Goal: Task Accomplishment & Management: Complete application form

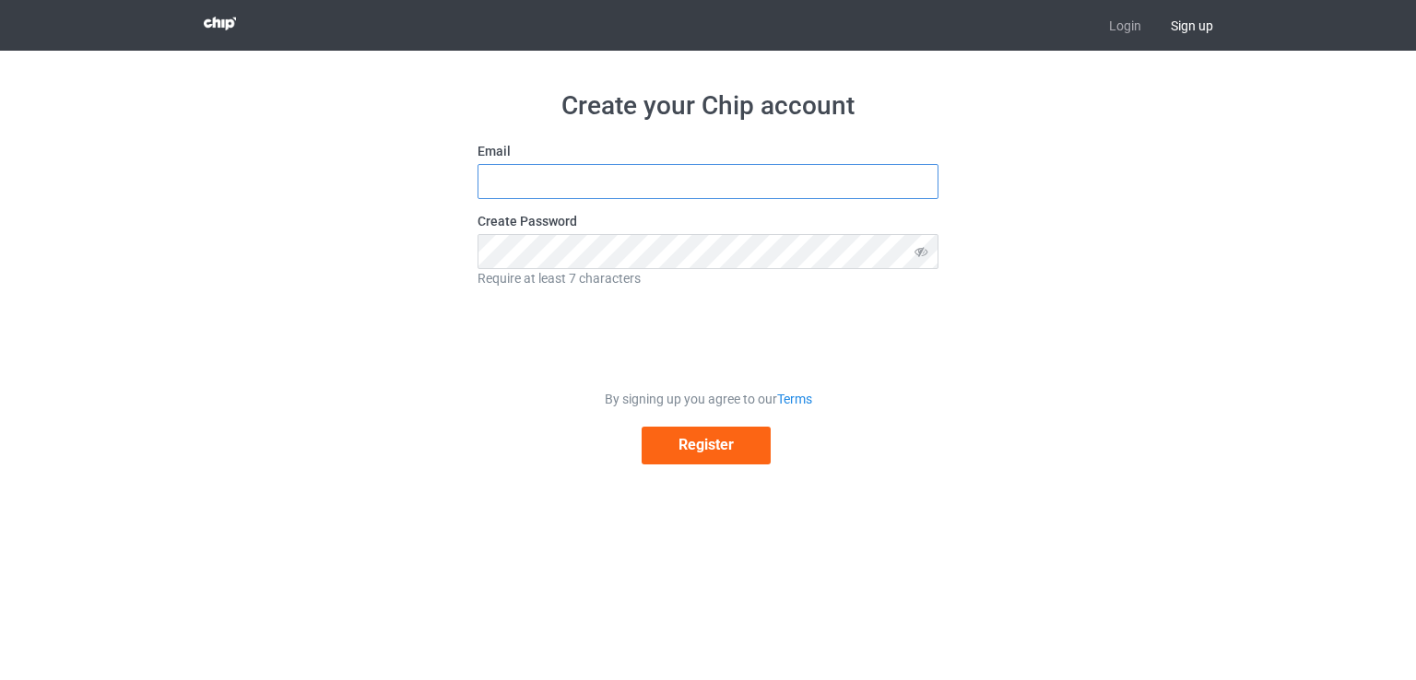
click at [560, 197] on input "text" at bounding box center [707, 181] width 461 height 35
type input "info.digitaldet@gmail.com"
click at [661, 453] on button "Register" at bounding box center [706, 446] width 129 height 38
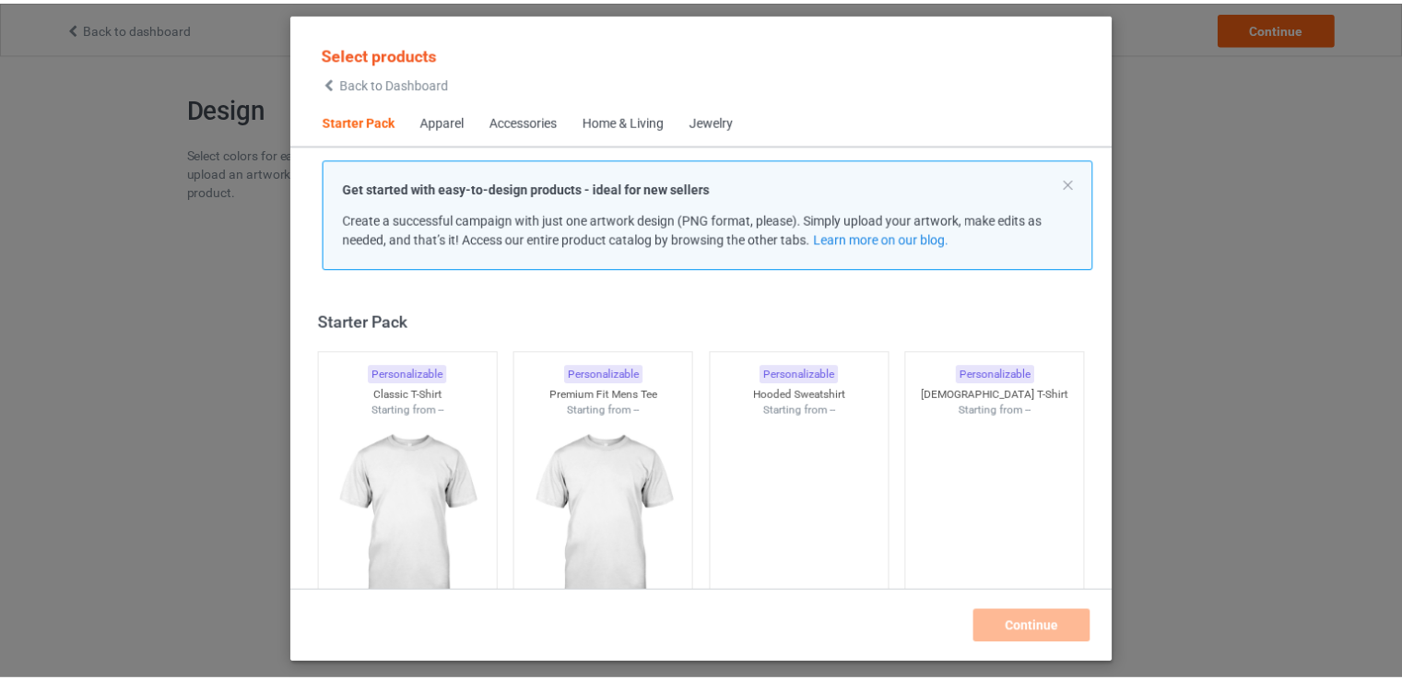
scroll to position [24, 0]
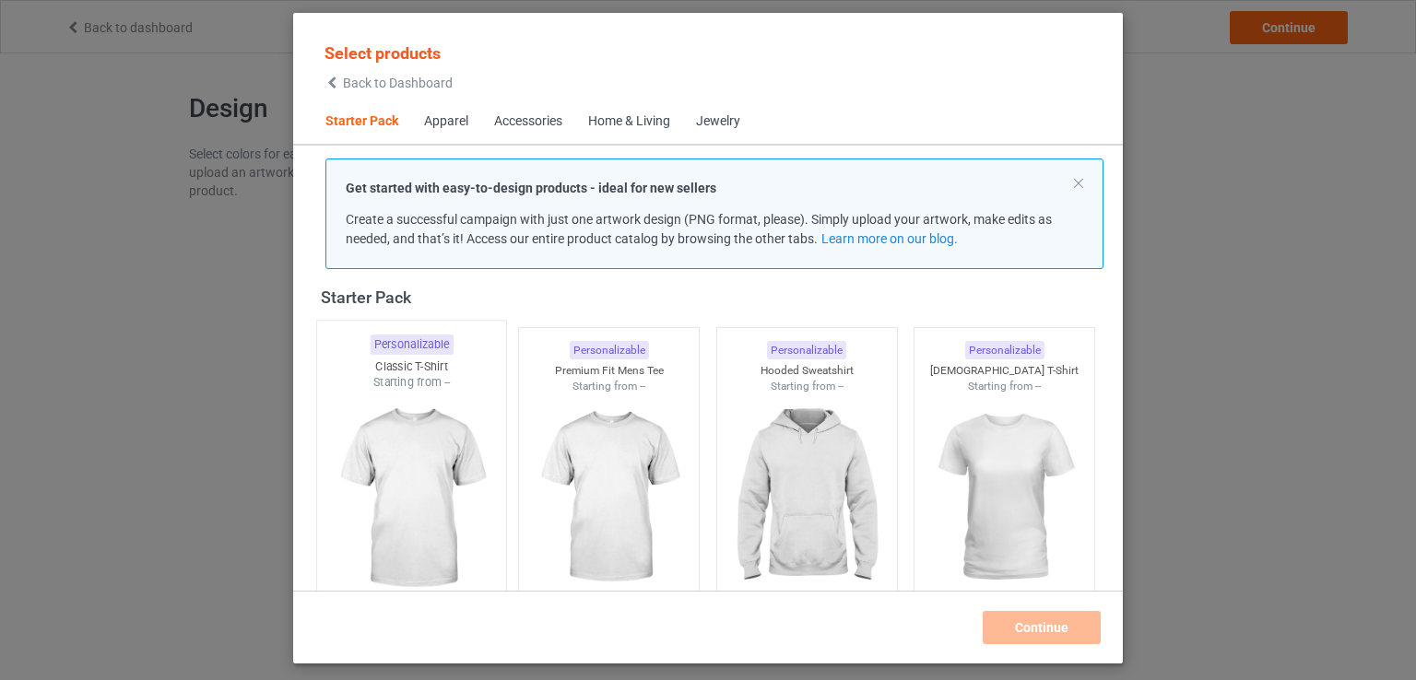
click at [431, 445] on img at bounding box center [410, 499] width 173 height 217
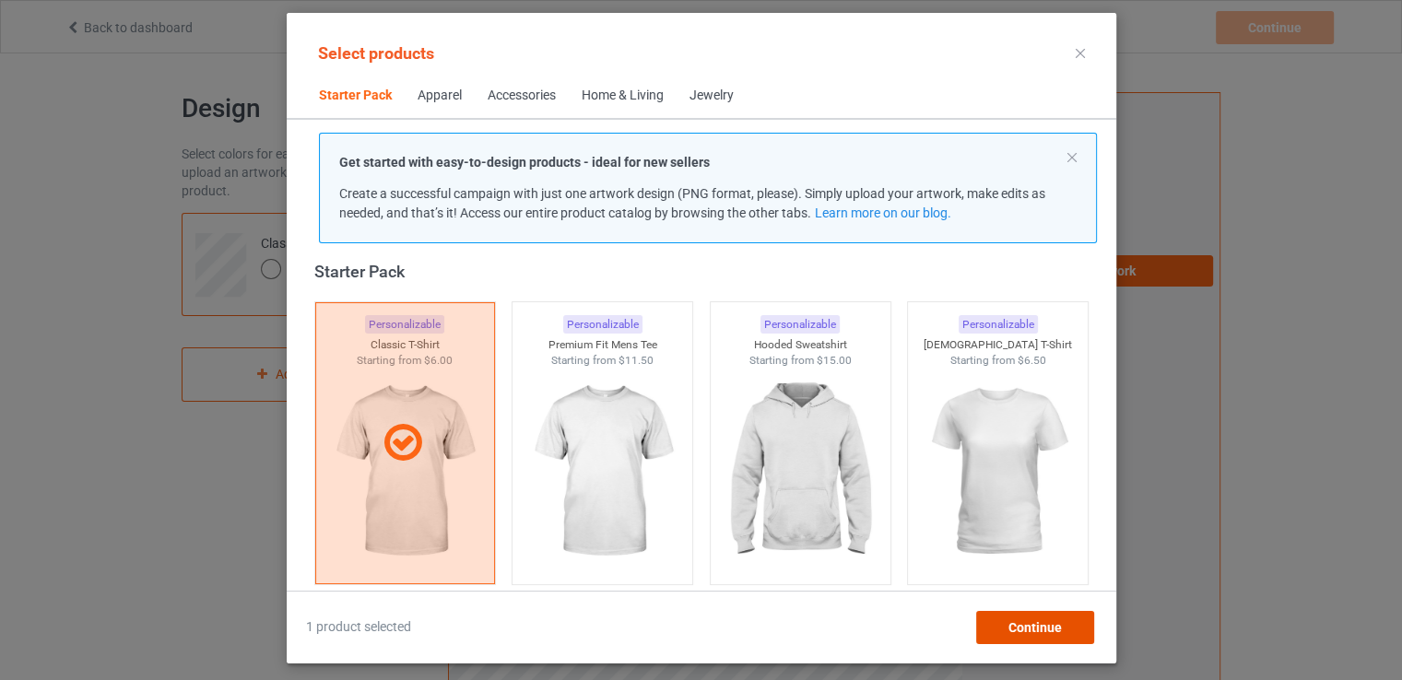
click at [1031, 617] on div "Continue" at bounding box center [1034, 627] width 118 height 33
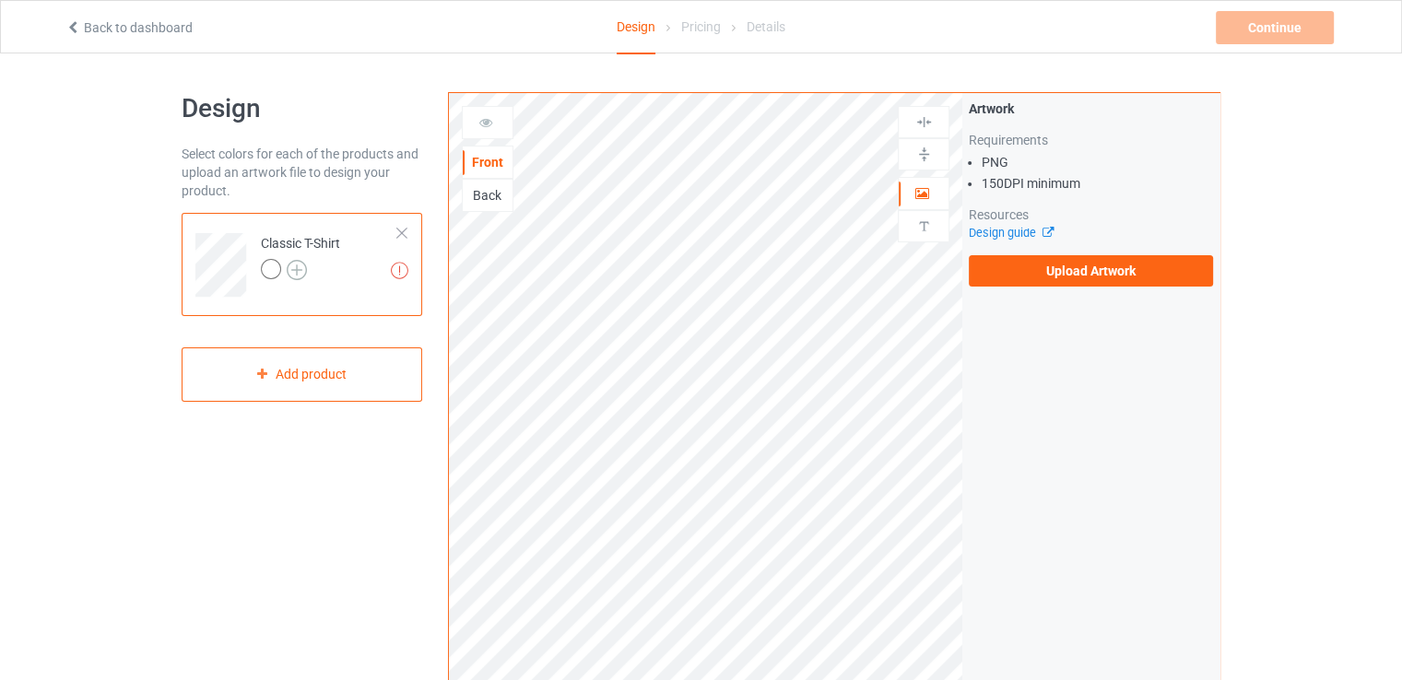
click at [289, 266] on img at bounding box center [297, 270] width 20 height 20
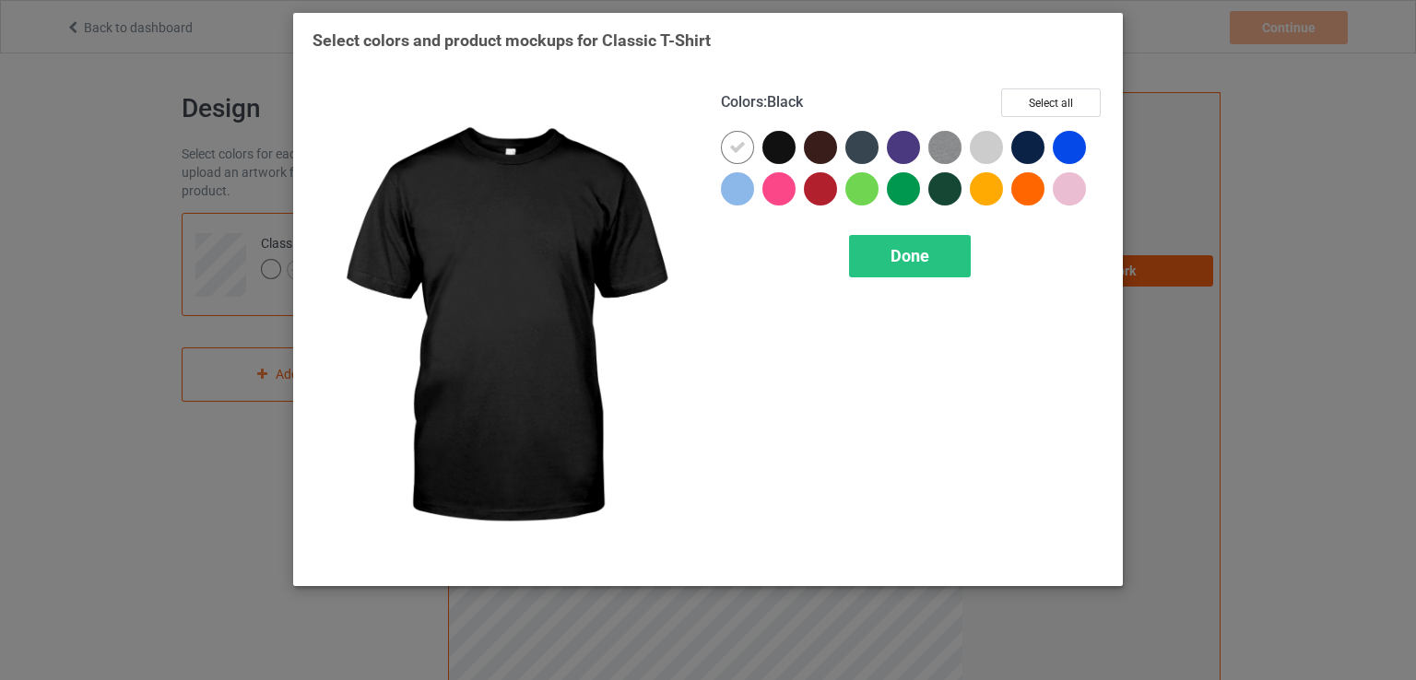
click at [783, 145] on div at bounding box center [778, 147] width 33 height 33
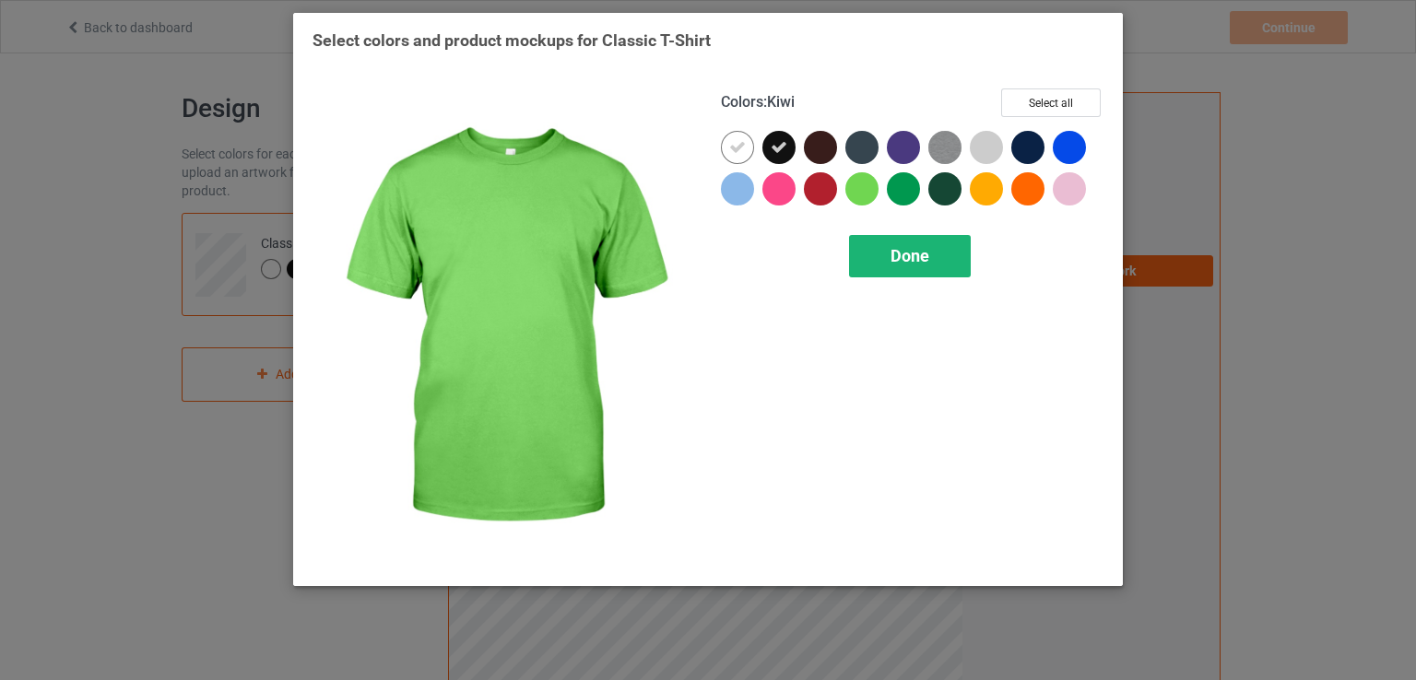
click at [896, 253] on span "Done" at bounding box center [909, 255] width 39 height 19
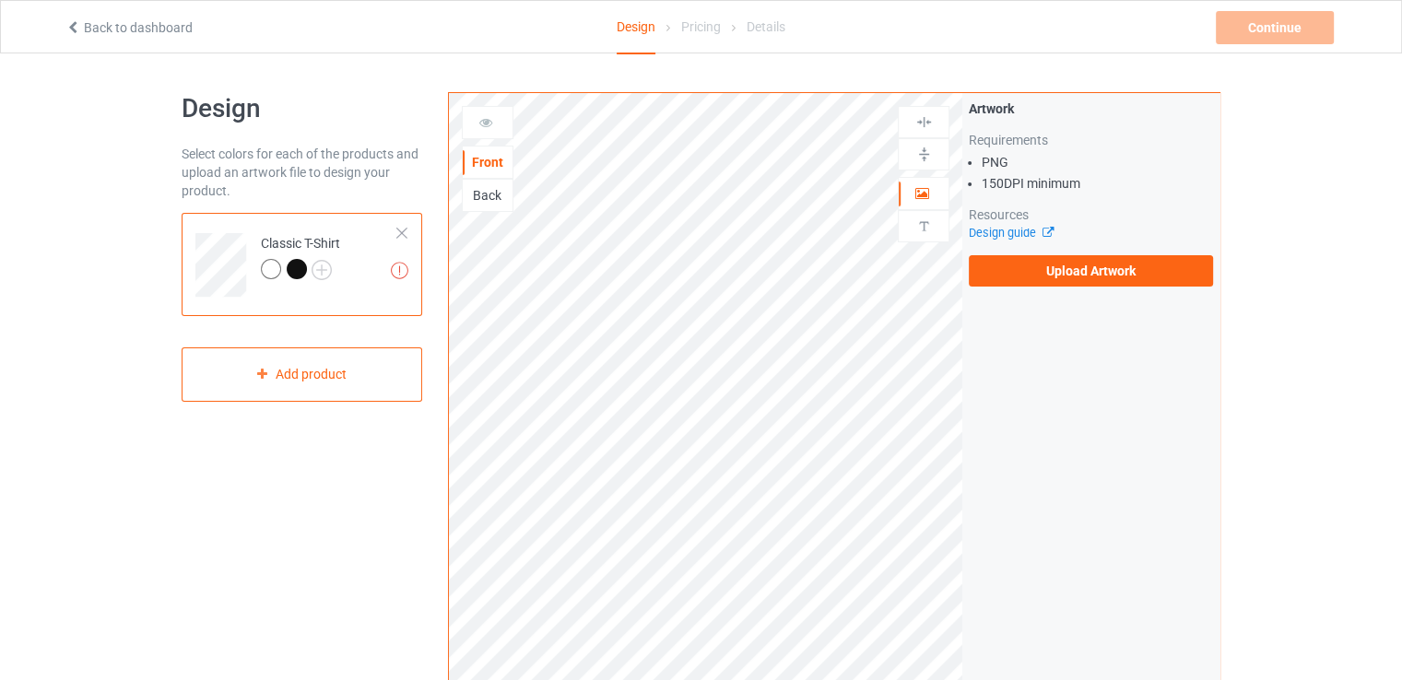
click at [265, 277] on div at bounding box center [271, 269] width 20 height 20
click at [321, 275] on img at bounding box center [322, 270] width 20 height 20
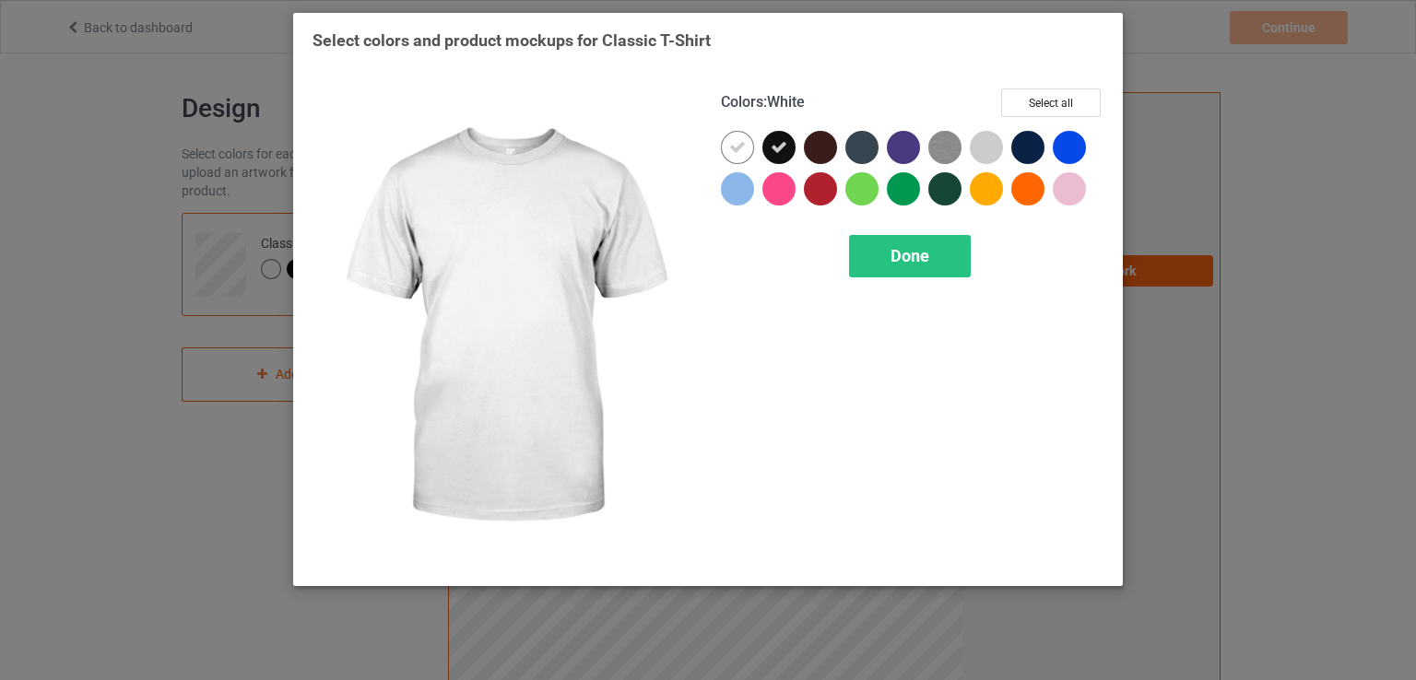
drag, startPoint x: 719, startPoint y: 147, endPoint x: 729, endPoint y: 152, distance: 11.1
click at [720, 148] on div "Colors : White Select all Done" at bounding box center [912, 328] width 408 height 504
click at [730, 152] on icon at bounding box center [737, 147] width 17 height 17
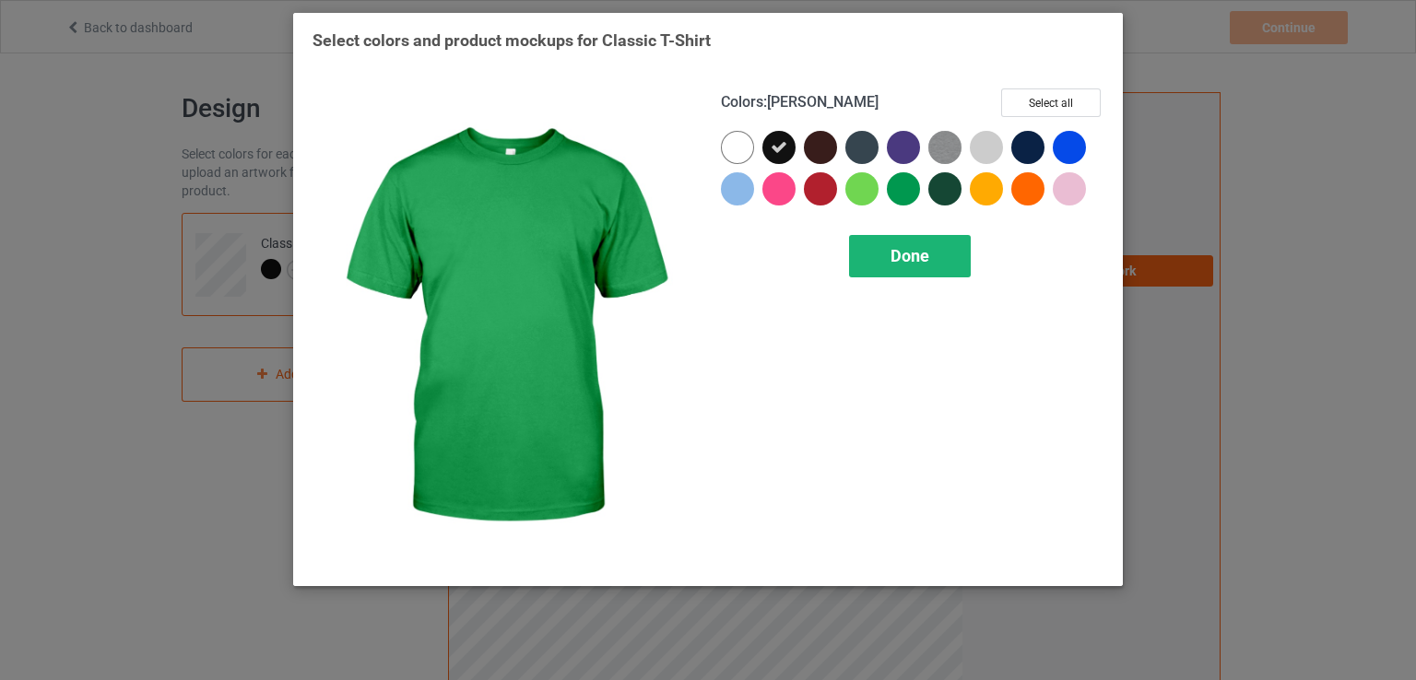
click at [900, 248] on span "Done" at bounding box center [909, 255] width 39 height 19
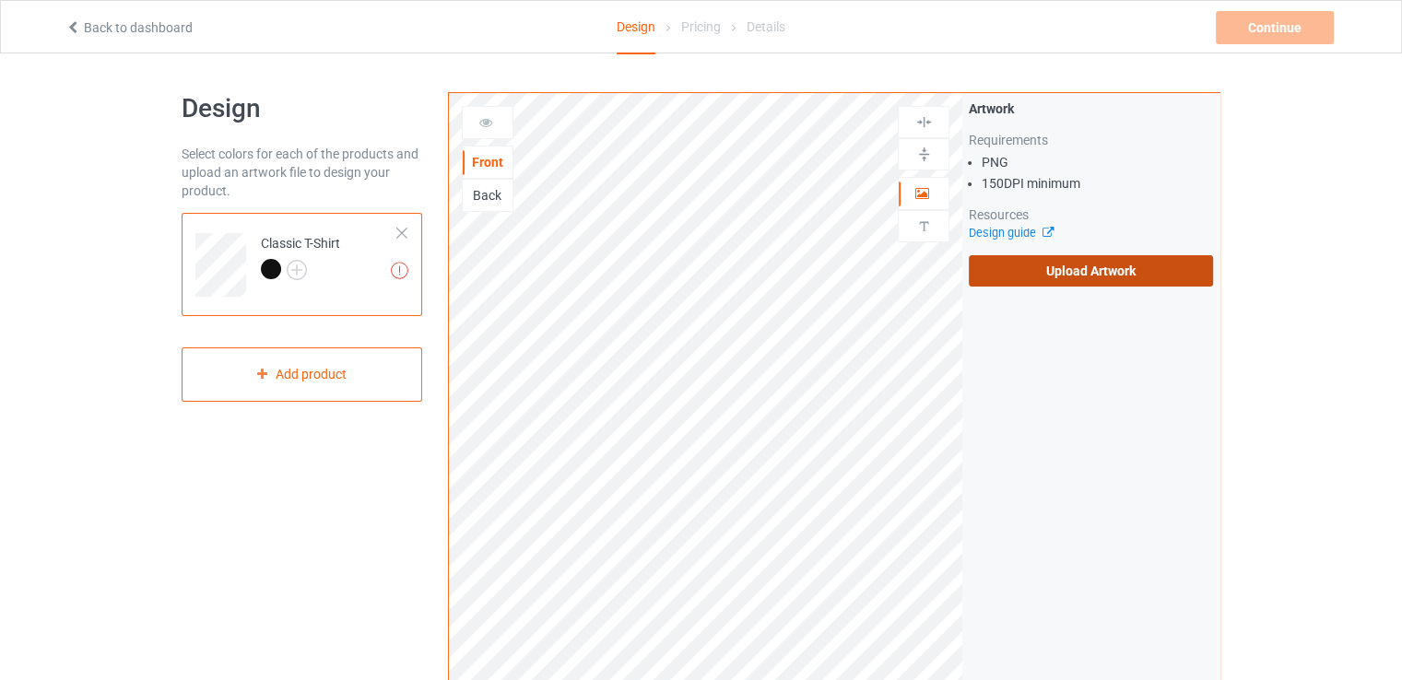
click at [1012, 272] on label "Upload Artwork" at bounding box center [1091, 270] width 244 height 31
click at [0, 0] on input "Upload Artwork" at bounding box center [0, 0] width 0 height 0
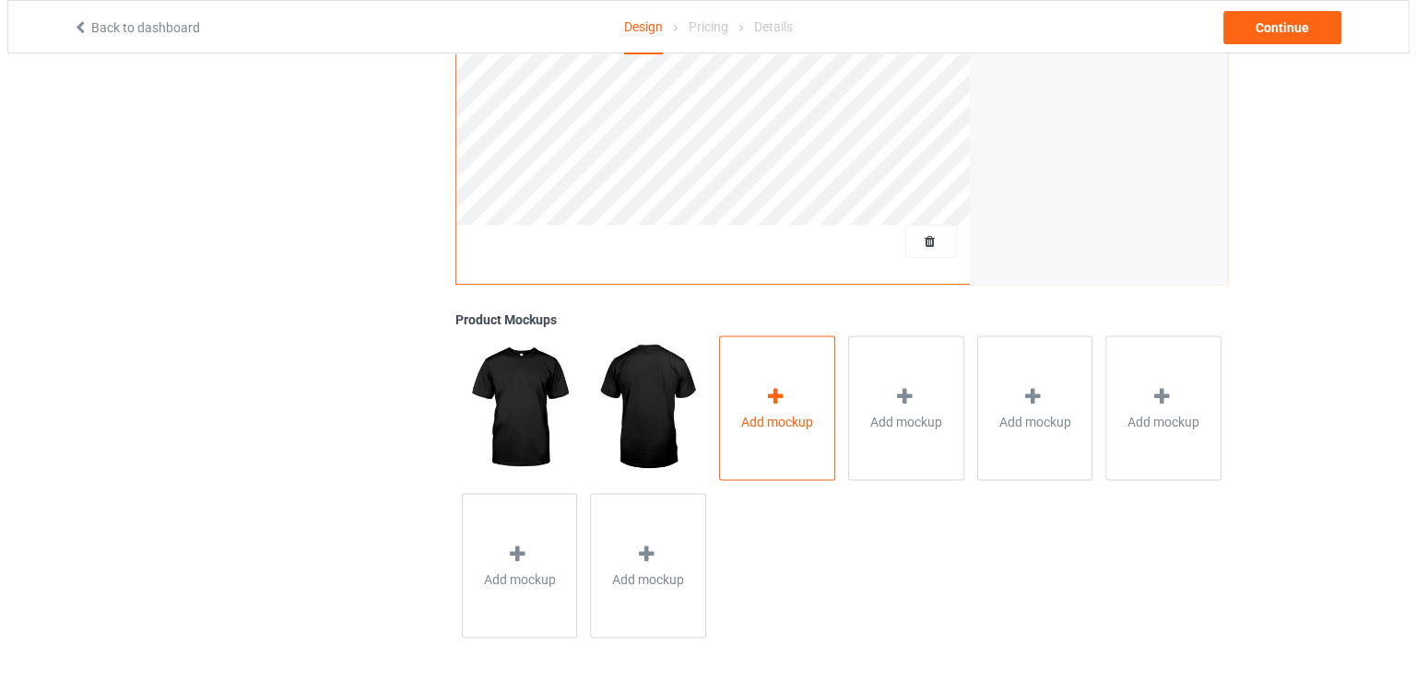
scroll to position [513, 0]
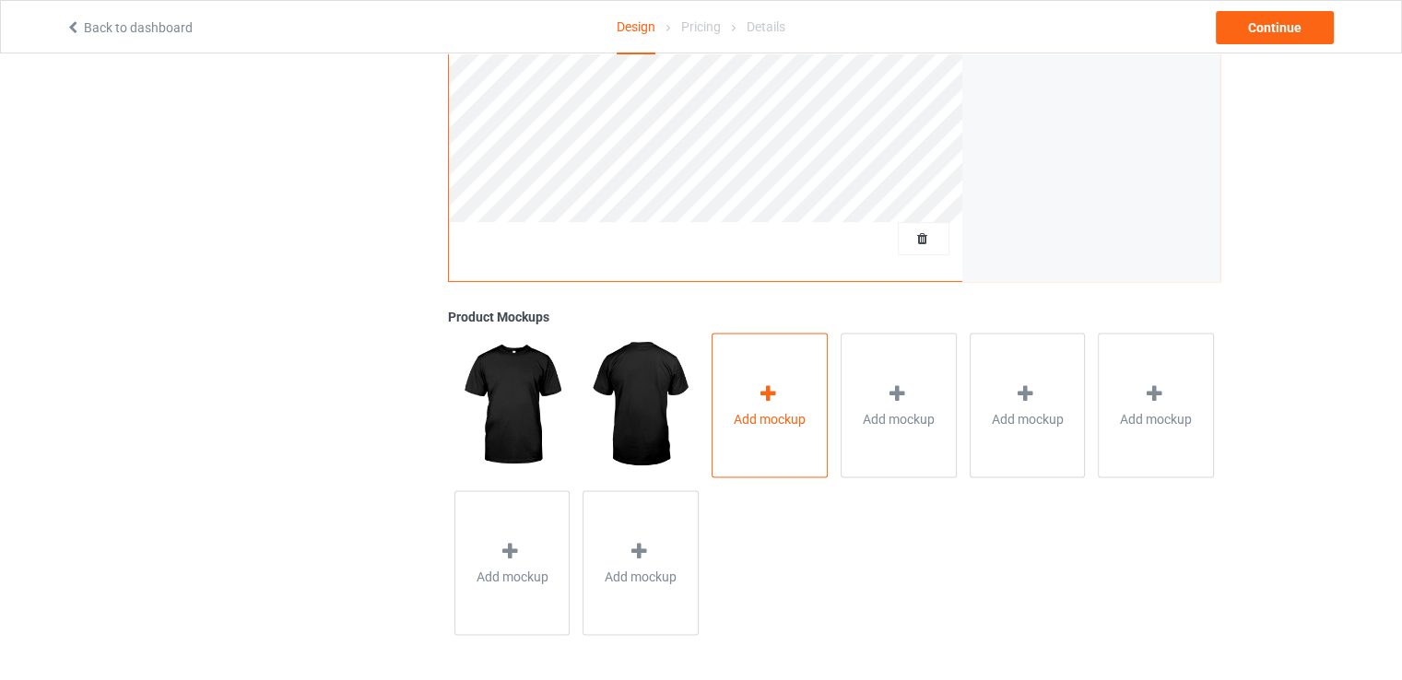
click at [737, 397] on div "Add mockup" at bounding box center [770, 405] width 116 height 145
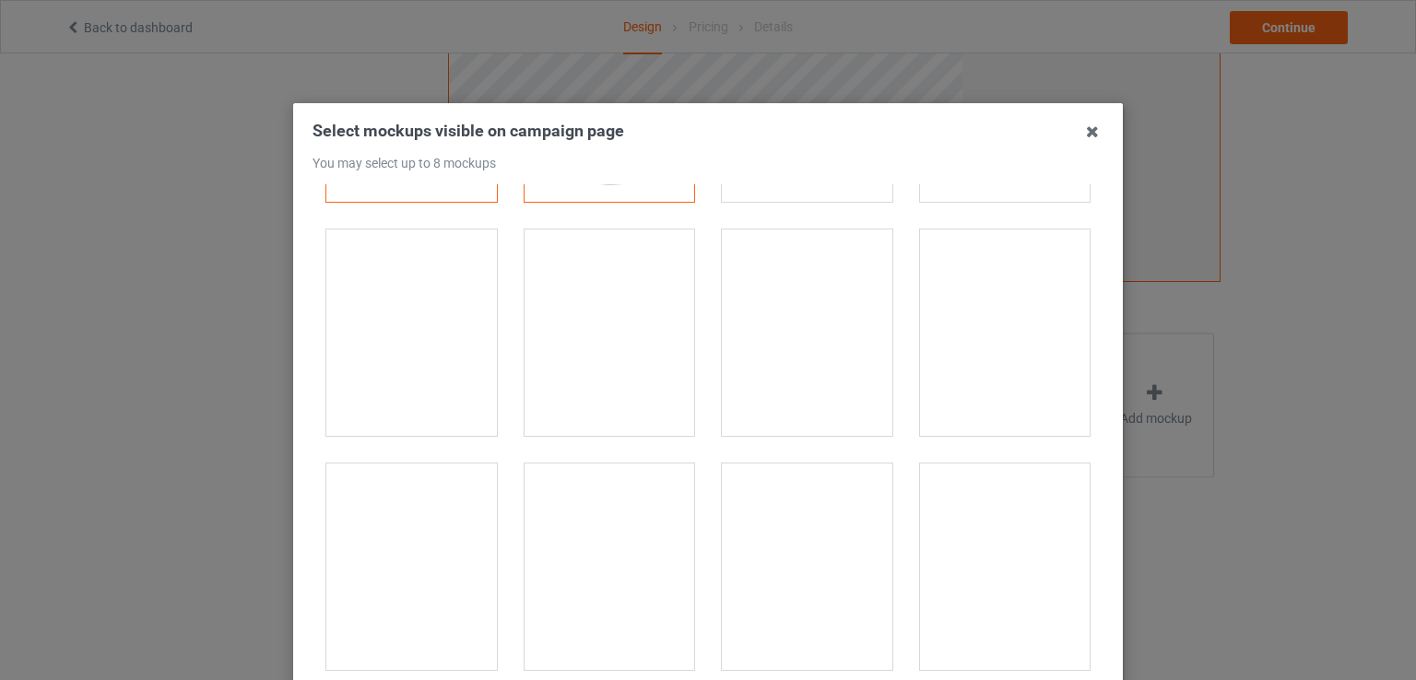
scroll to position [369, 0]
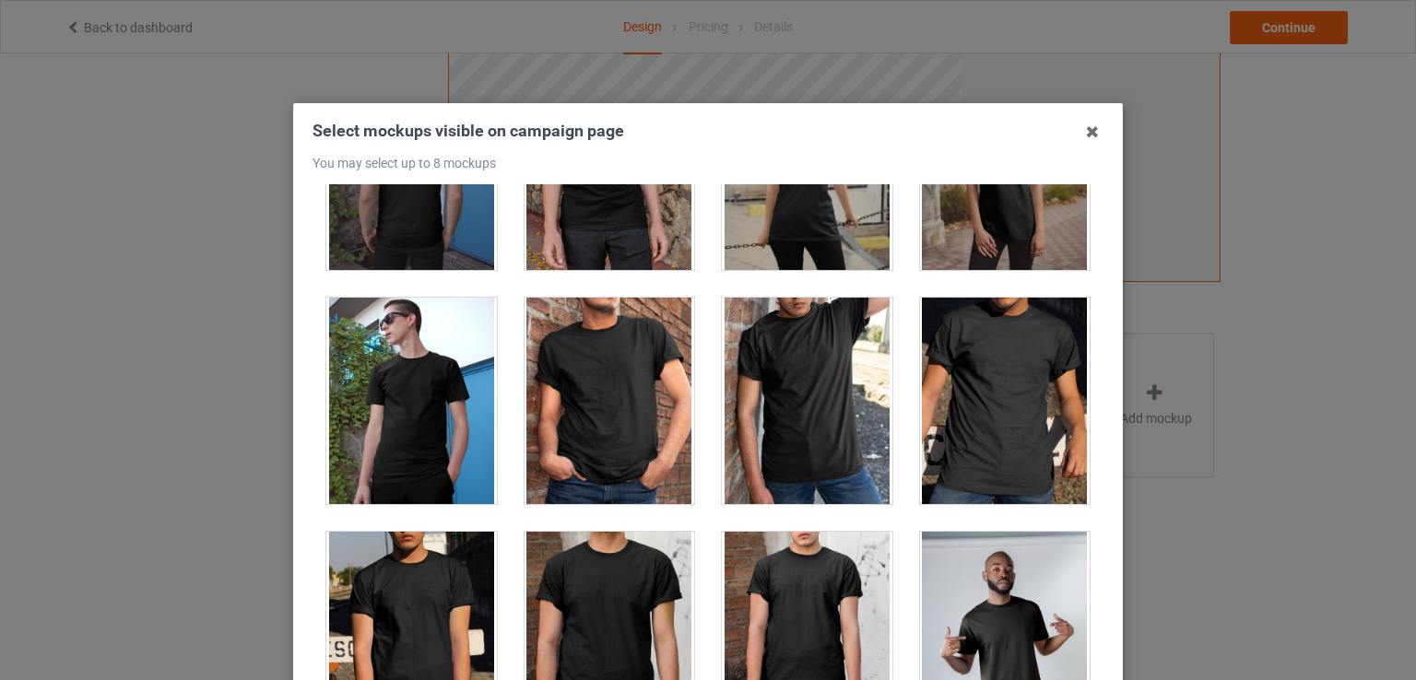
click at [619, 384] on div at bounding box center [609, 401] width 171 height 206
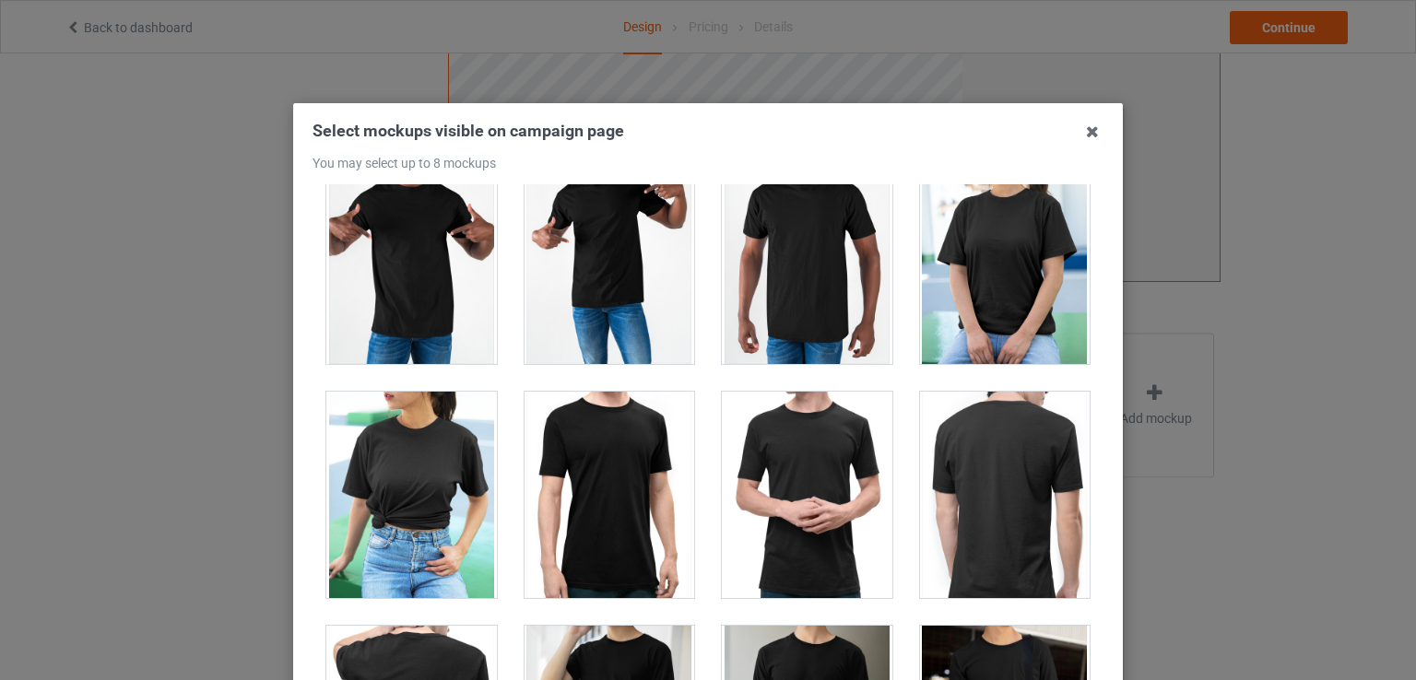
scroll to position [10140, 0]
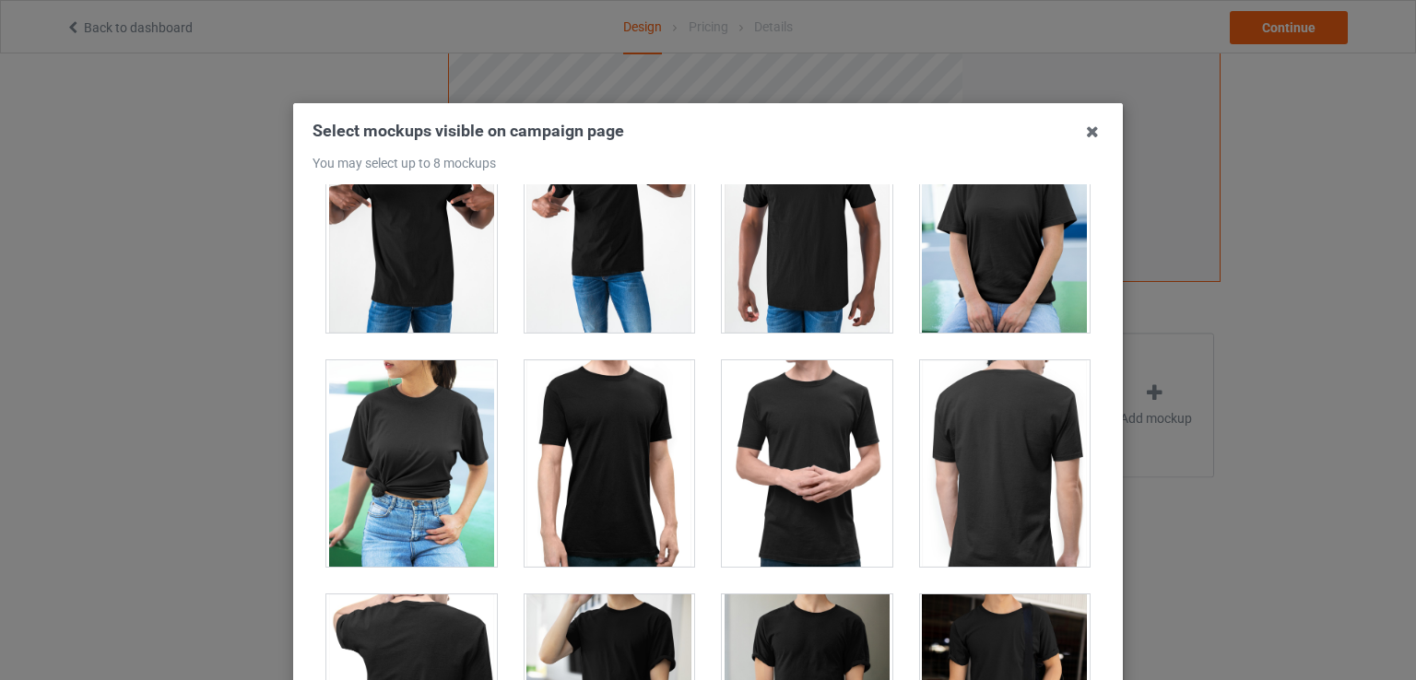
click at [987, 253] on div at bounding box center [1005, 229] width 171 height 206
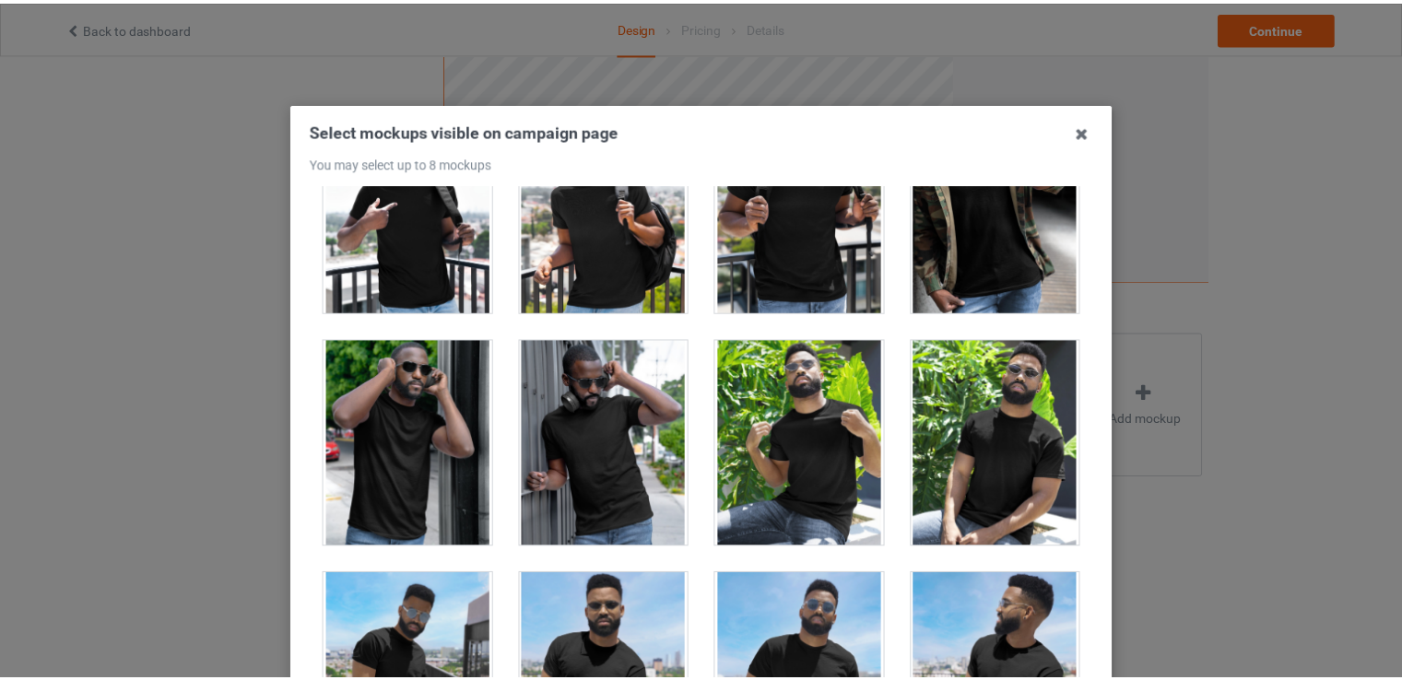
scroll to position [236, 0]
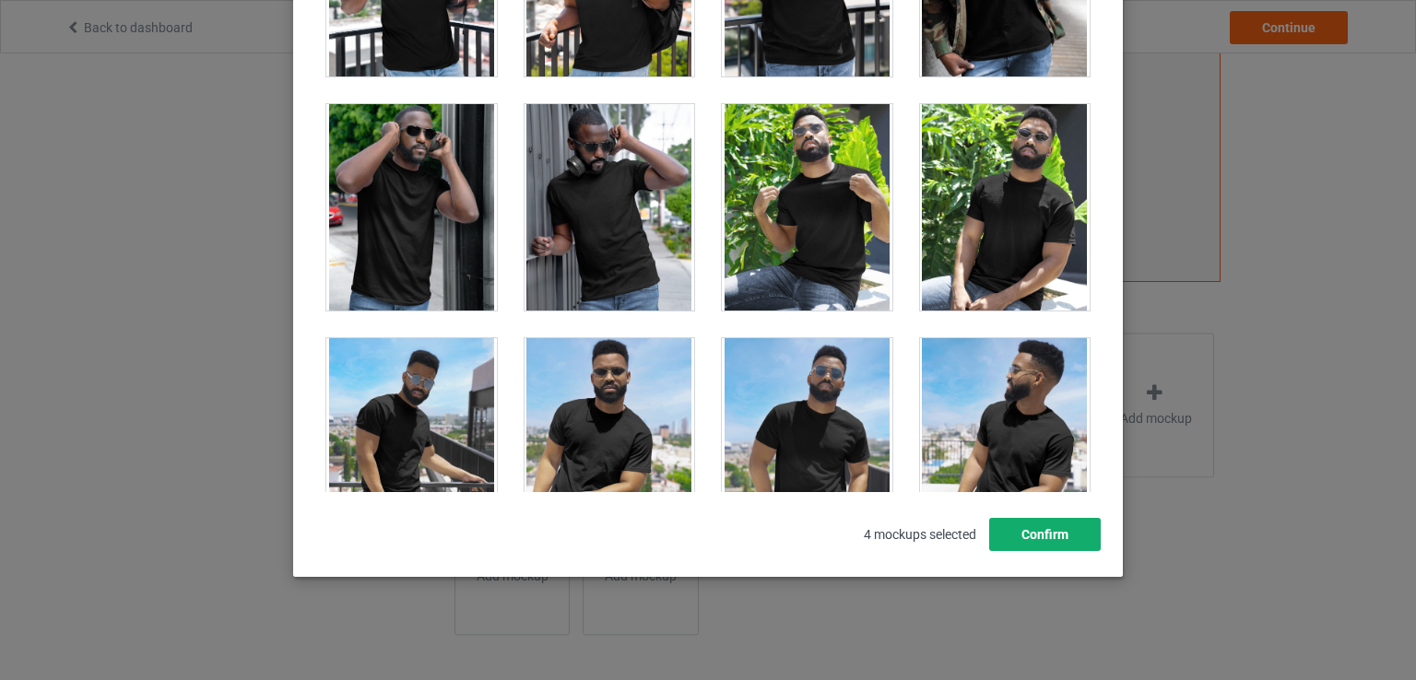
click at [1049, 532] on button "Confirm" at bounding box center [1045, 534] width 112 height 33
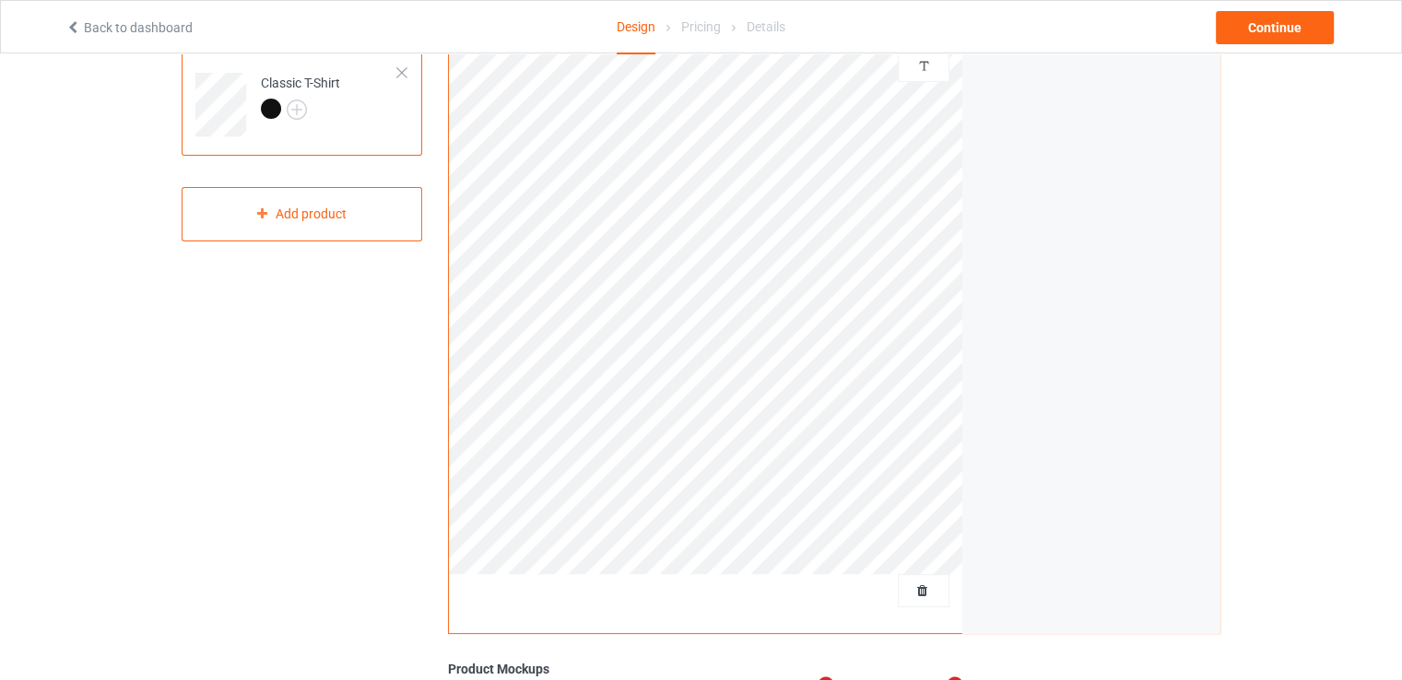
scroll to position [144, 0]
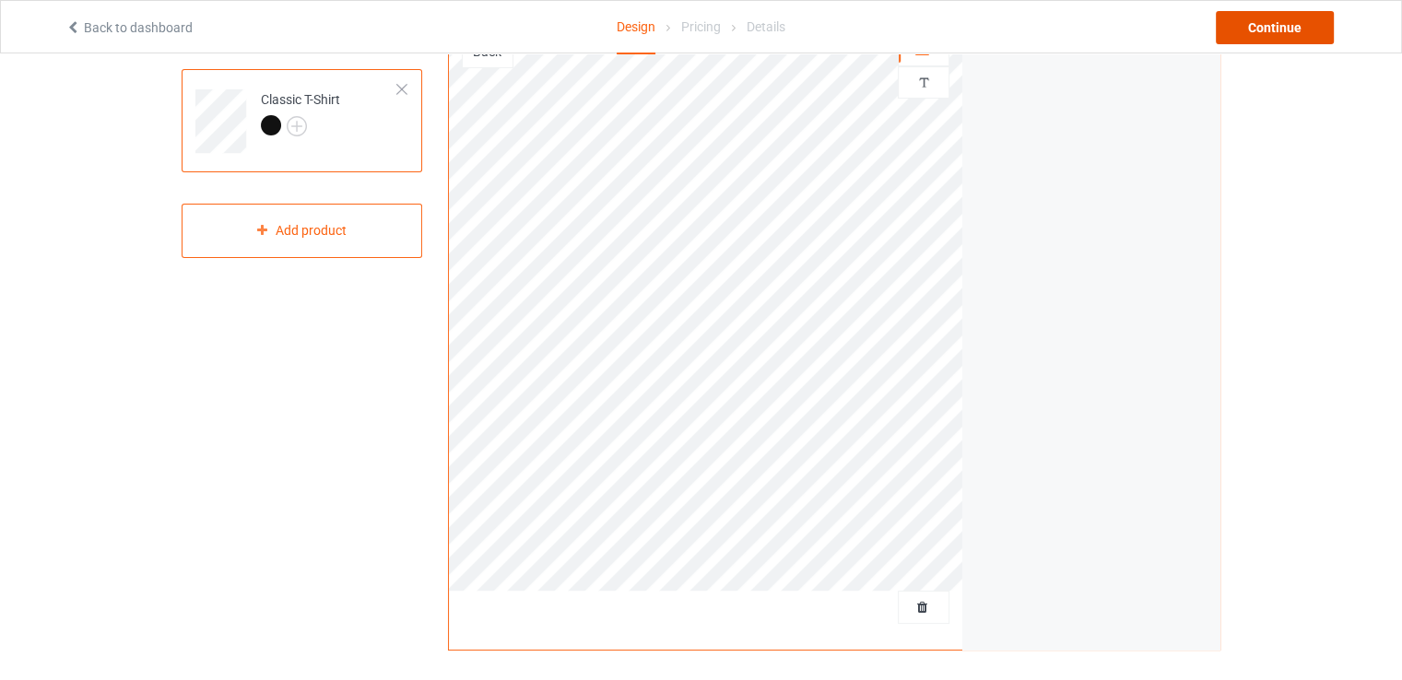
click at [1252, 39] on div "Continue" at bounding box center [1275, 27] width 118 height 33
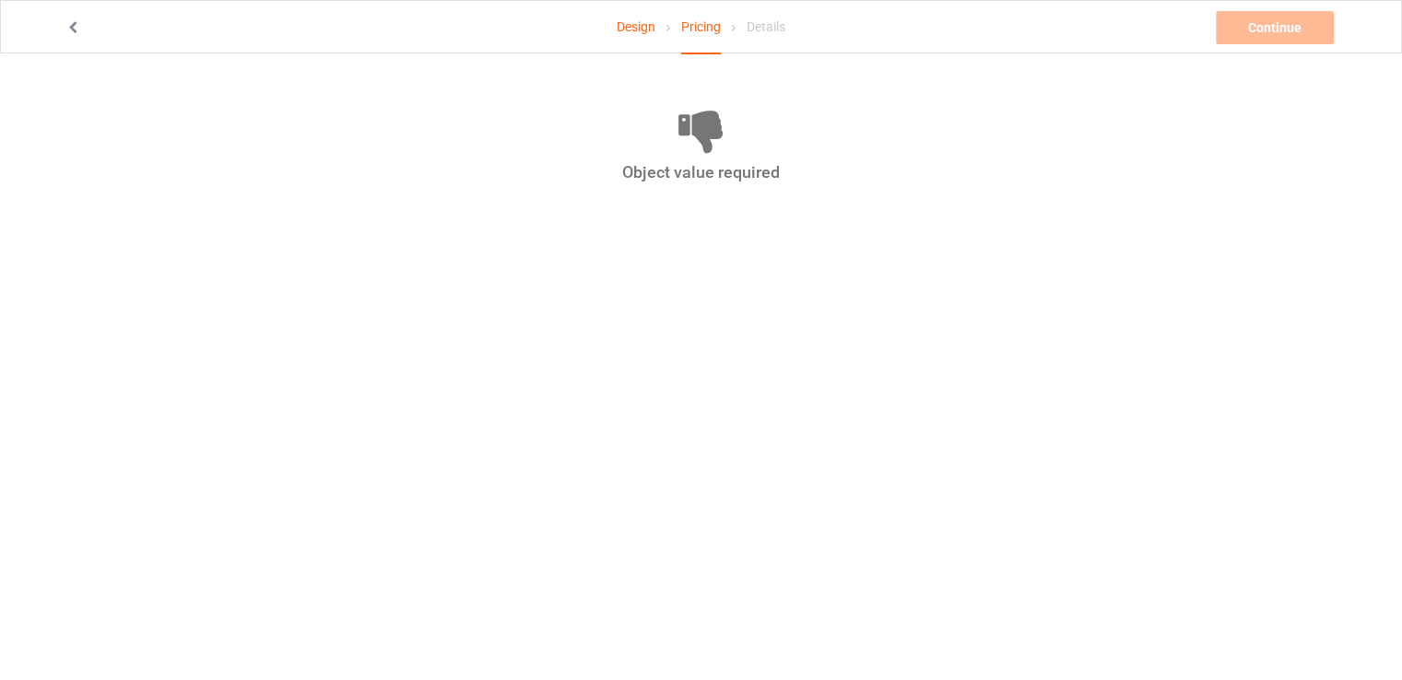
click at [713, 161] on div "Object value required" at bounding box center [700, 171] width 1013 height 21
click at [1229, 39] on div "Continue Object value required" at bounding box center [1277, 27] width 122 height 33
click at [1254, 23] on div "Continue Object value required" at bounding box center [1277, 27] width 122 height 33
click at [683, 58] on div "Object value required" at bounding box center [701, 153] width 1039 height 200
click at [697, 24] on div "Pricing" at bounding box center [701, 27] width 40 height 53
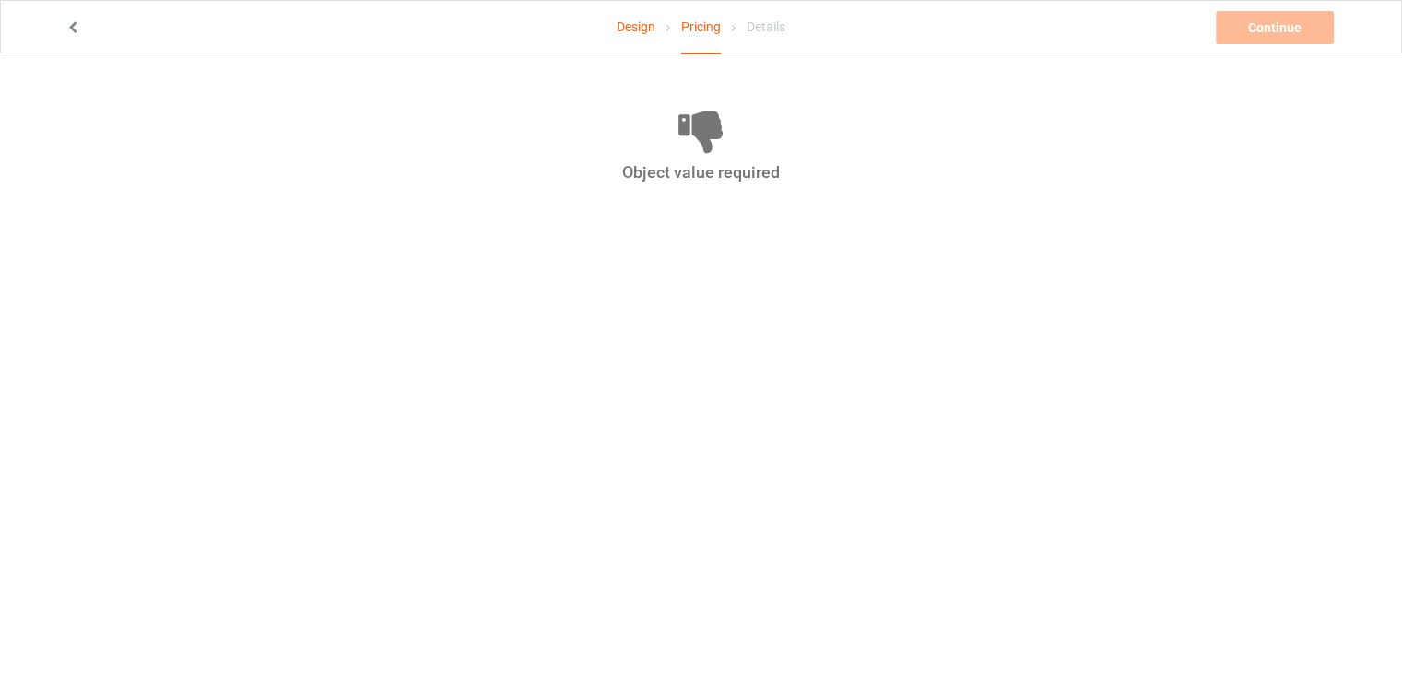
click at [647, 28] on link "Design" at bounding box center [636, 27] width 39 height 52
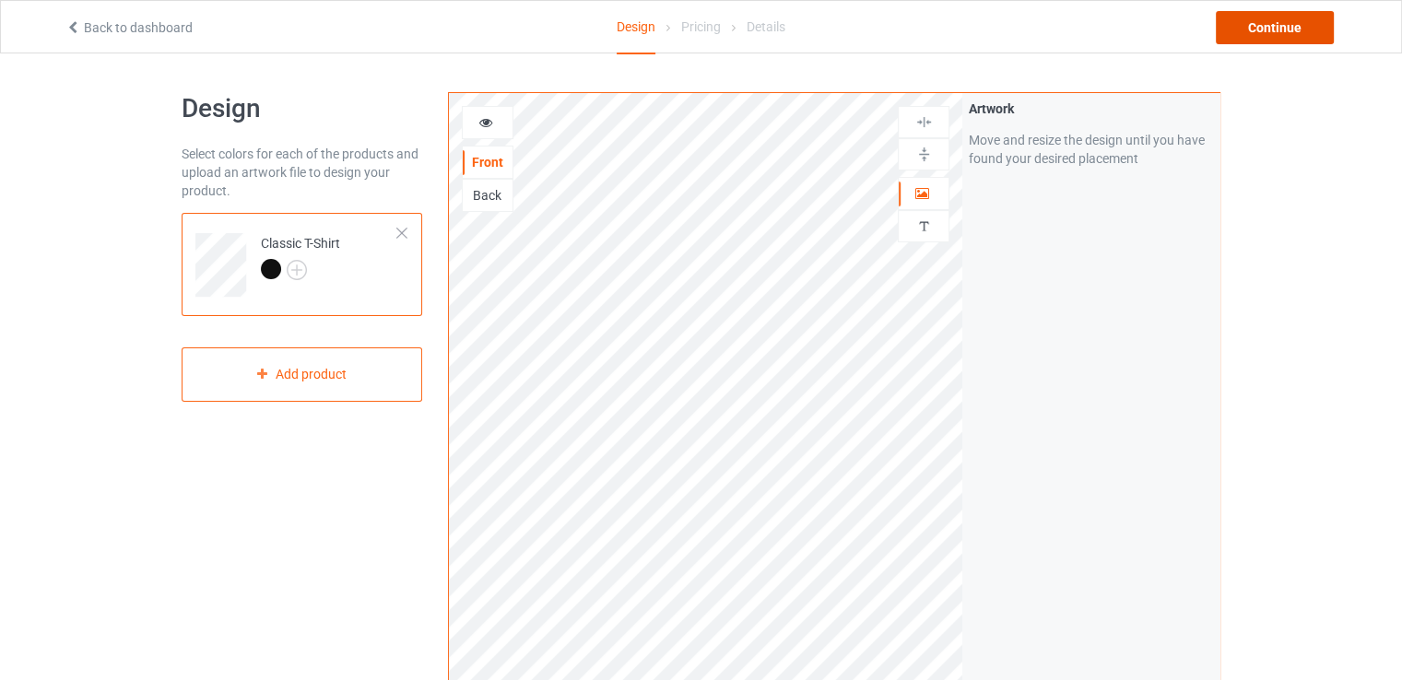
click at [1261, 36] on div "Continue" at bounding box center [1275, 27] width 118 height 33
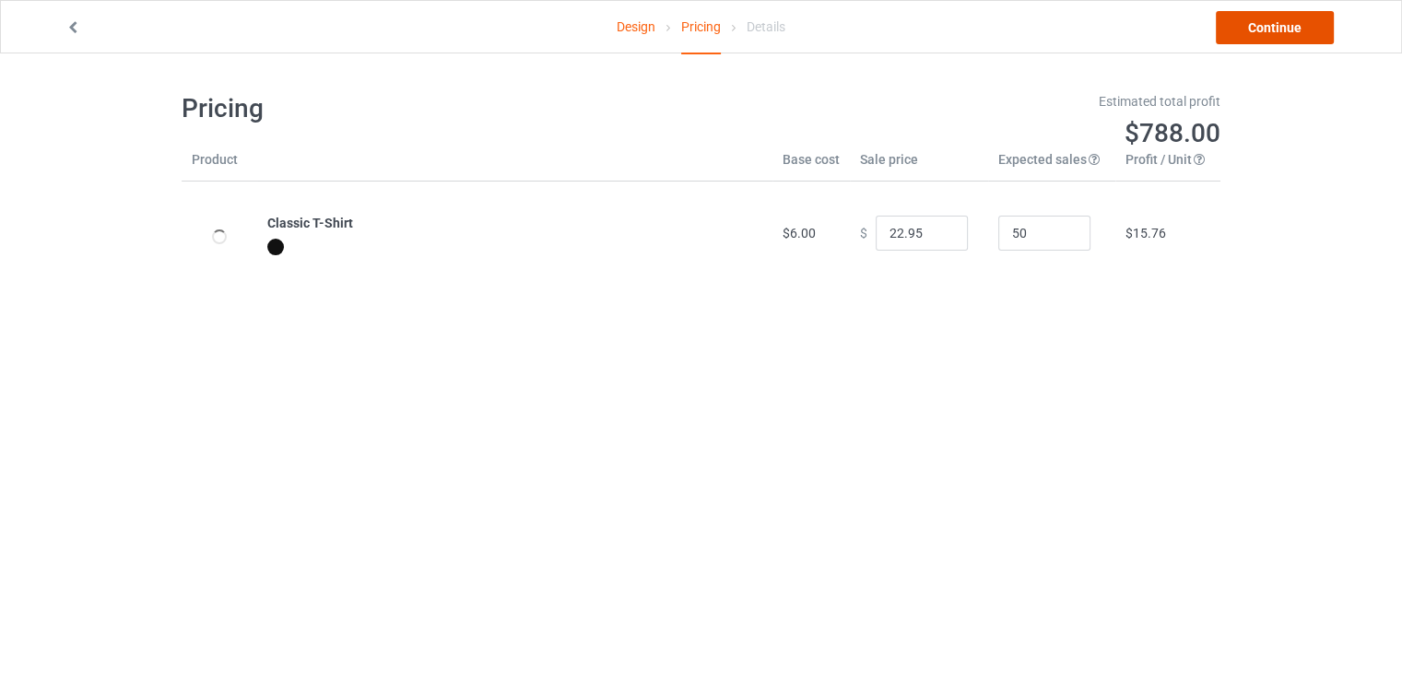
click at [1251, 23] on link "Continue" at bounding box center [1275, 27] width 118 height 33
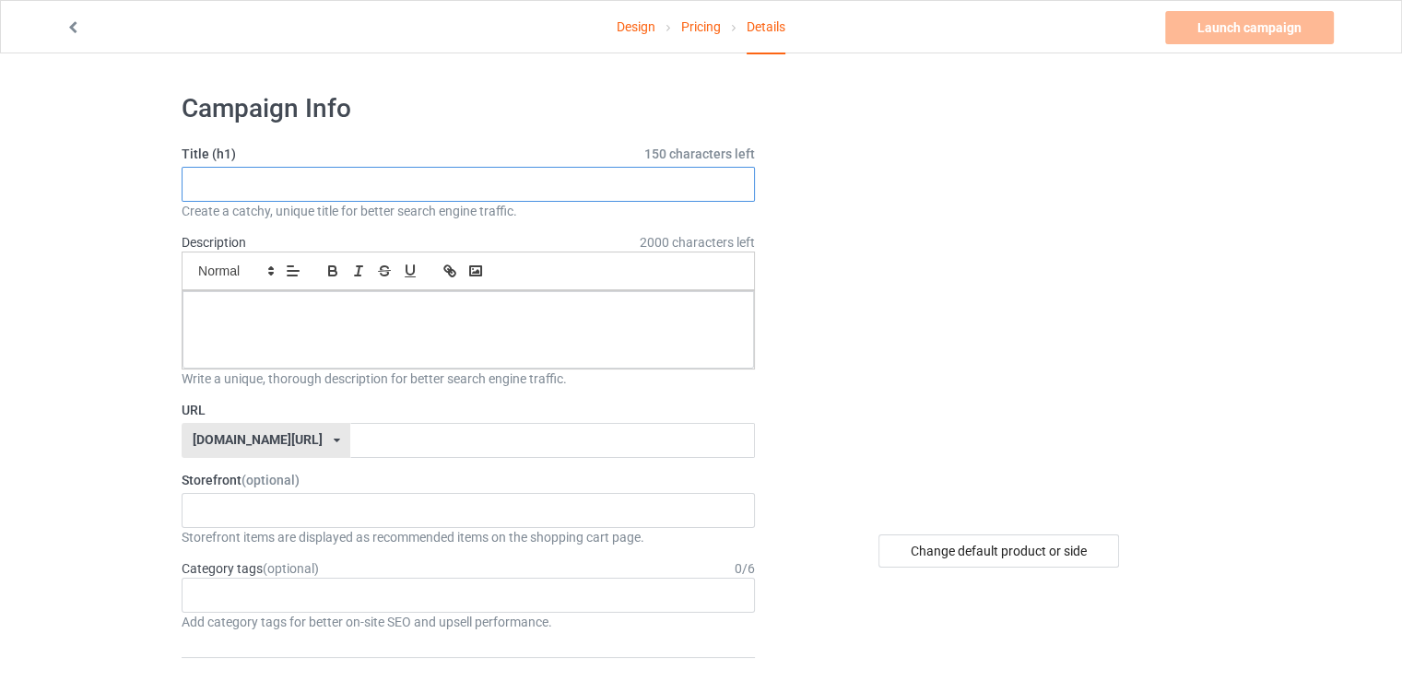
click at [442, 184] on input "text" at bounding box center [468, 184] width 573 height 35
paste input "67 png 67 shirt Halloween Bones Spooky Skull 67 printable 67 design 67 graphic …"
type input "67 png 67 shirt Halloween Bones Spooky Skull 67 printable 67 design 67 graphic …"
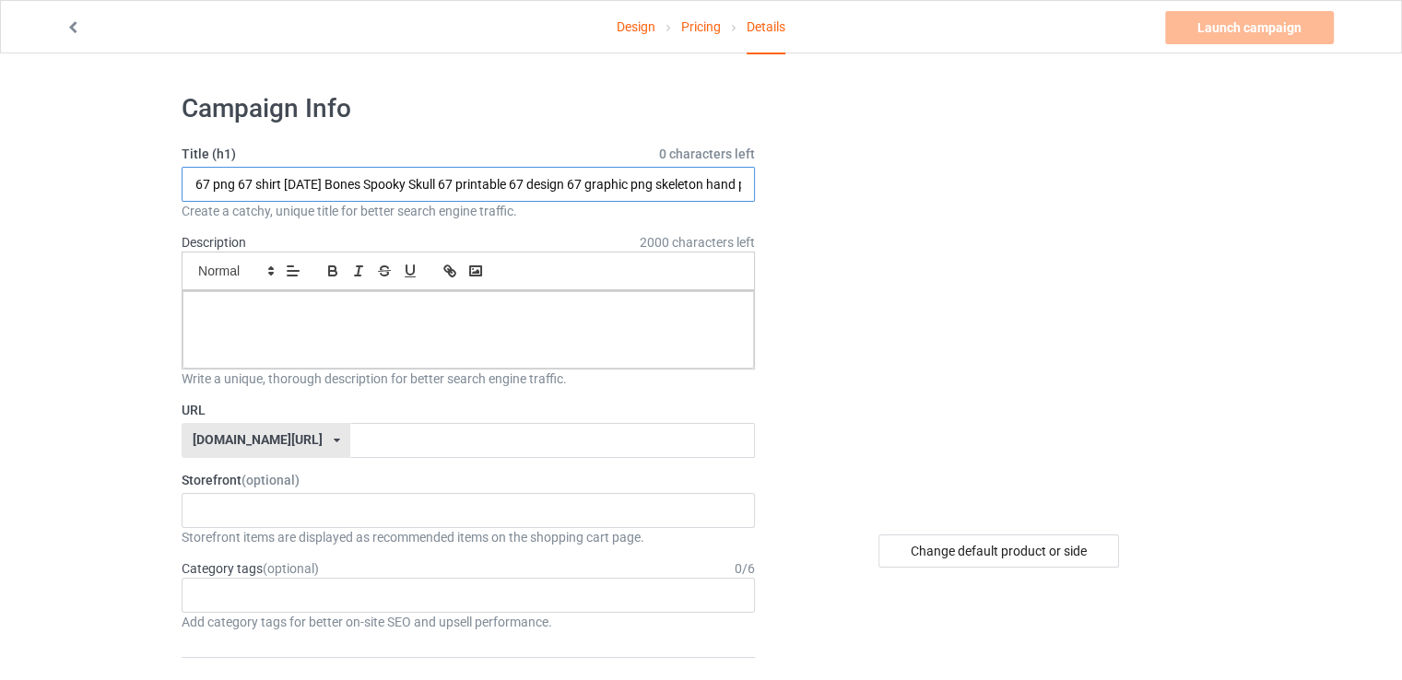
scroll to position [0, 321]
click at [294, 178] on input "67 png 67 shirt Halloween Bones Spooky Skull 67 printable 67 design 67 graphic …" at bounding box center [468, 184] width 573 height 35
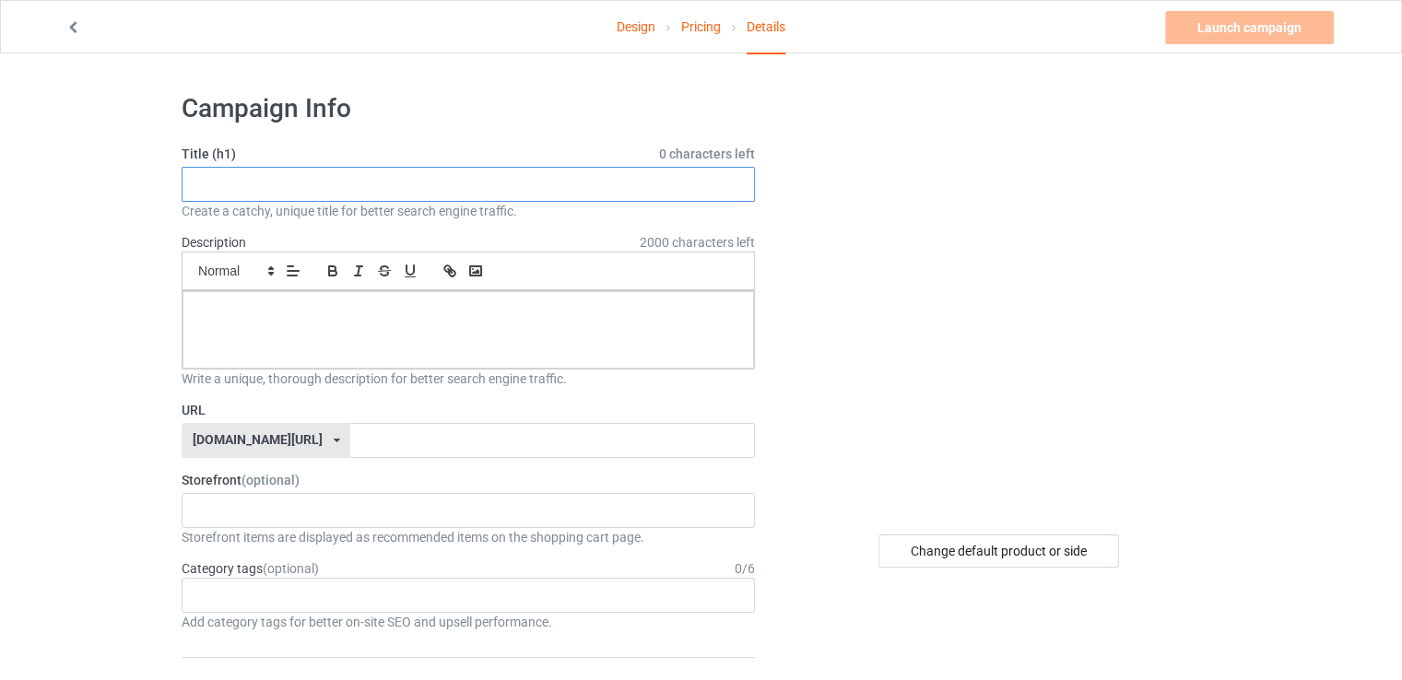
scroll to position [0, 0]
paste input "1 PNG file, 300 DPI resolution, with a transparent background. Usage: These hig…"
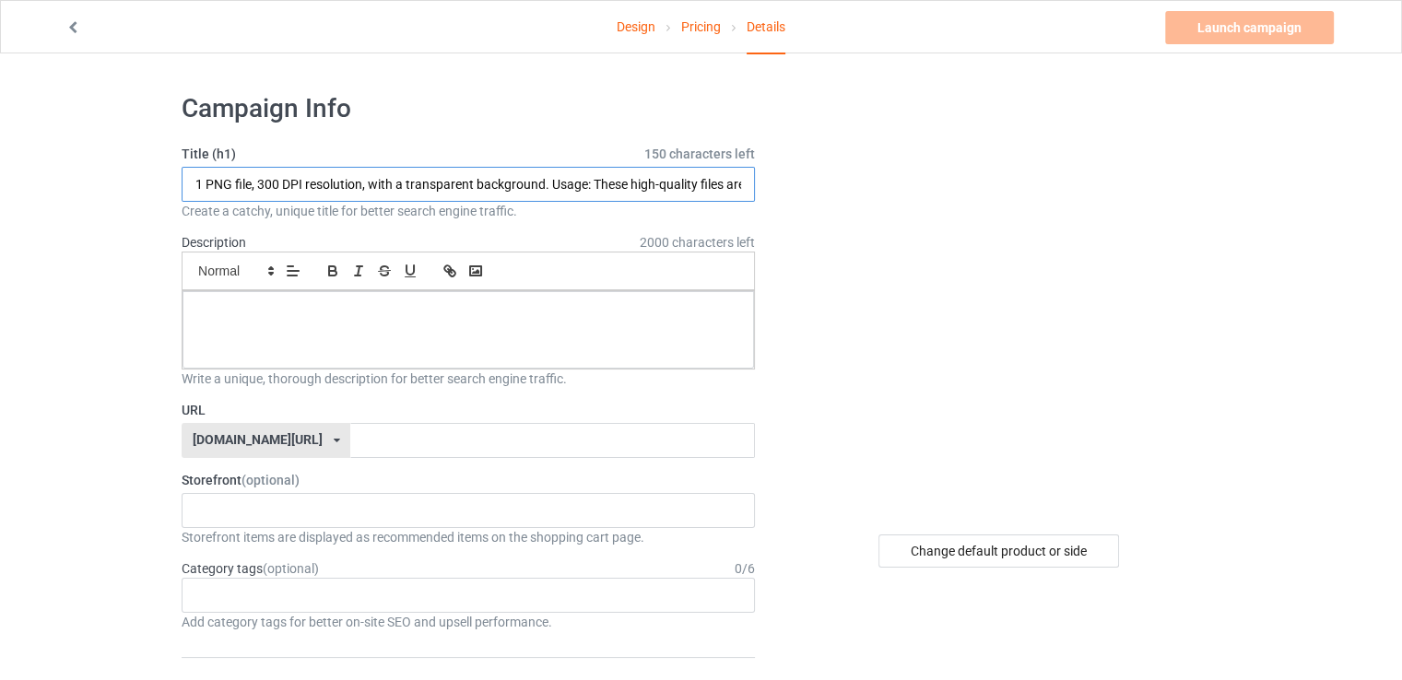
scroll to position [0, 275]
type input "1 PNG file, 300 DPI resolution, with a transparent background. Usage: These hig…"
click at [240, 318] on p at bounding box center [468, 312] width 542 height 18
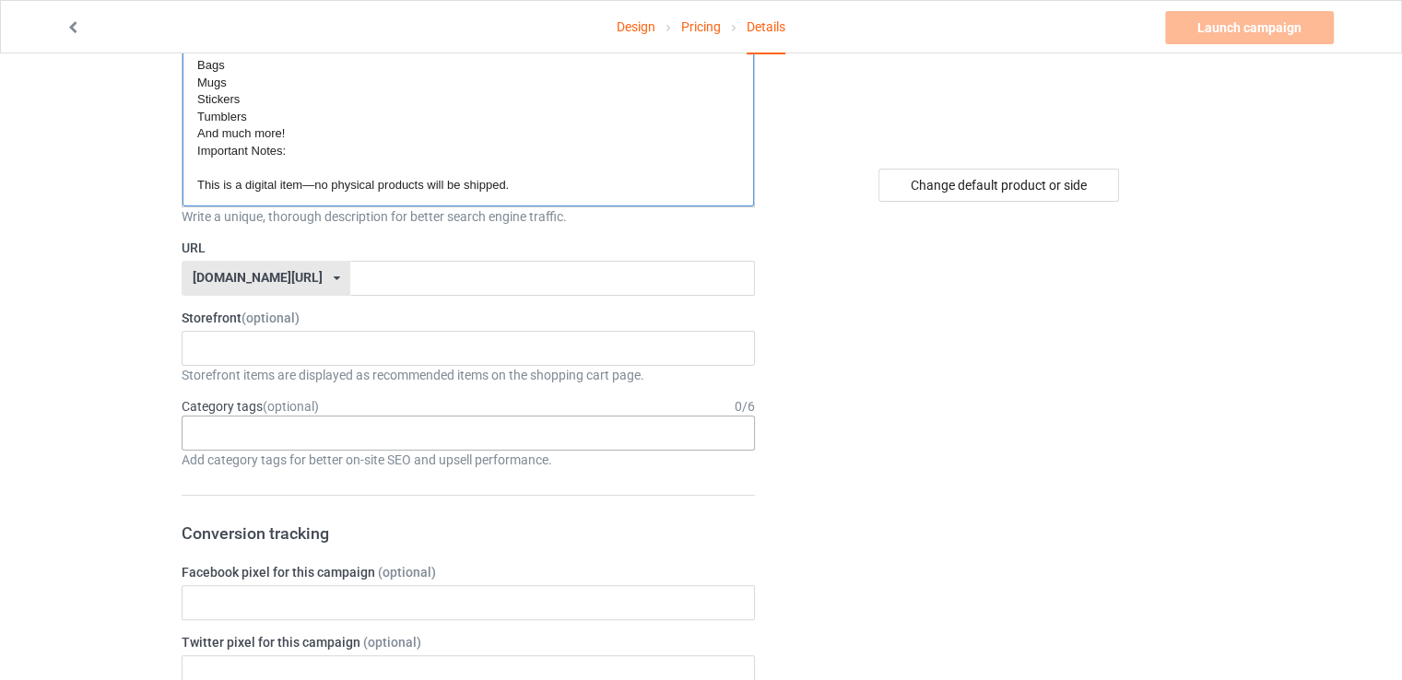
scroll to position [369, 0]
click at [350, 279] on input "text" at bounding box center [552, 275] width 404 height 35
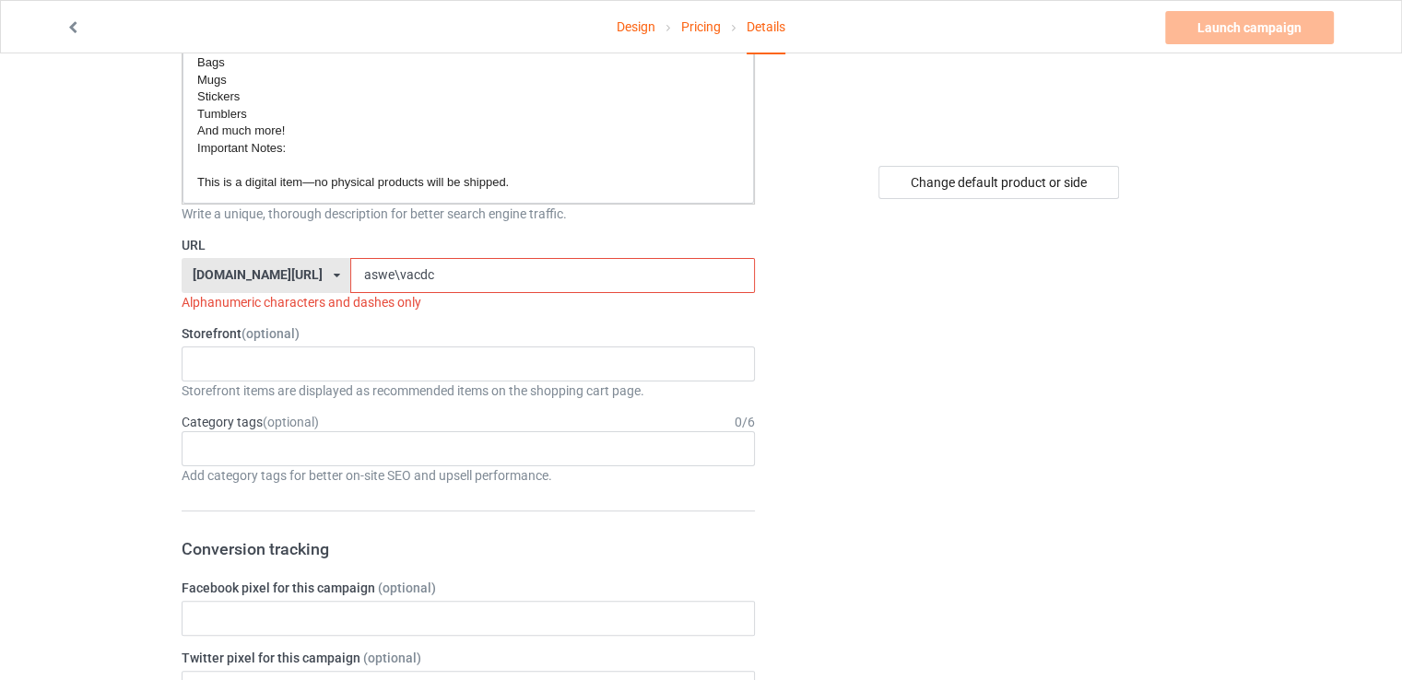
click at [350, 270] on input "aswe\vacdc" at bounding box center [552, 275] width 404 height 35
click at [350, 272] on input "aswe\vacdc" at bounding box center [552, 275] width 404 height 35
click at [350, 283] on input "aswe\vacdc" at bounding box center [552, 275] width 404 height 35
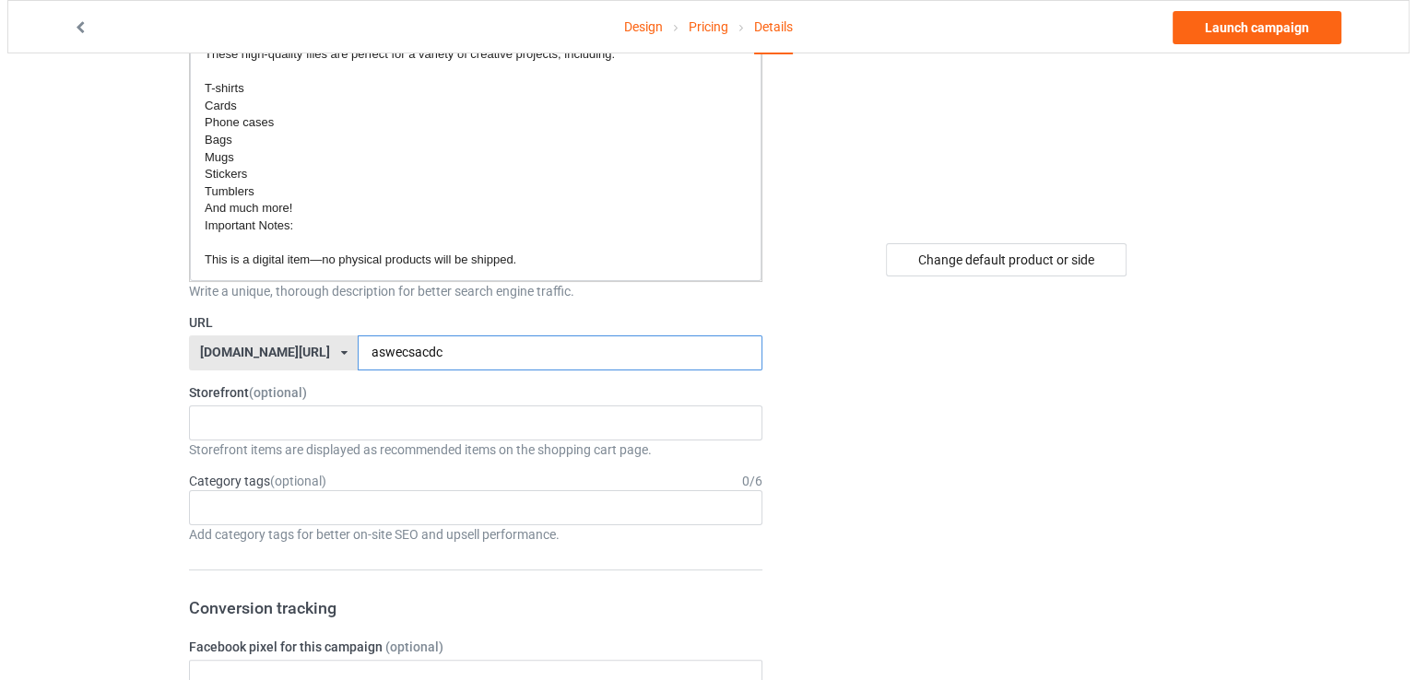
scroll to position [0, 0]
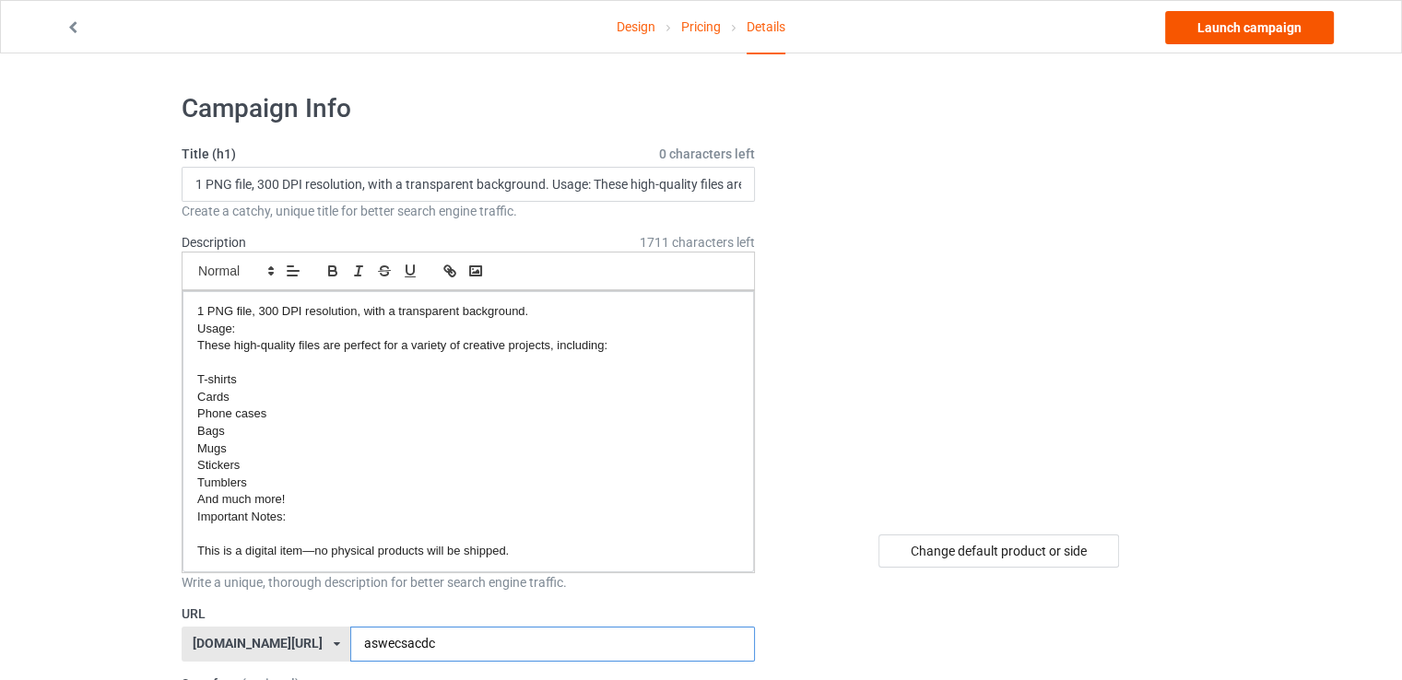
type input "aswecsacdc"
click at [1261, 39] on link "Launch campaign" at bounding box center [1249, 27] width 169 height 33
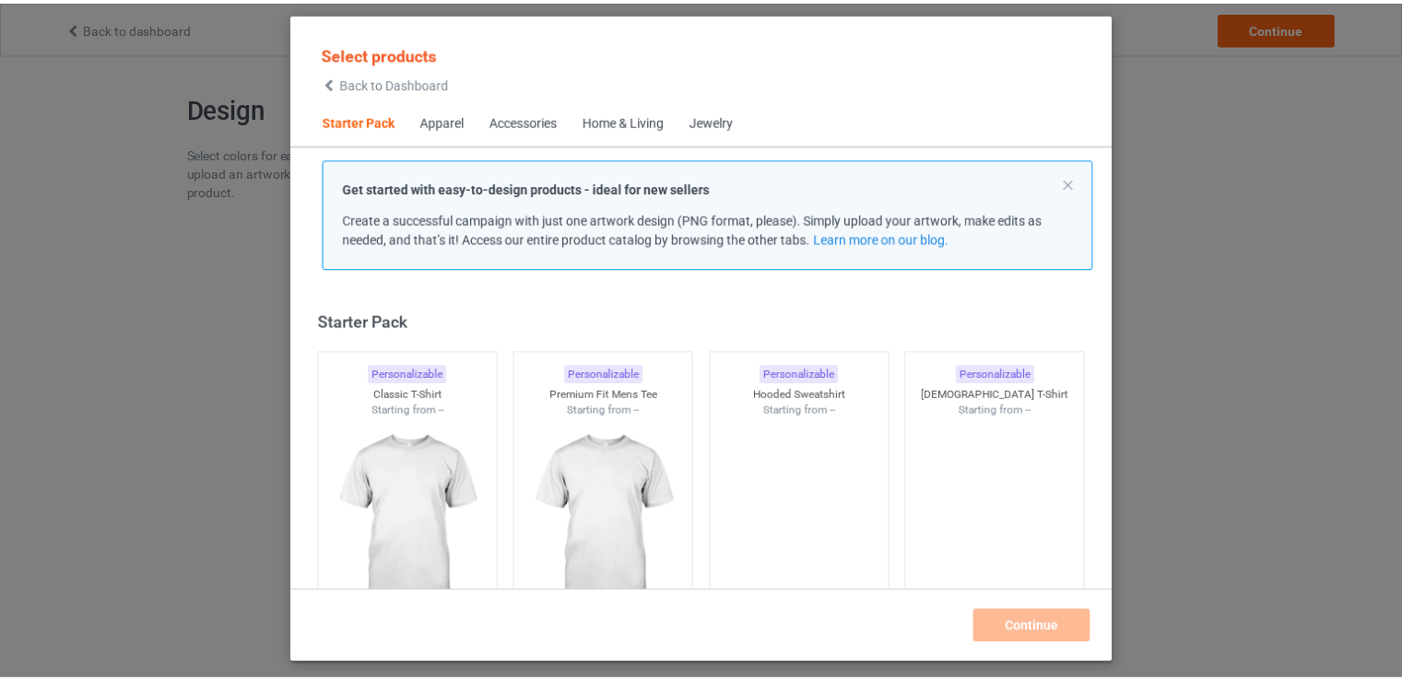
scroll to position [24, 0]
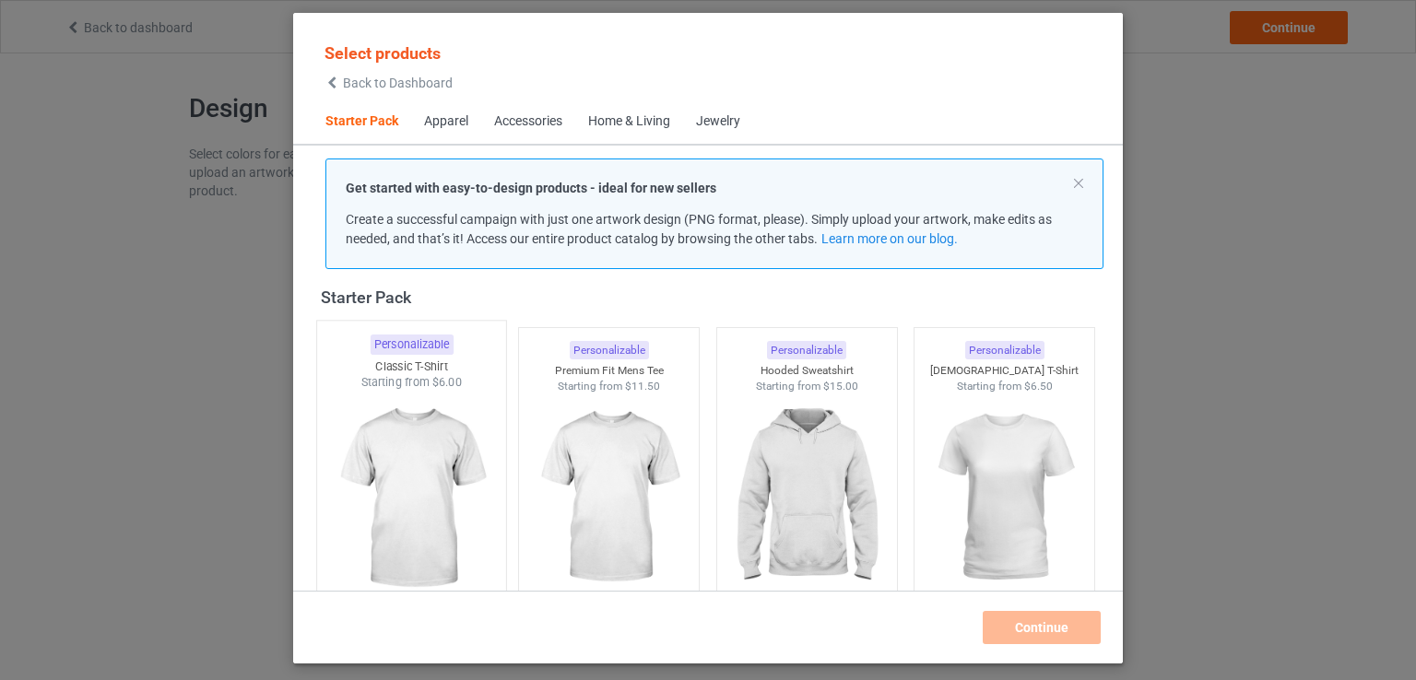
click at [397, 449] on img at bounding box center [410, 499] width 173 height 217
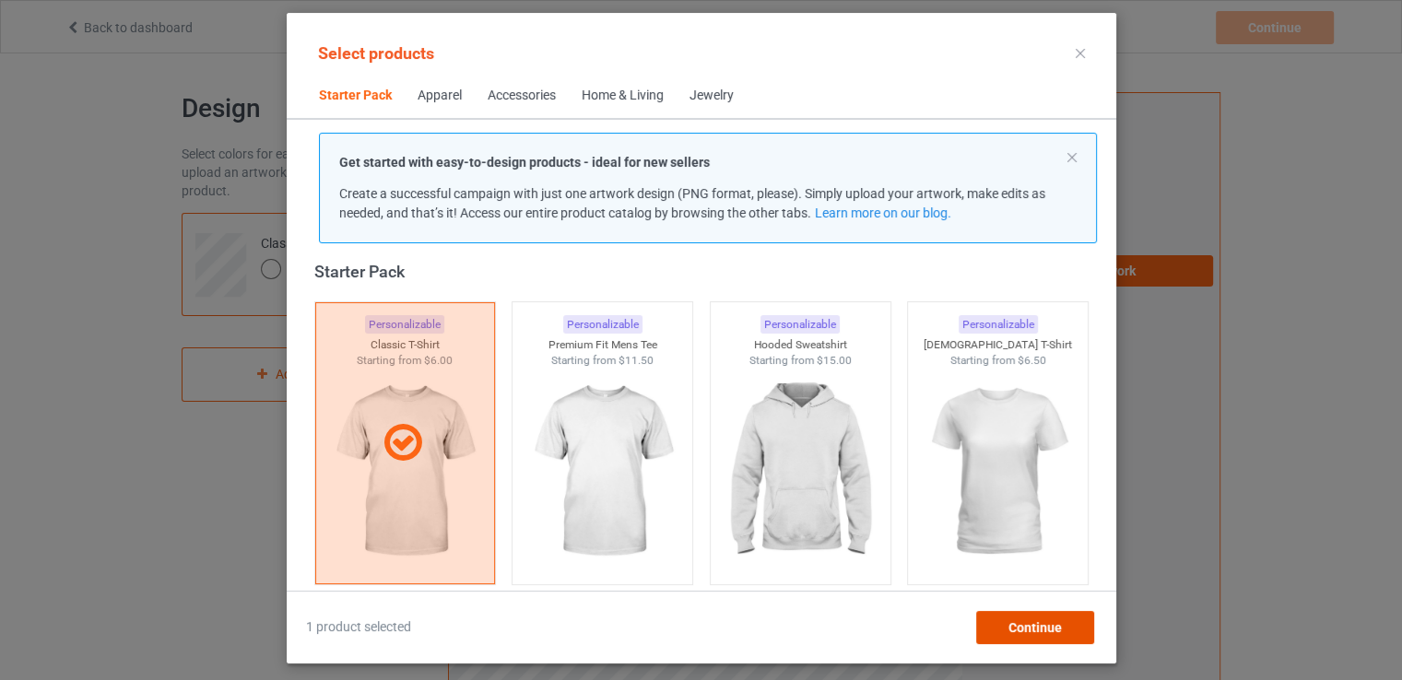
click at [1054, 634] on span "Continue" at bounding box center [1034, 627] width 53 height 15
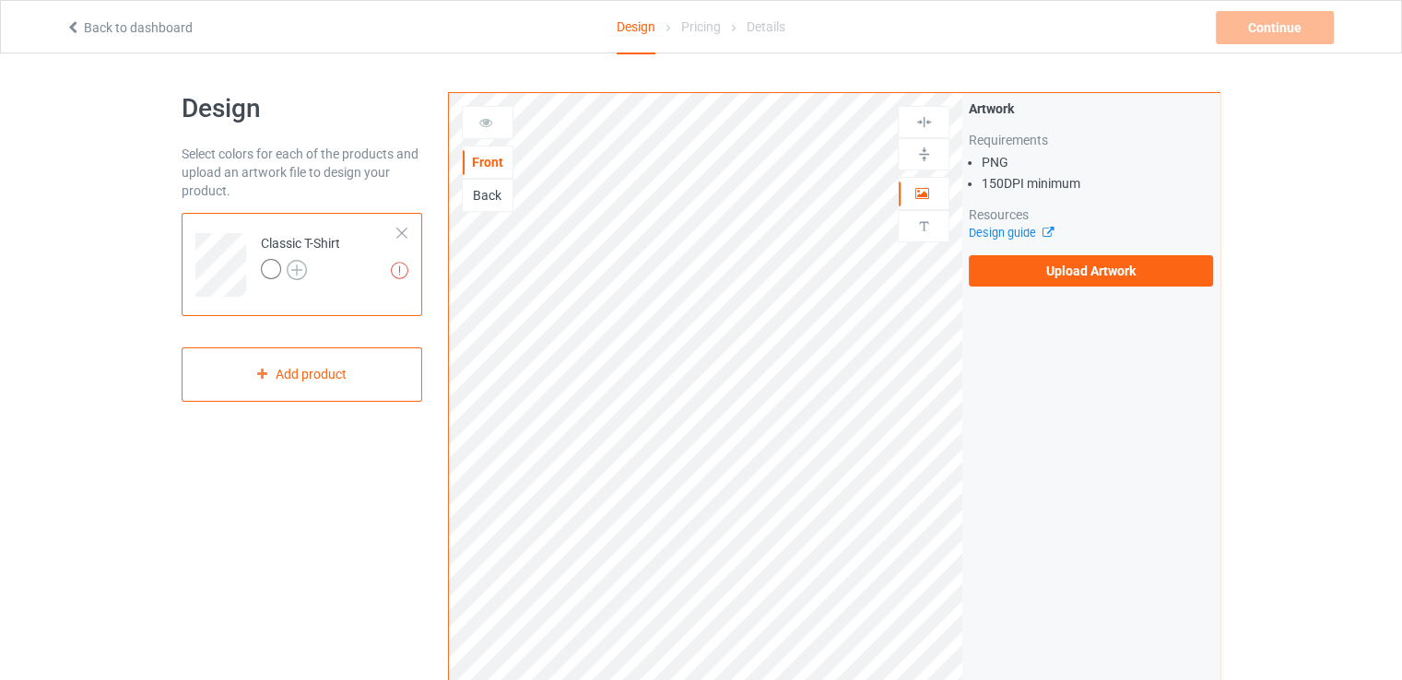
click at [302, 265] on img at bounding box center [297, 270] width 20 height 20
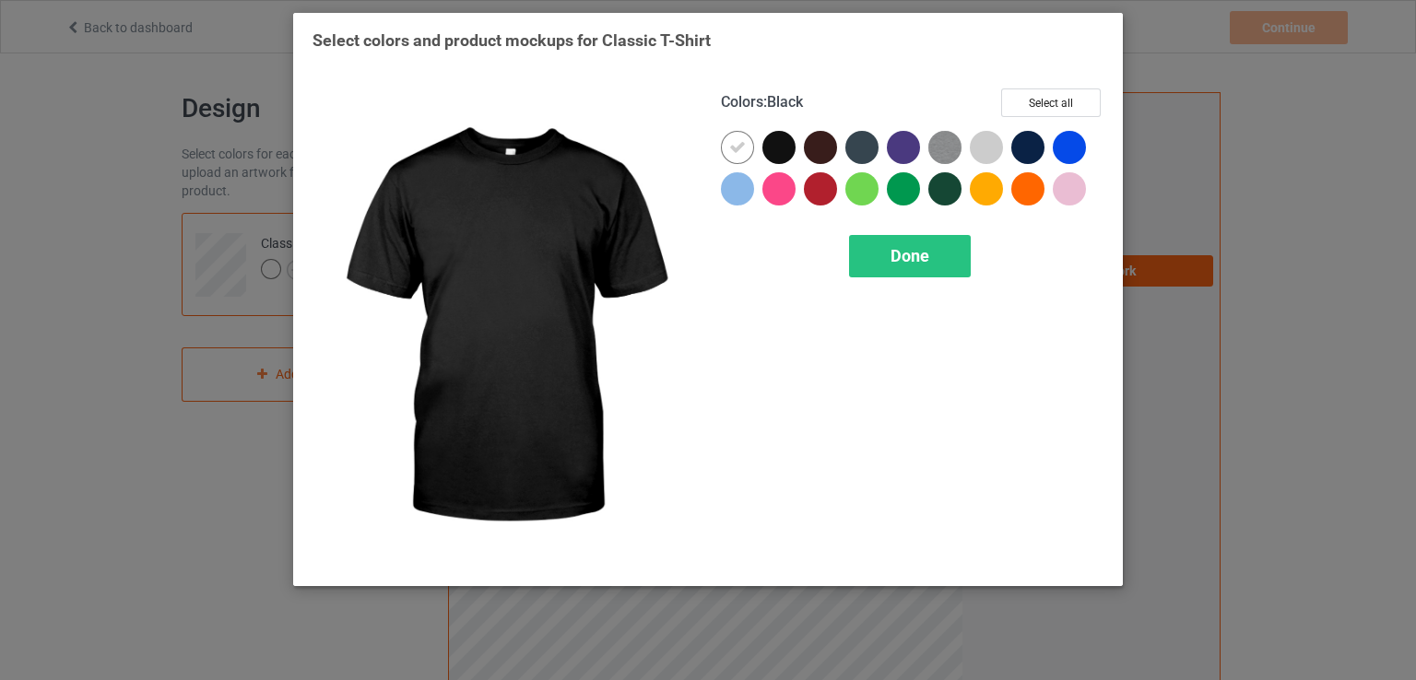
click at [776, 141] on div at bounding box center [778, 147] width 33 height 33
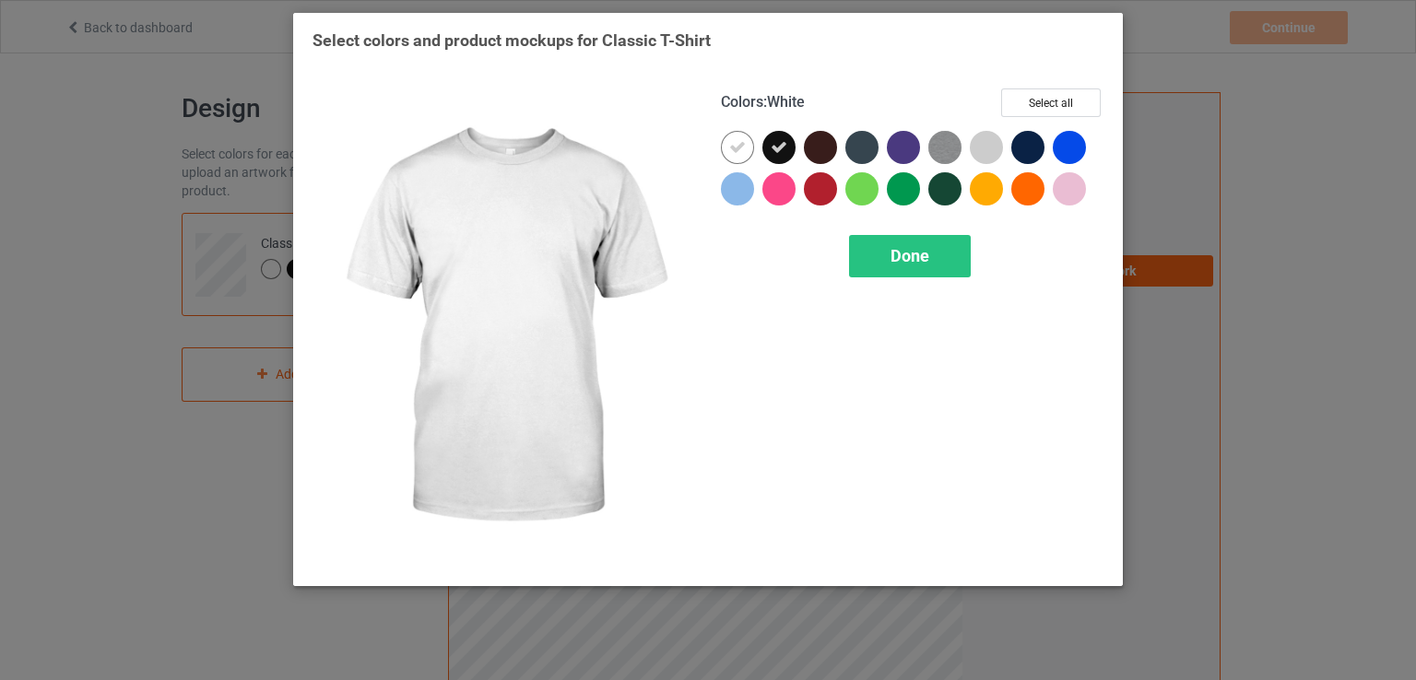
click at [726, 148] on div at bounding box center [737, 147] width 33 height 33
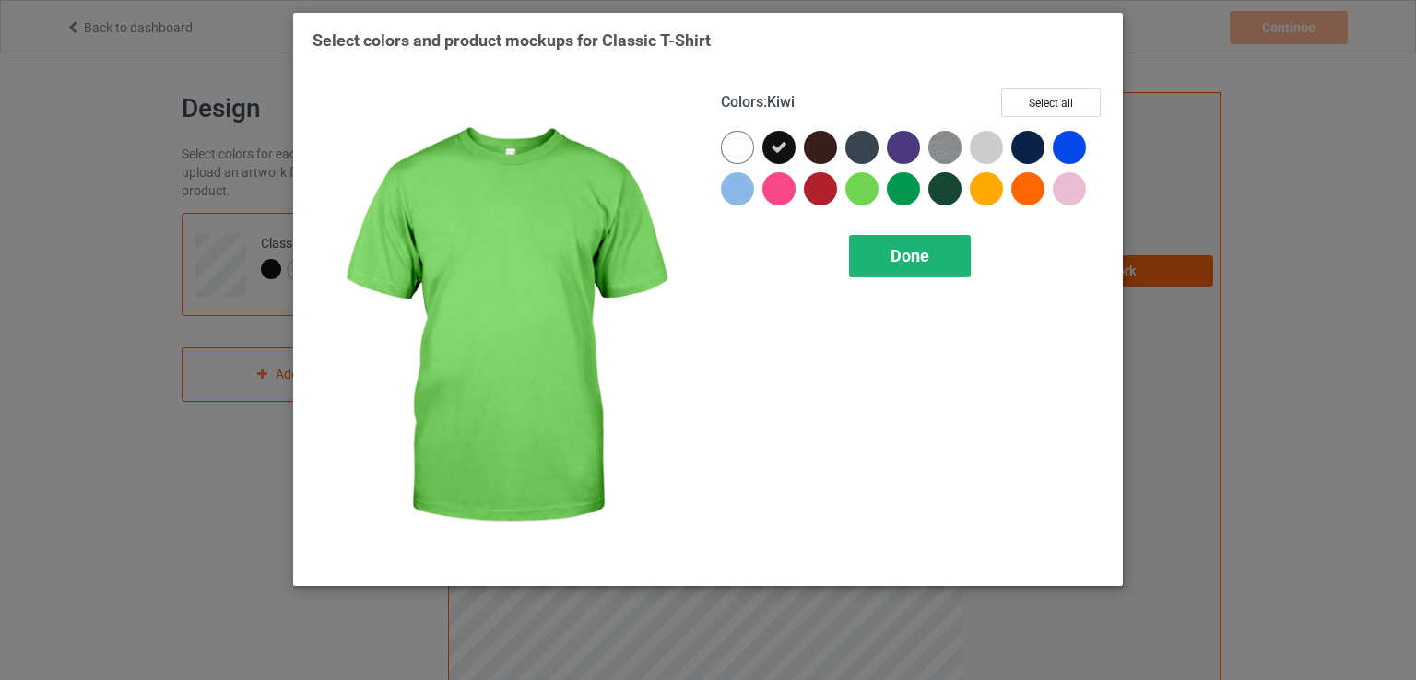
click at [907, 255] on span "Done" at bounding box center [909, 255] width 39 height 19
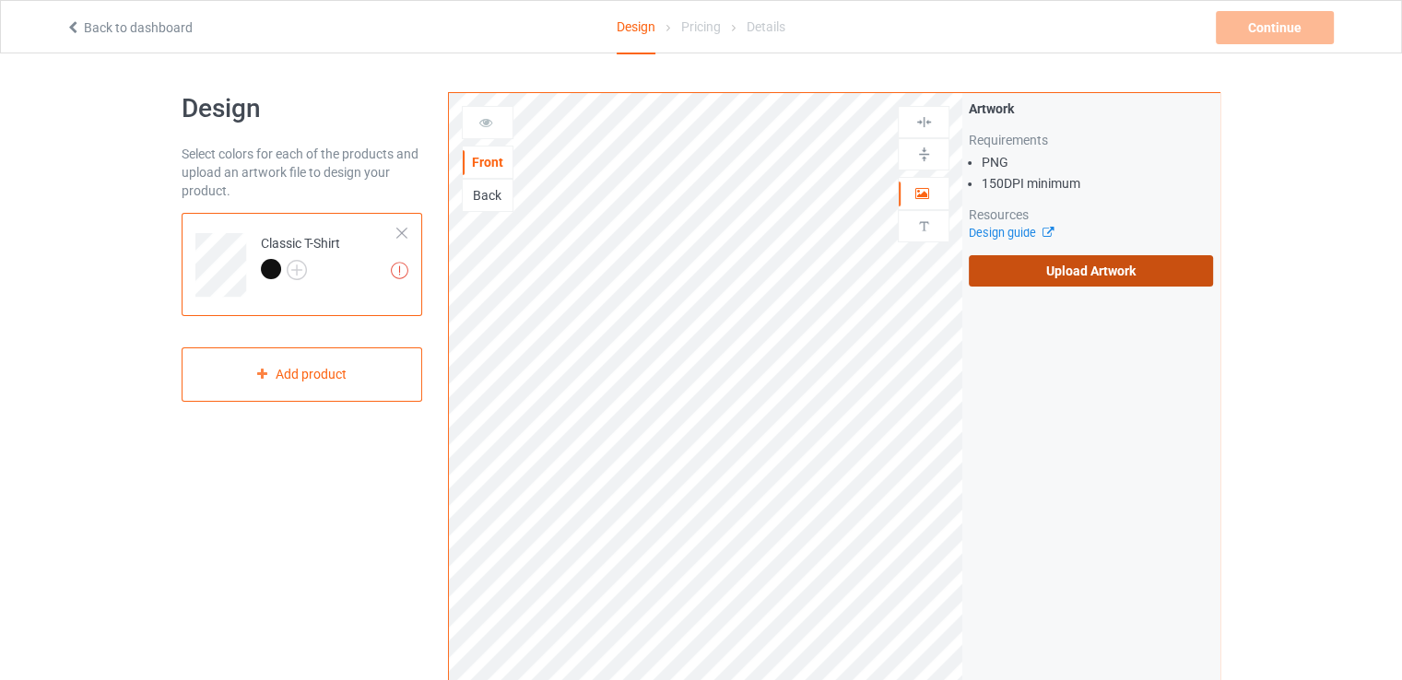
click at [1018, 266] on label "Upload Artwork" at bounding box center [1091, 270] width 244 height 31
click at [0, 0] on input "Upload Artwork" at bounding box center [0, 0] width 0 height 0
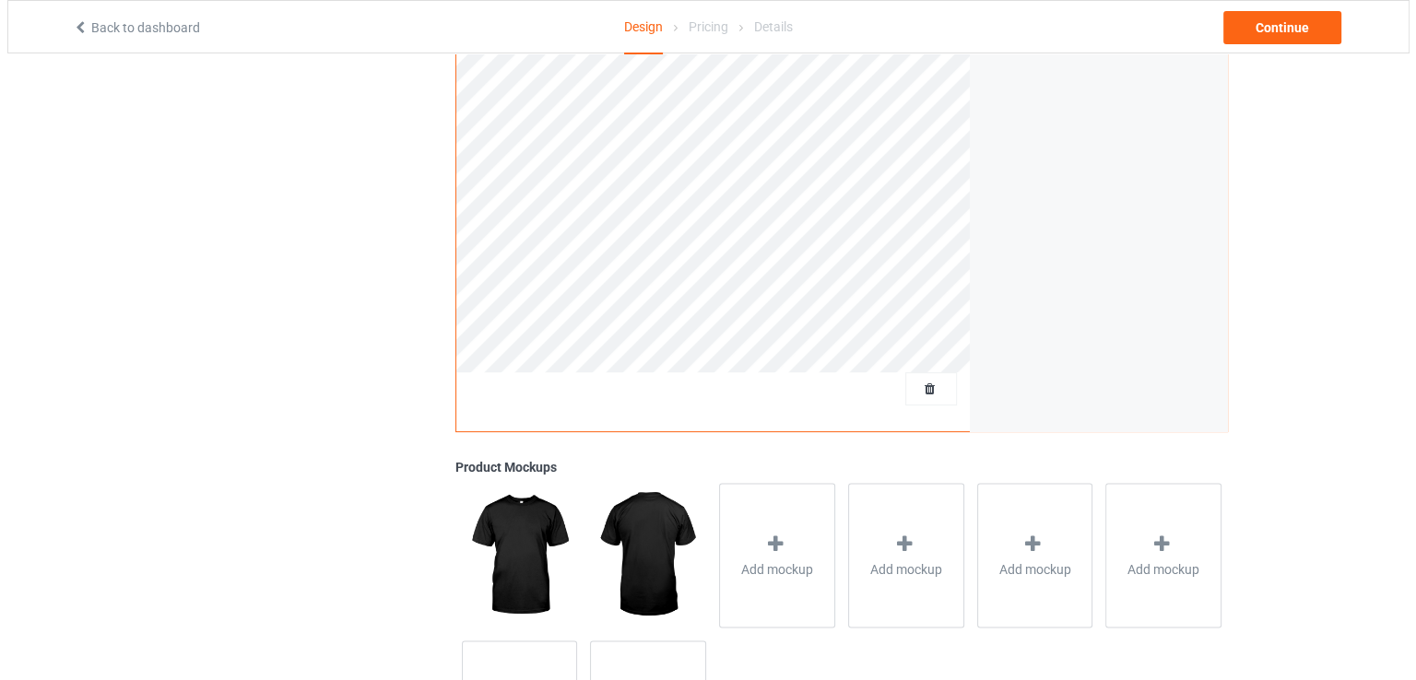
scroll to position [369, 0]
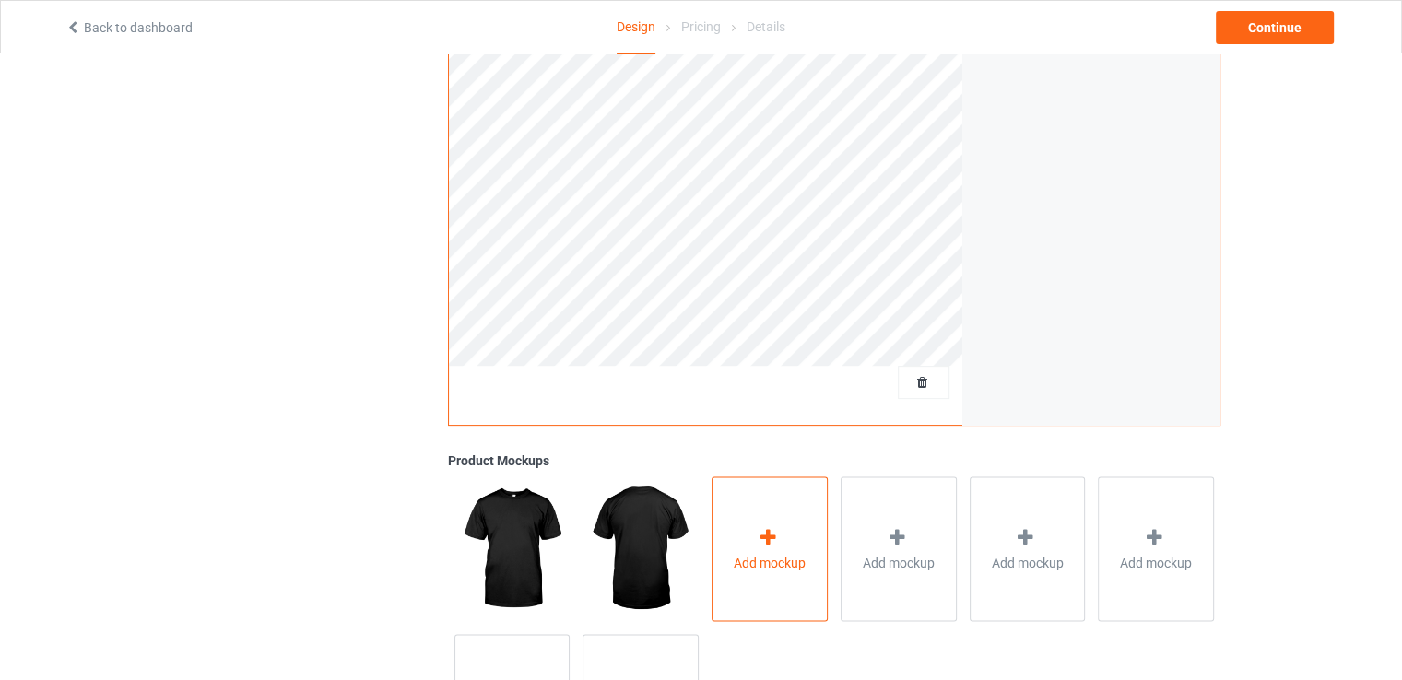
click at [805, 537] on div "Add mockup" at bounding box center [770, 549] width 116 height 145
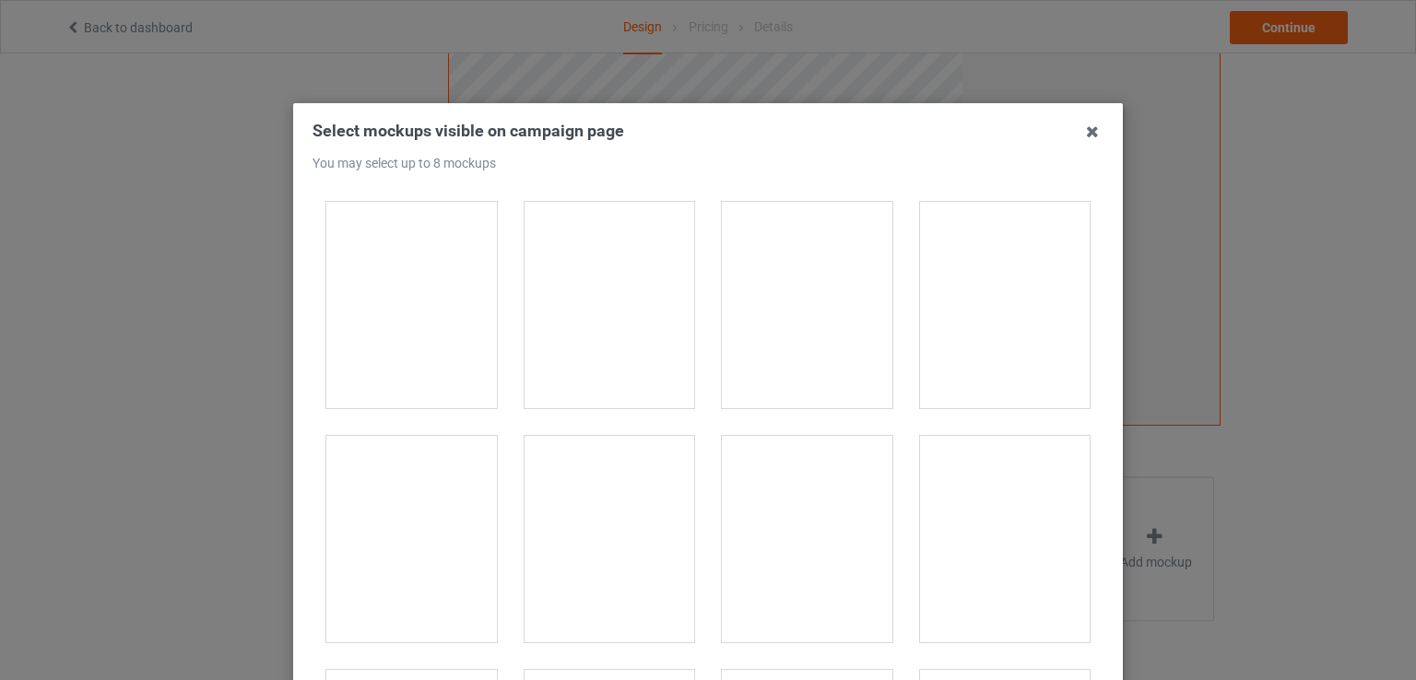
scroll to position [6268, 0]
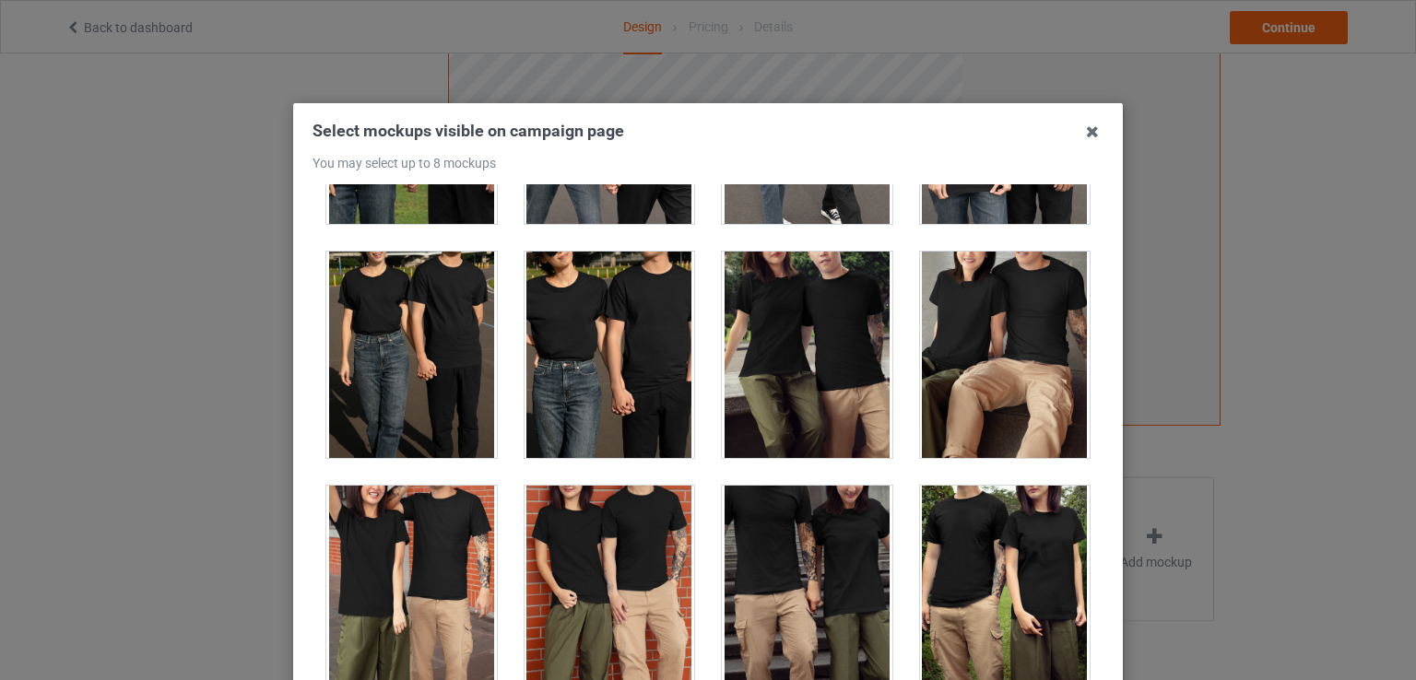
click at [586, 348] on div at bounding box center [609, 355] width 171 height 206
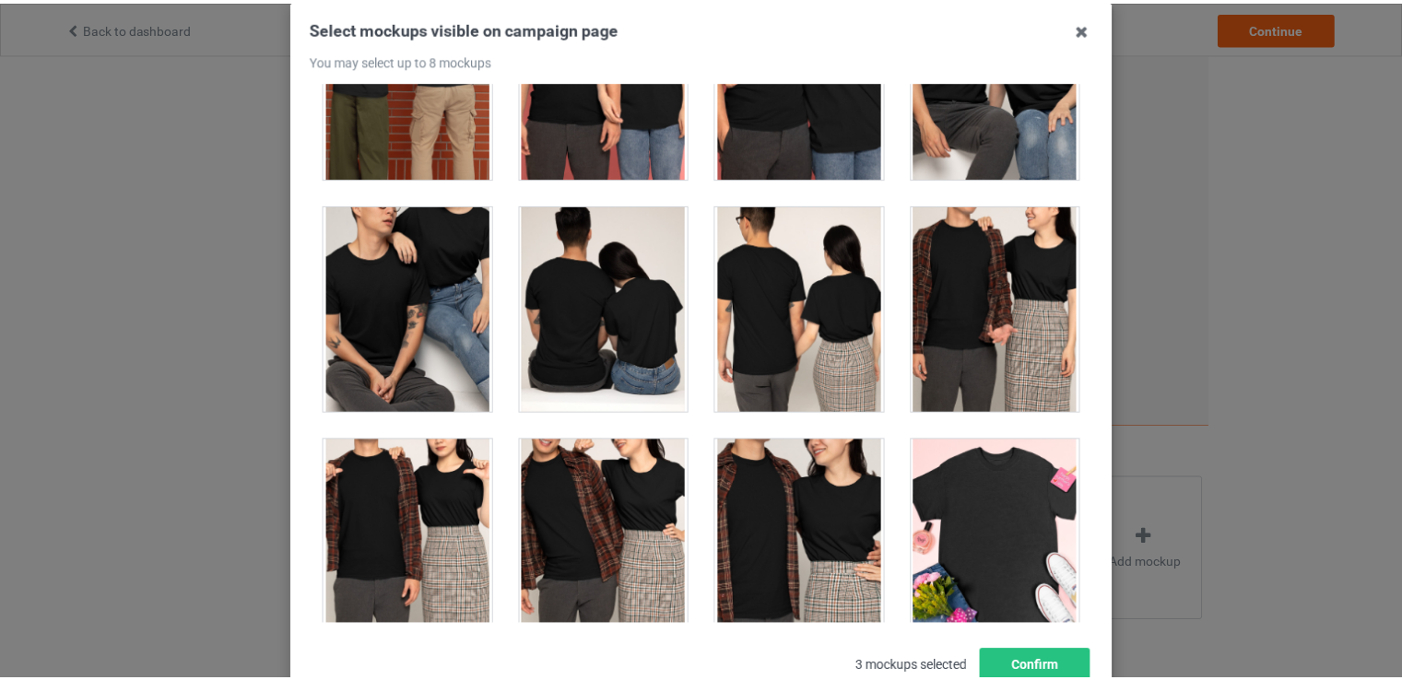
scroll to position [236, 0]
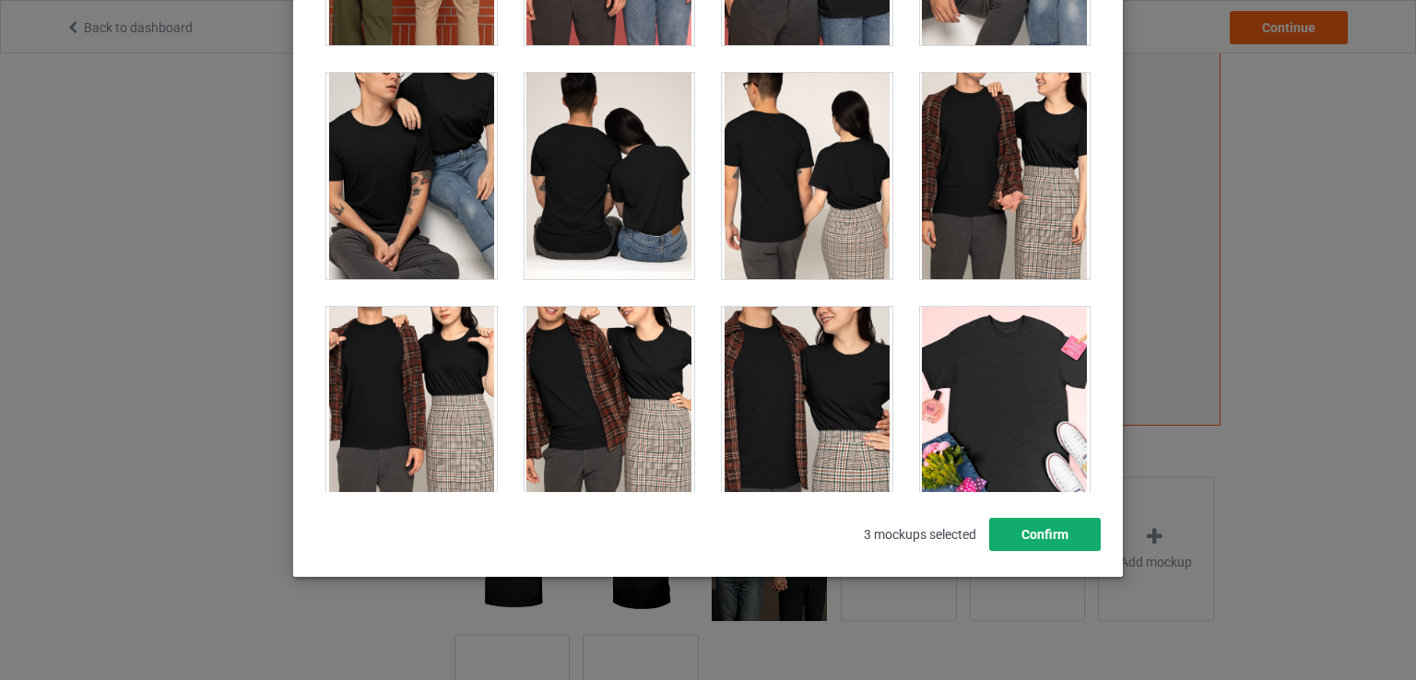
click at [1012, 524] on button "Confirm" at bounding box center [1045, 534] width 112 height 33
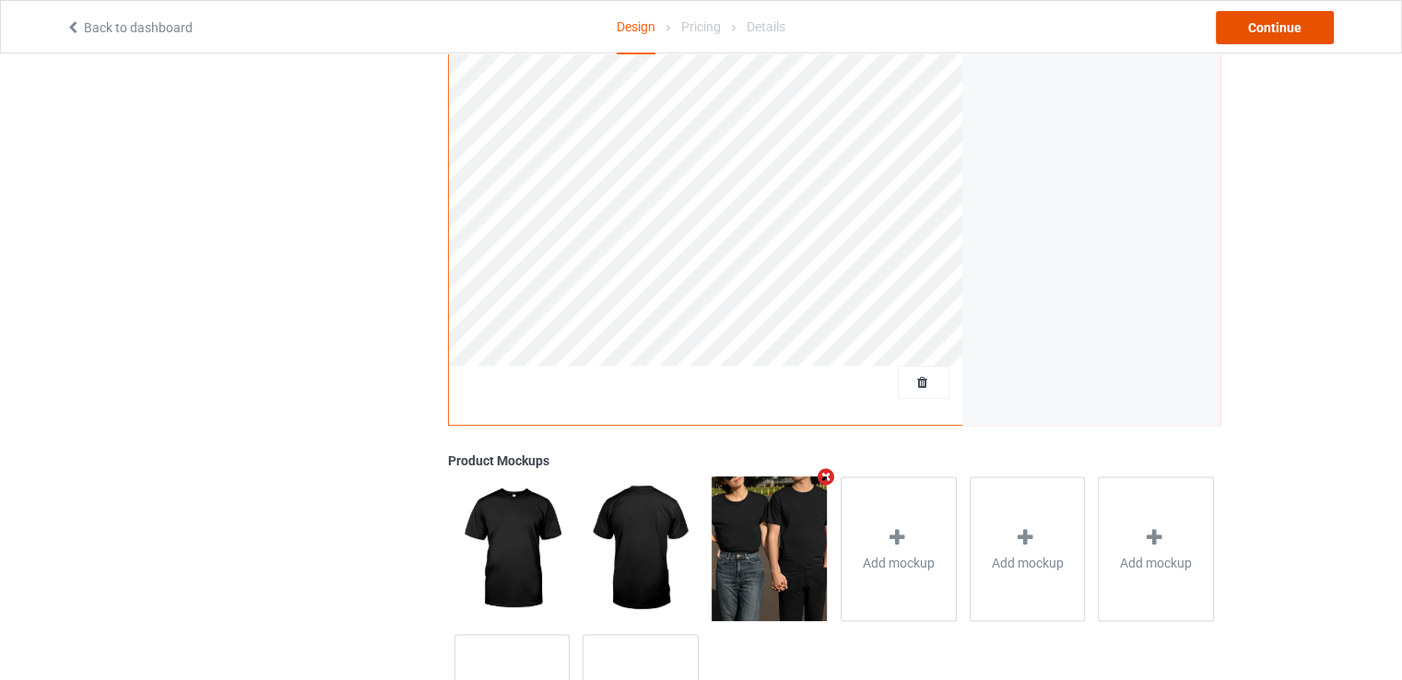
click at [1271, 12] on div "Continue" at bounding box center [1275, 27] width 118 height 33
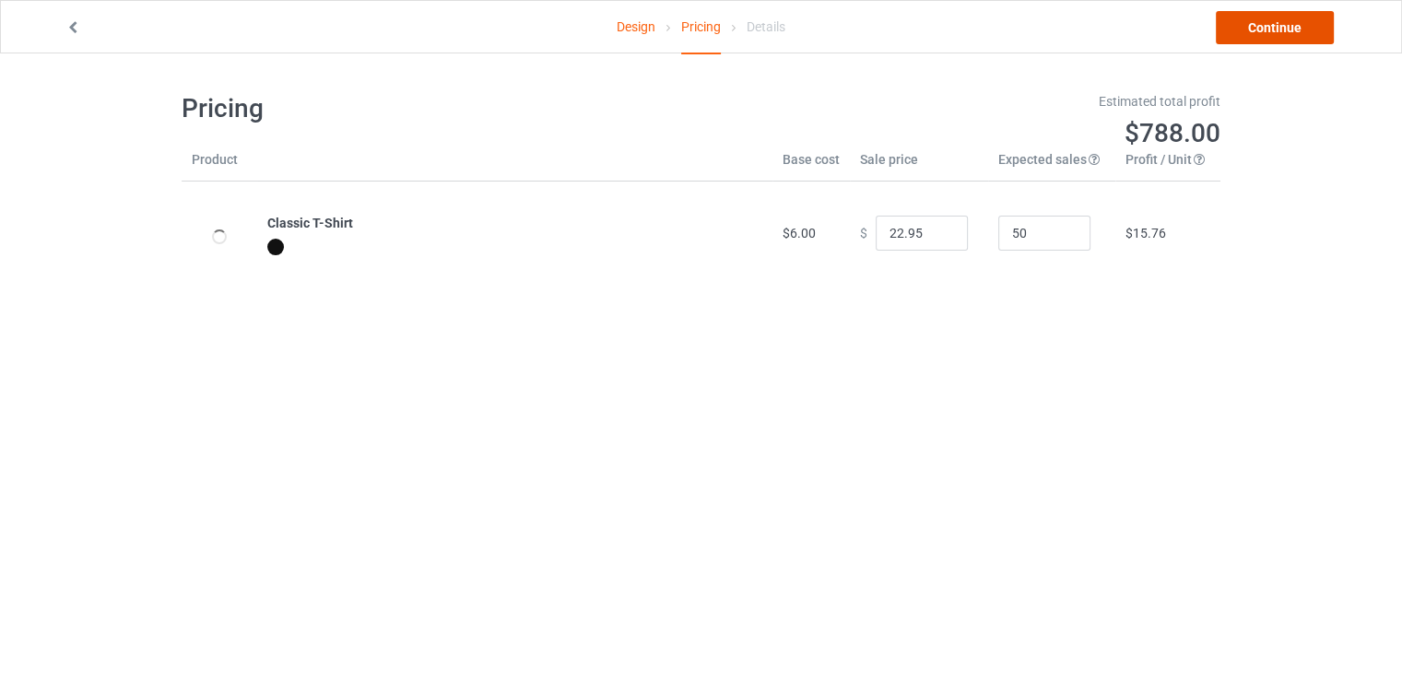
click at [1240, 41] on link "Continue" at bounding box center [1275, 27] width 118 height 33
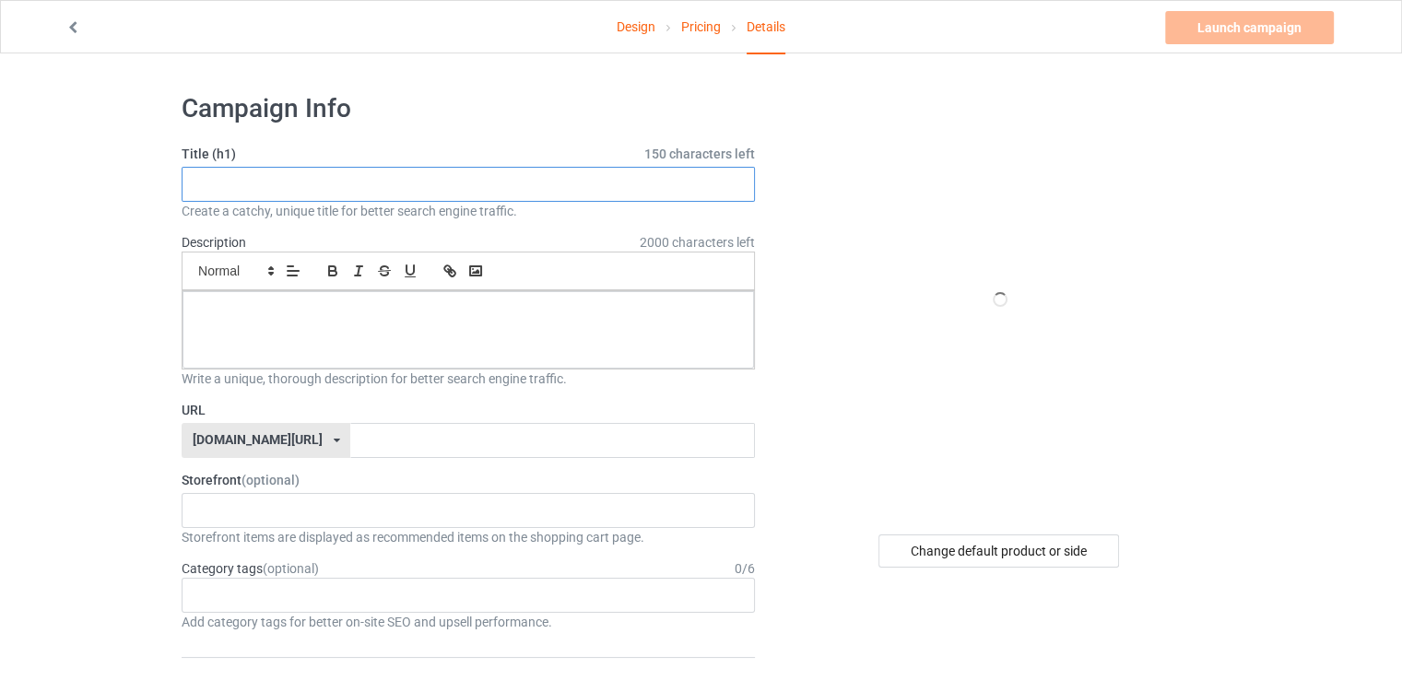
click at [379, 196] on input "text" at bounding box center [468, 184] width 573 height 35
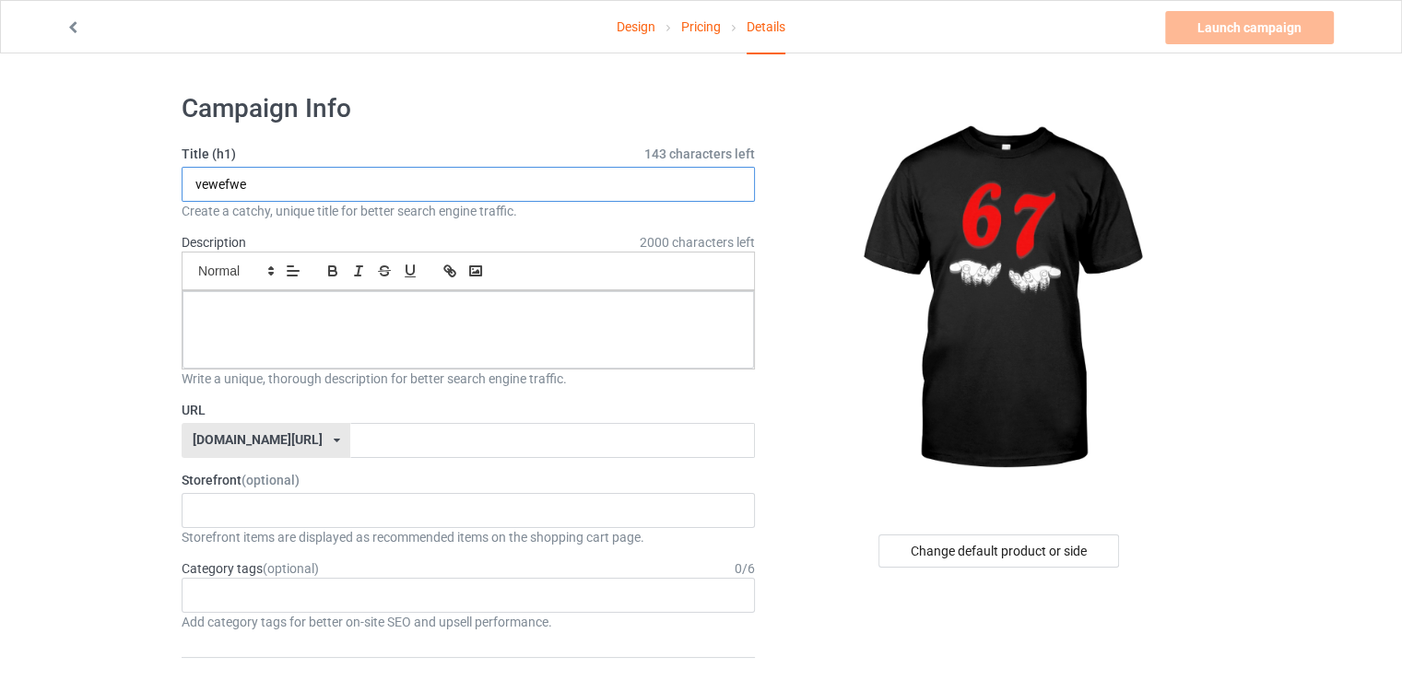
type input "vewefwe"
click at [413, 311] on p at bounding box center [468, 312] width 542 height 18
click at [400, 436] on input "text" at bounding box center [552, 440] width 404 height 35
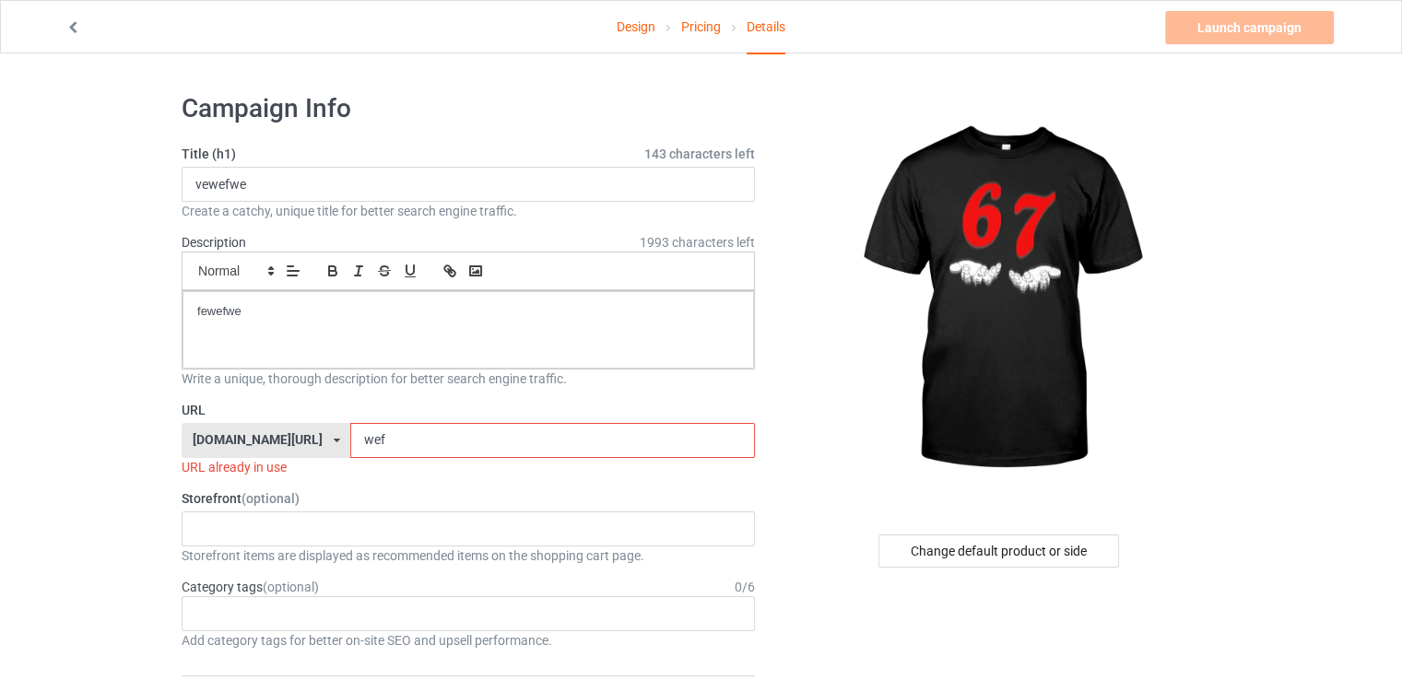
click at [1283, 23] on div "Launch campaign Invalid campaign URL" at bounding box center [1251, 27] width 172 height 33
click at [466, 448] on input "wef" at bounding box center [552, 440] width 404 height 35
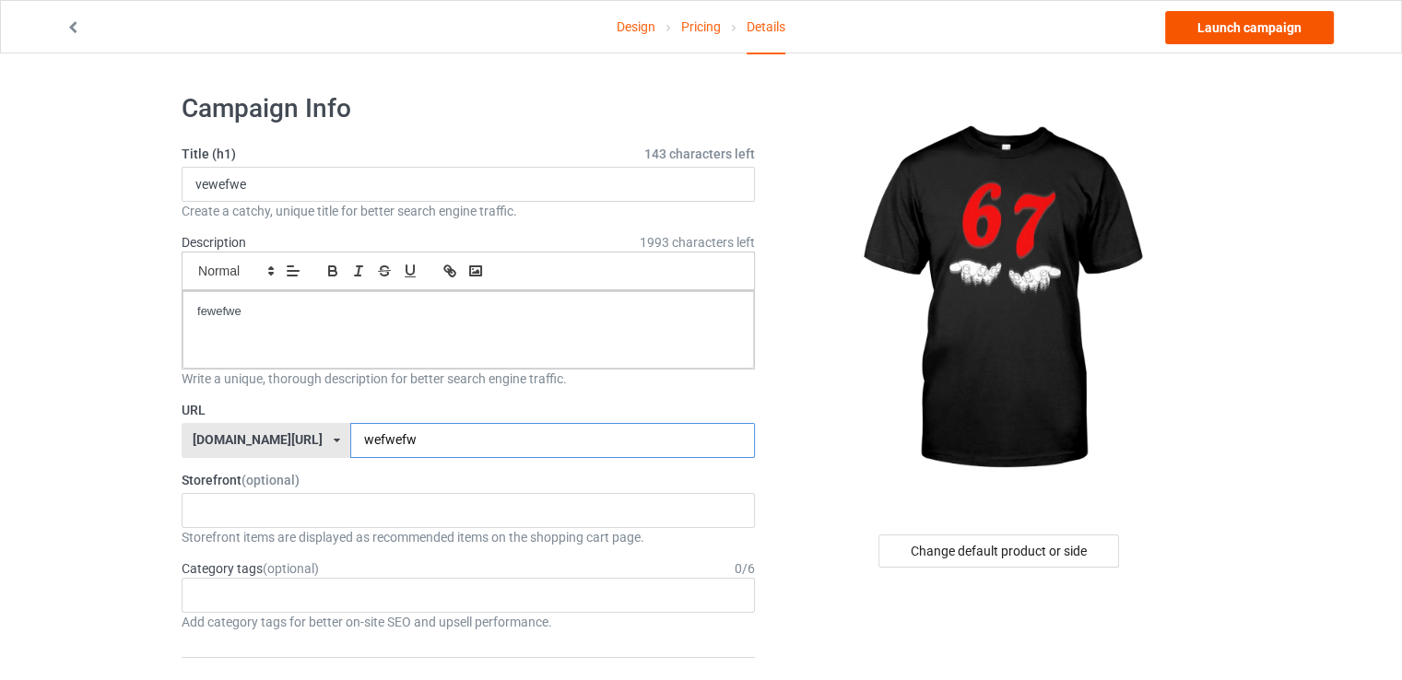
type input "wefwefw"
click at [1225, 21] on link "Launch campaign" at bounding box center [1249, 27] width 169 height 33
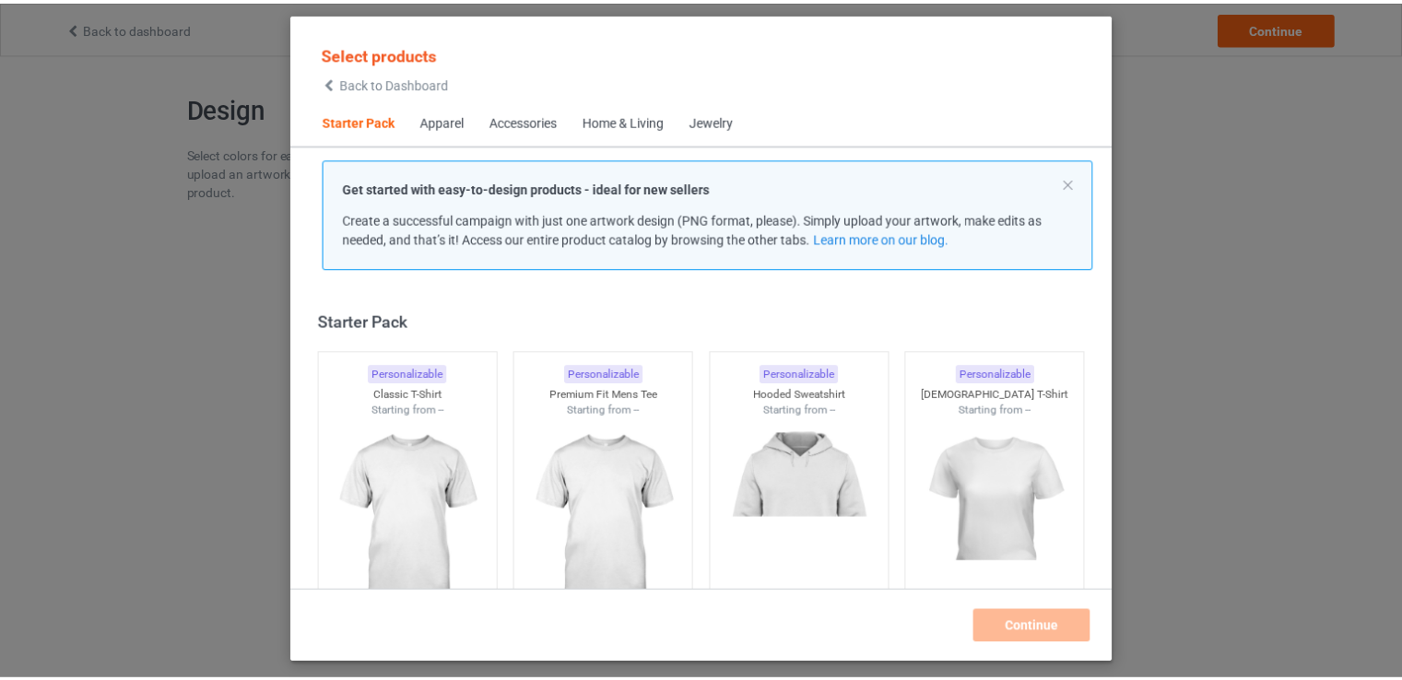
scroll to position [24, 0]
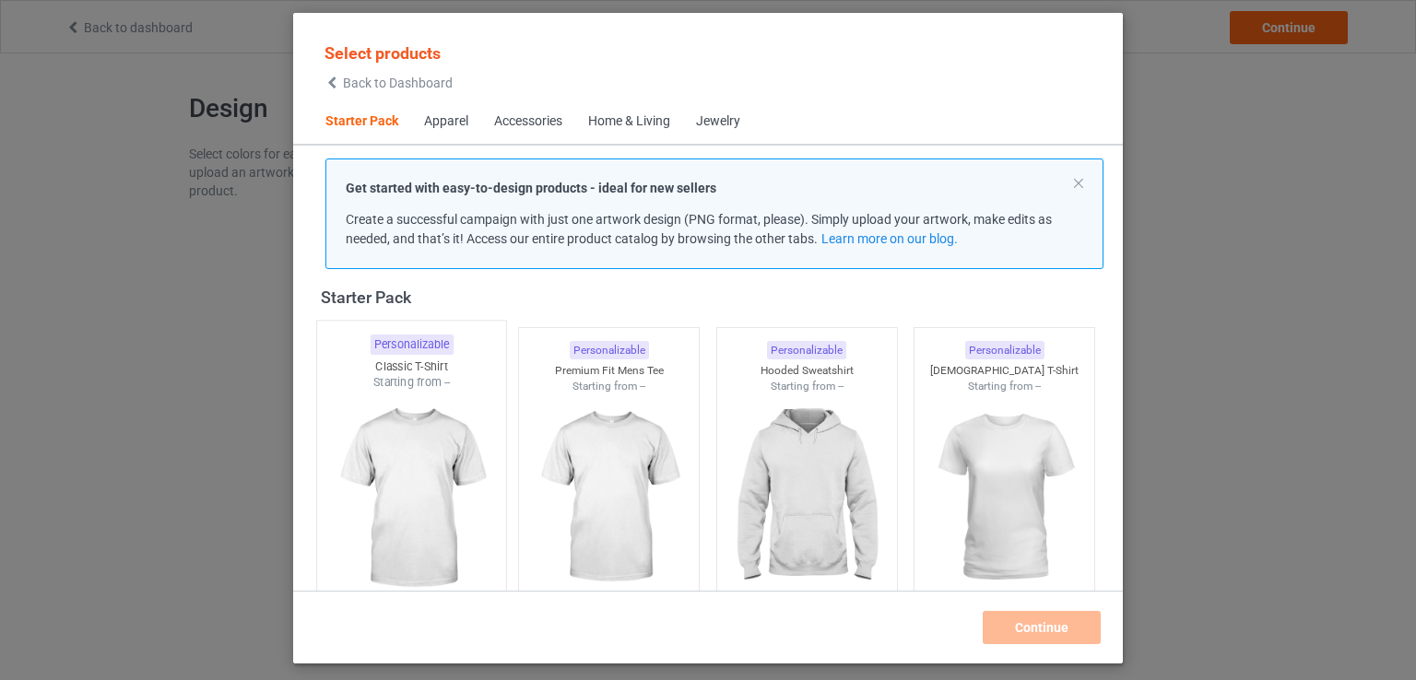
click at [420, 392] on img at bounding box center [410, 499] width 173 height 217
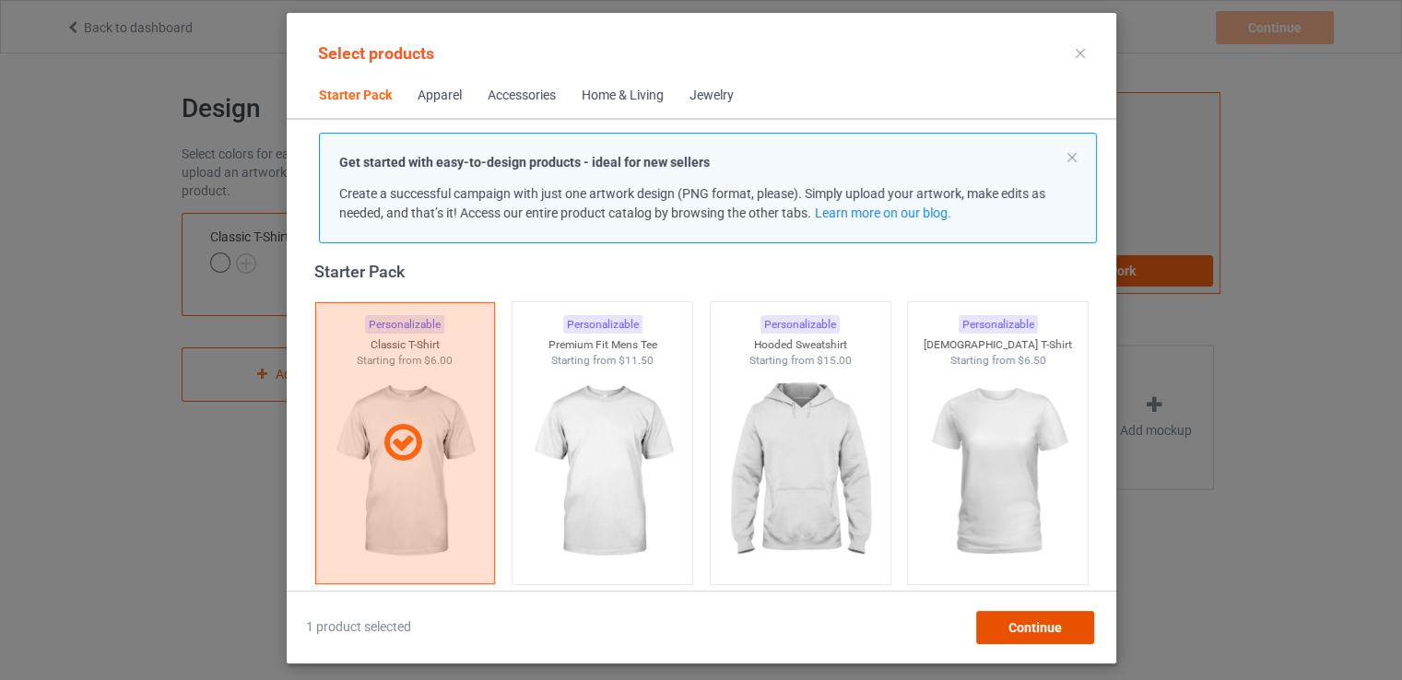
click at [1057, 641] on div "Continue" at bounding box center [1034, 627] width 118 height 33
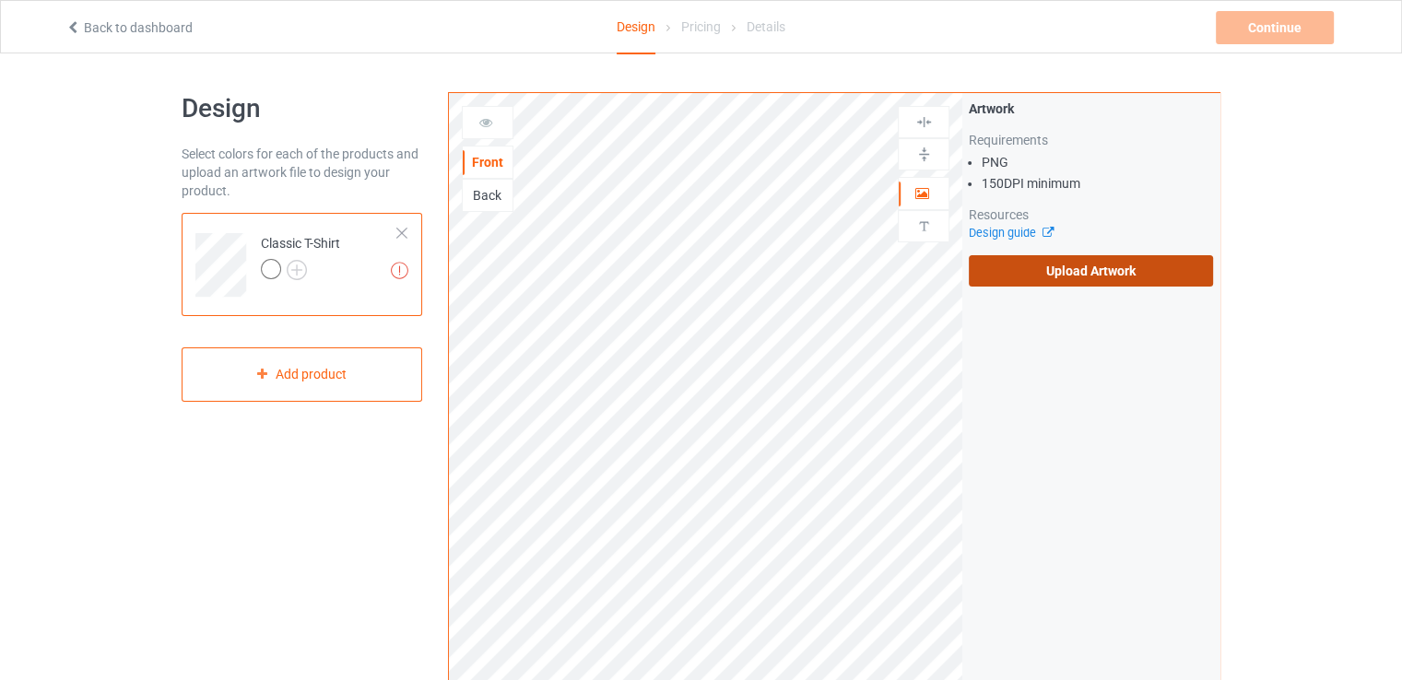
click at [1020, 270] on label "Upload Artwork" at bounding box center [1091, 270] width 244 height 31
click at [0, 0] on input "Upload Artwork" at bounding box center [0, 0] width 0 height 0
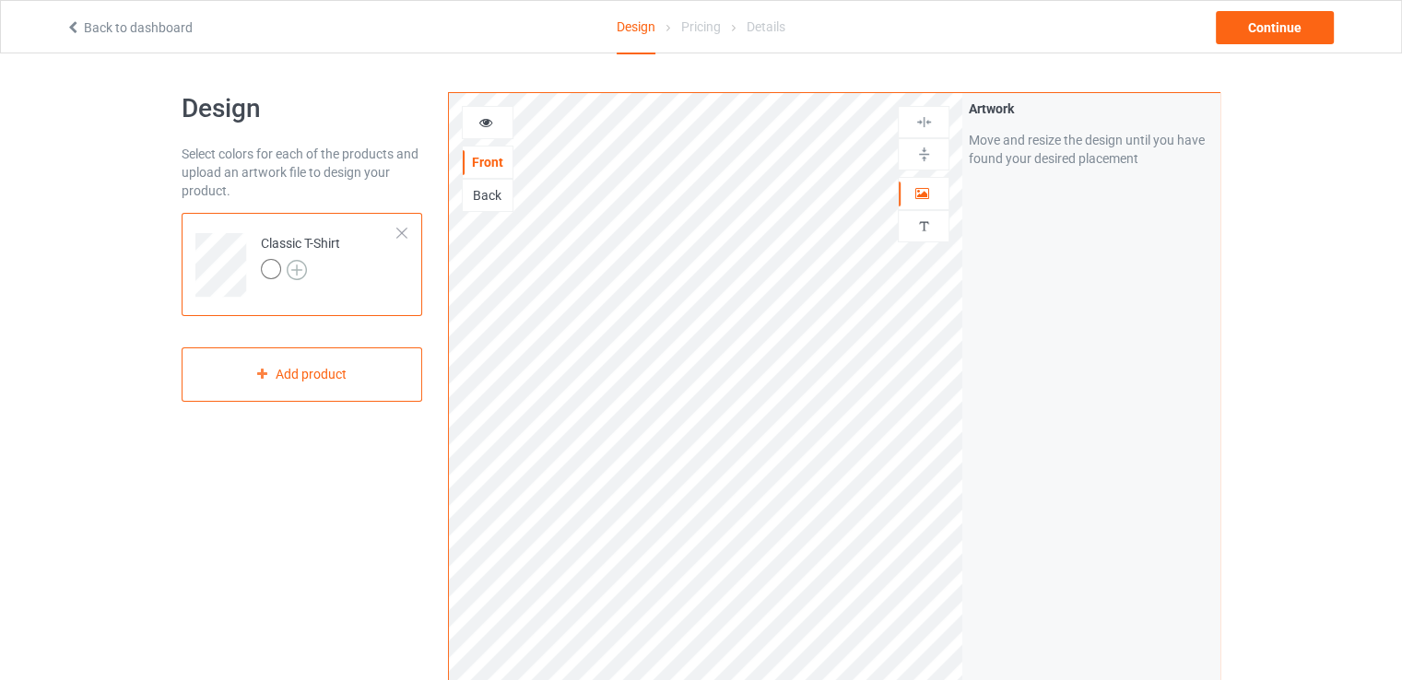
click at [299, 270] on img at bounding box center [297, 270] width 20 height 20
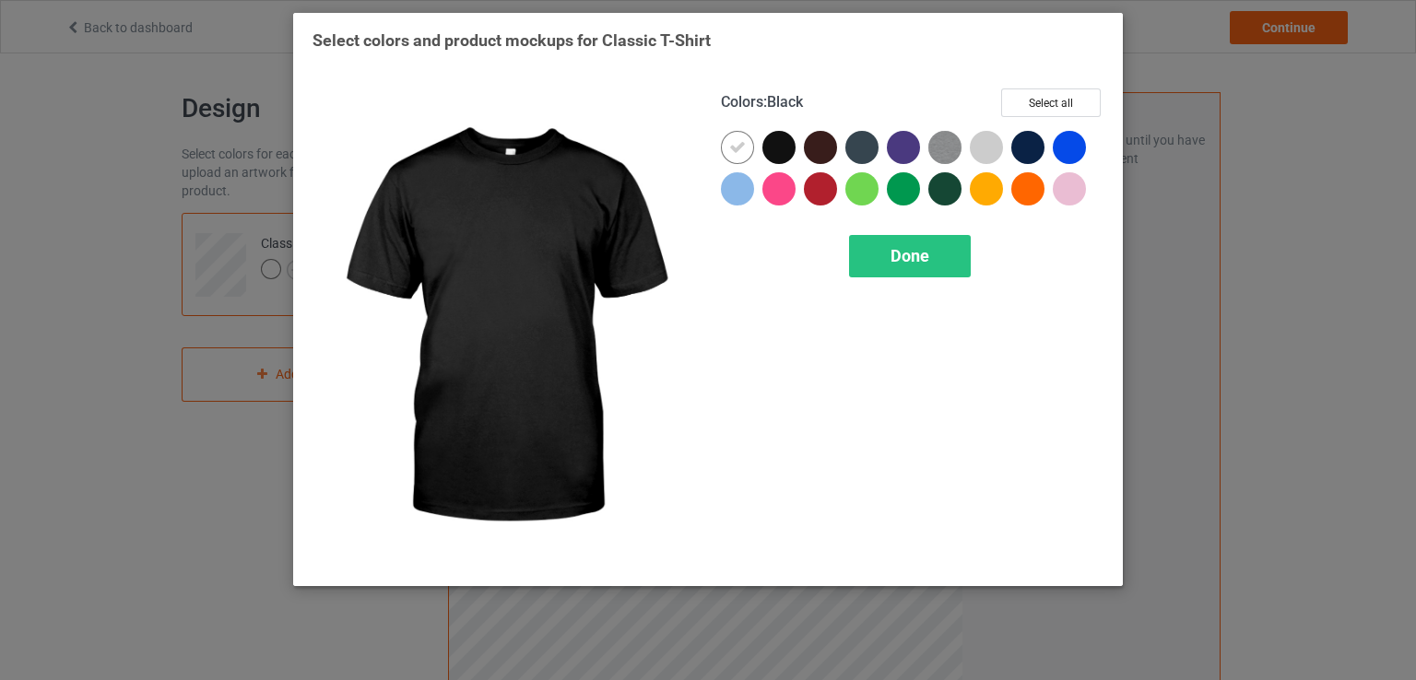
click at [782, 155] on div at bounding box center [778, 147] width 33 height 33
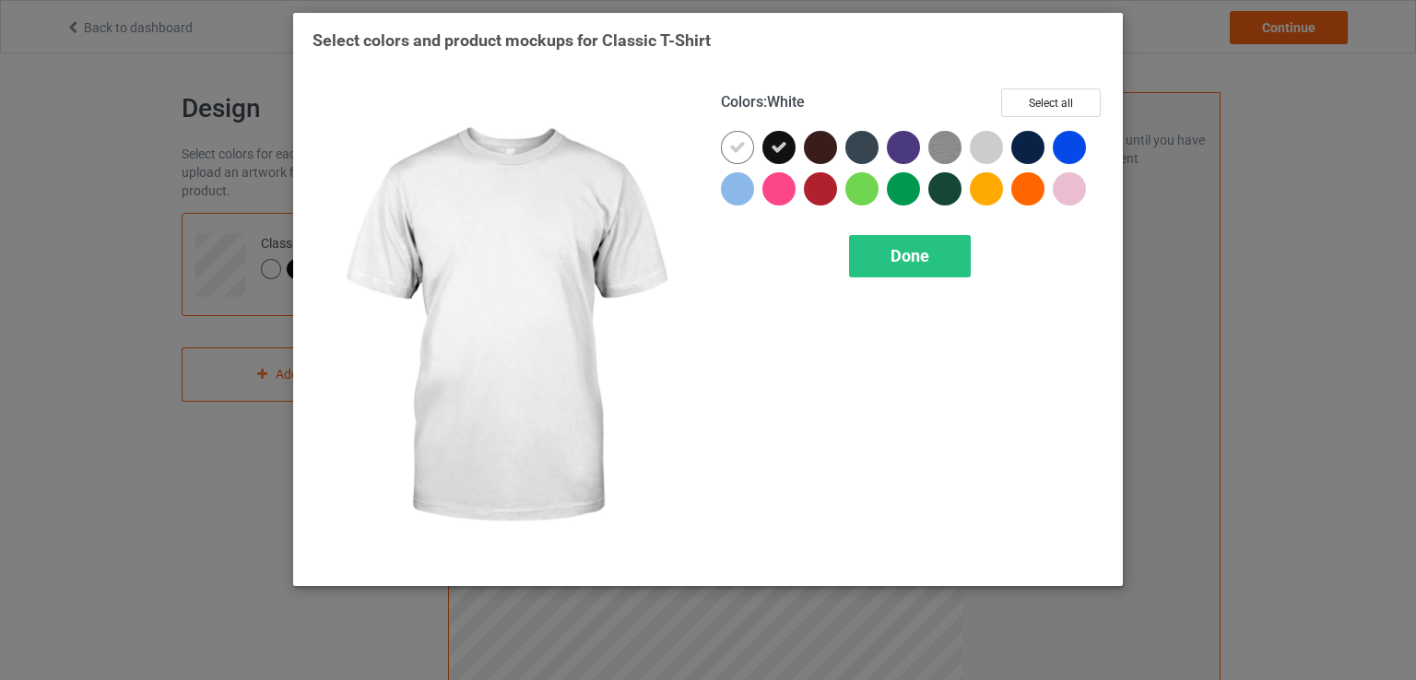
click at [730, 164] on div at bounding box center [741, 151] width 41 height 41
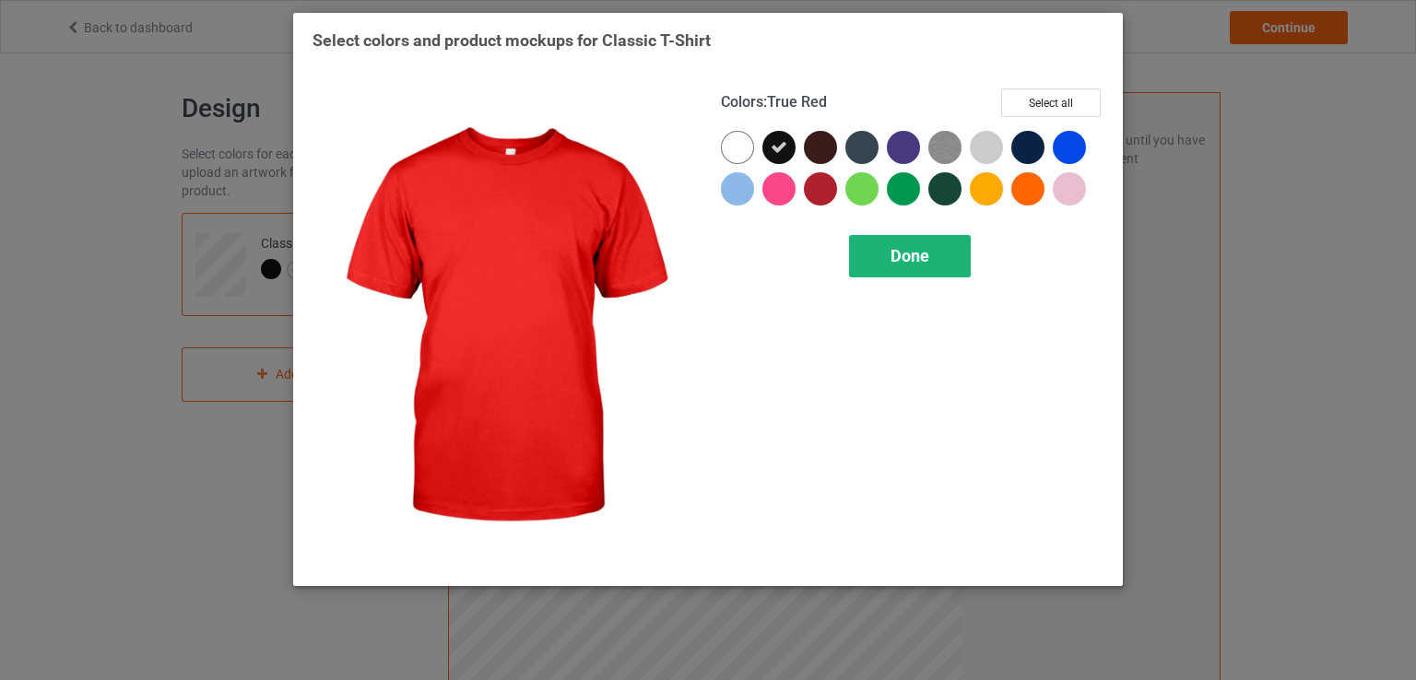
click at [913, 249] on span "Done" at bounding box center [909, 255] width 39 height 19
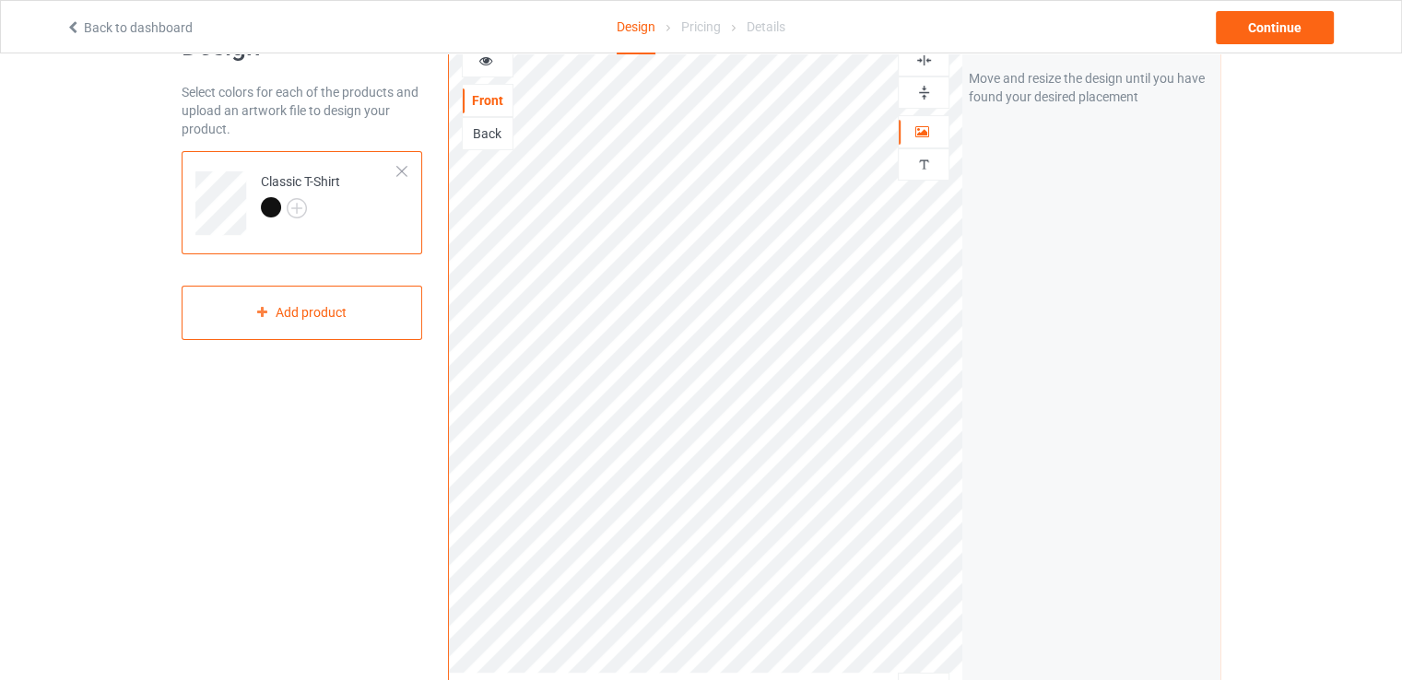
scroll to position [92, 0]
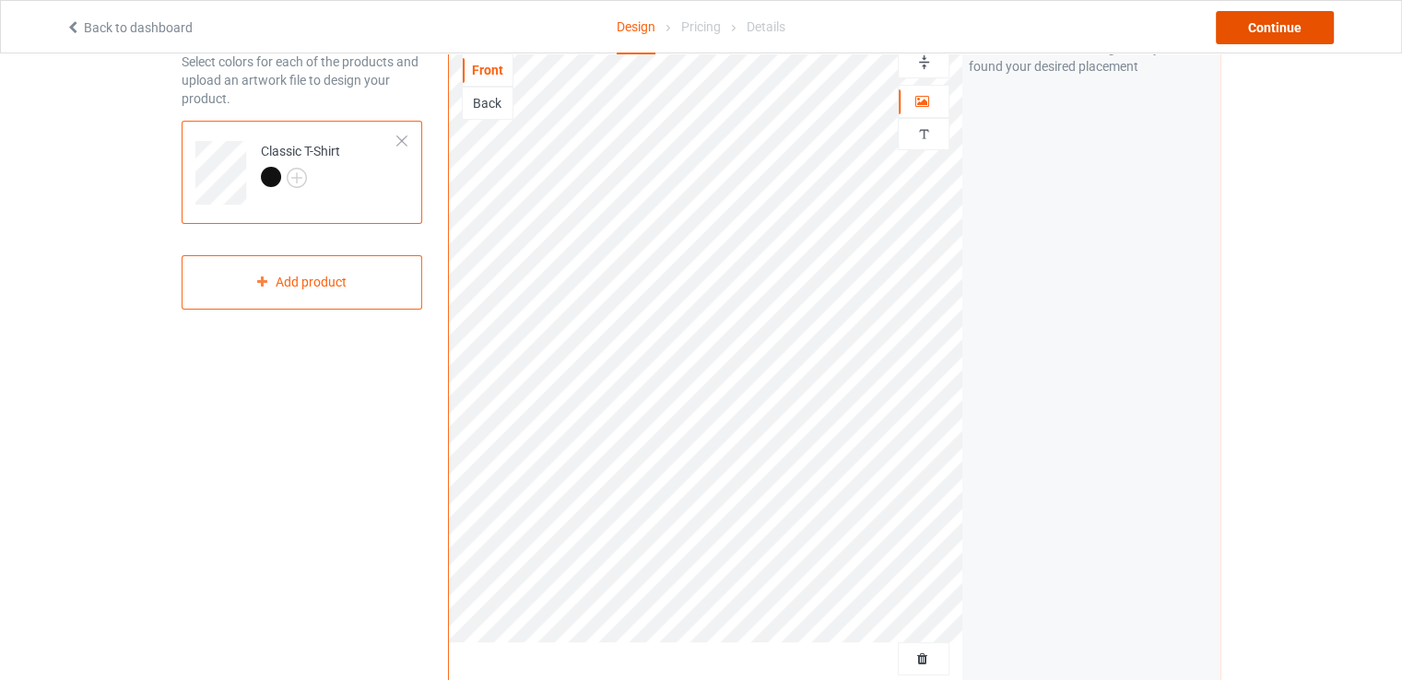
click at [1273, 30] on div "Continue" at bounding box center [1275, 27] width 118 height 33
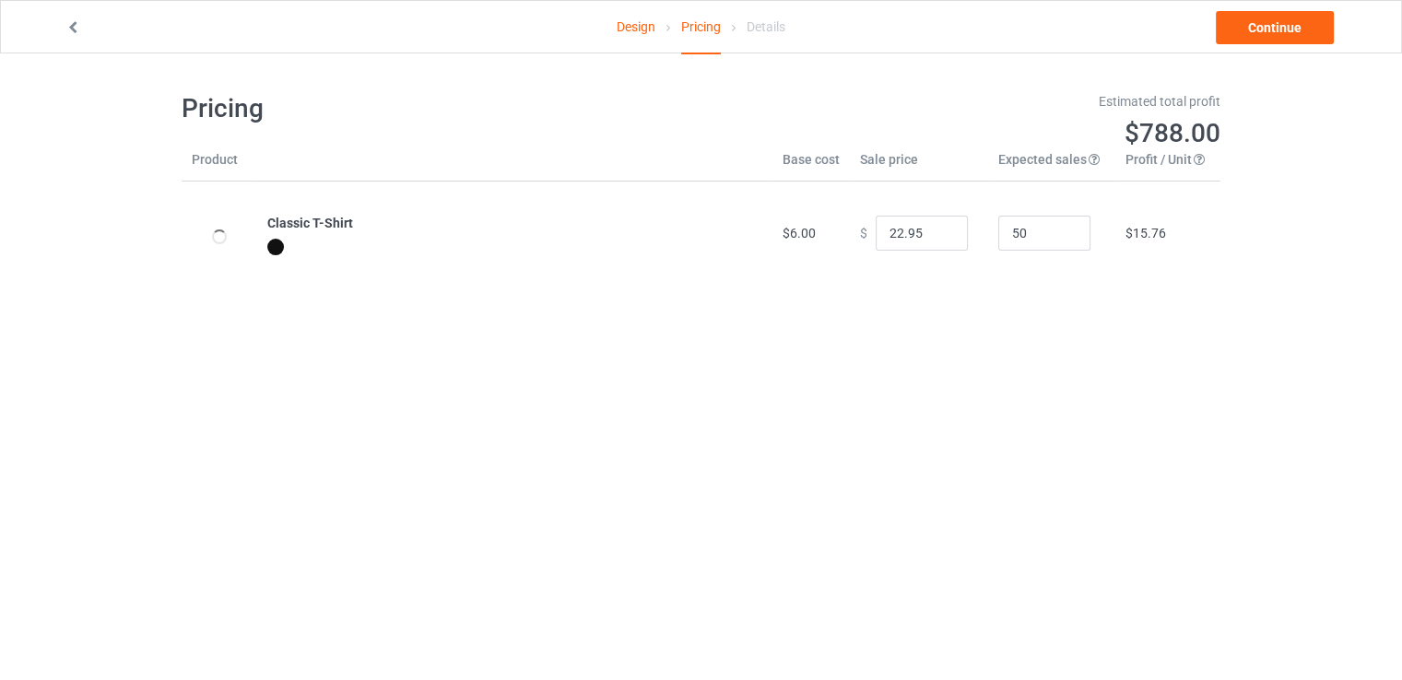
click at [625, 22] on link "Design" at bounding box center [636, 27] width 39 height 52
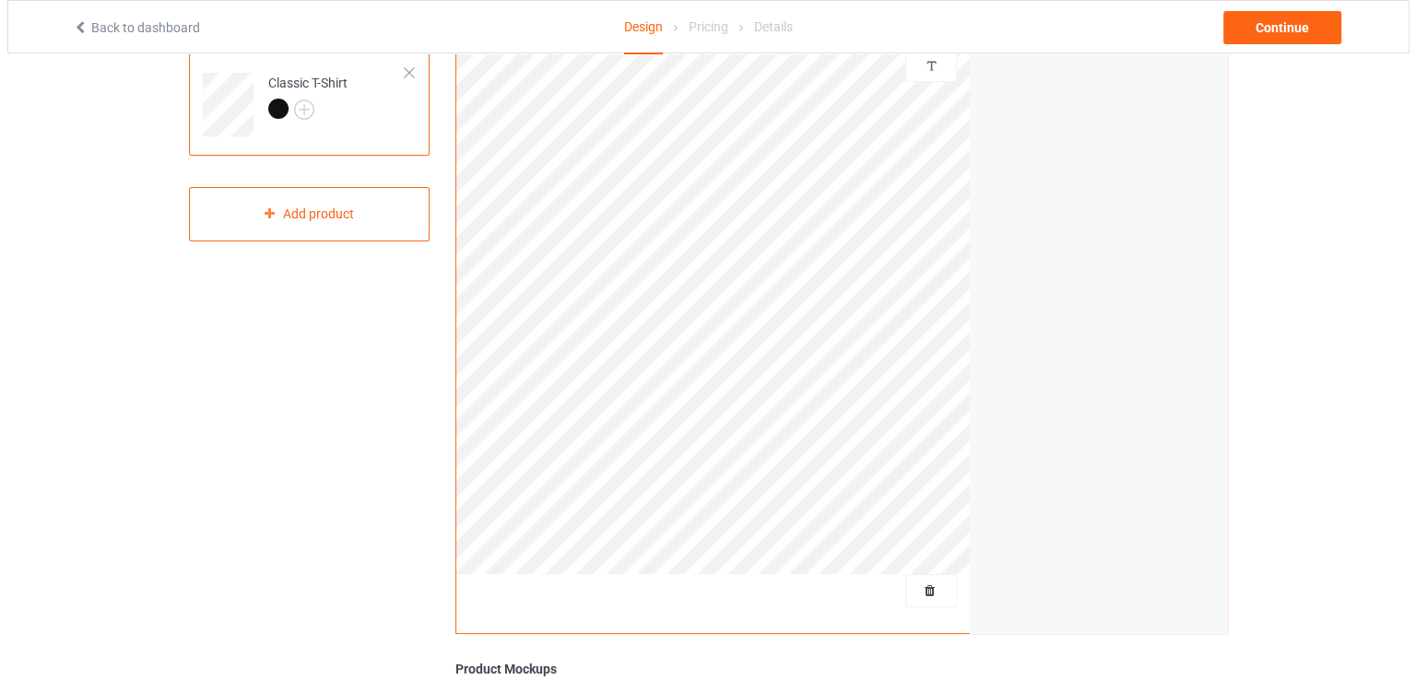
scroll to position [369, 0]
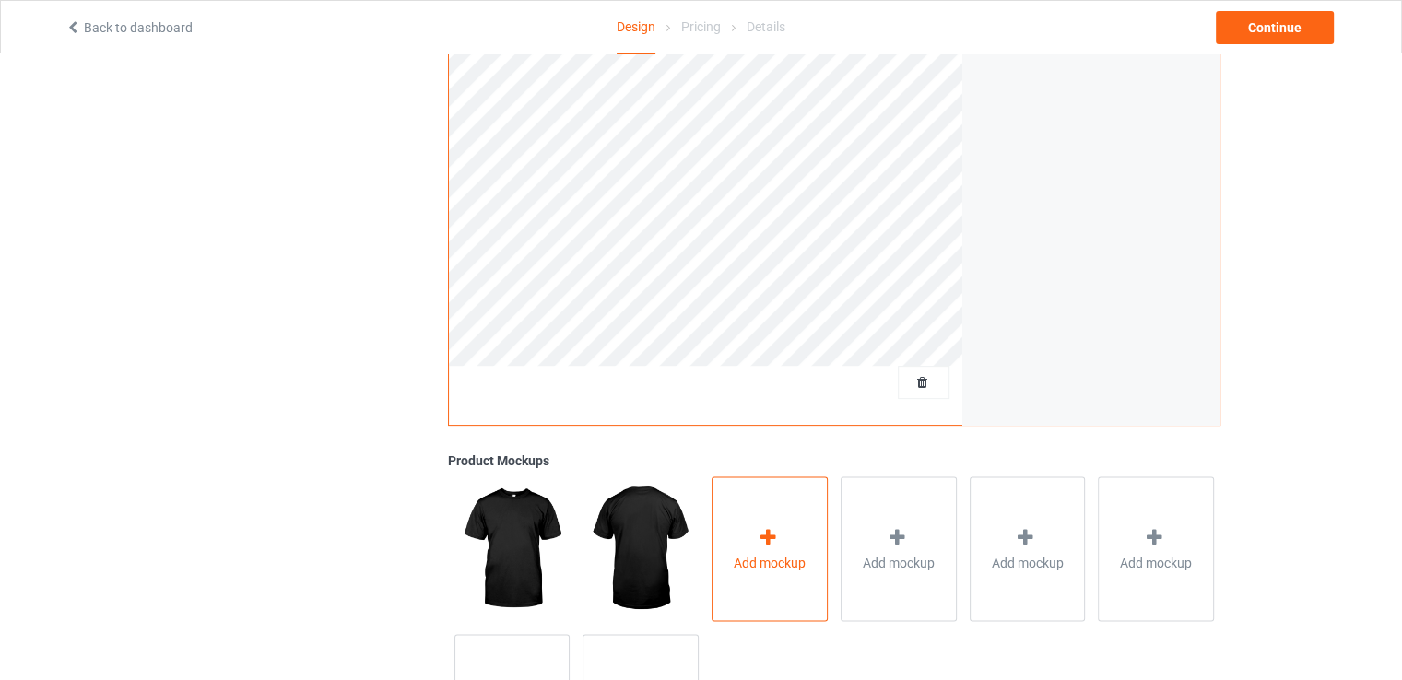
click at [732, 510] on div "Add mockup" at bounding box center [770, 549] width 116 height 145
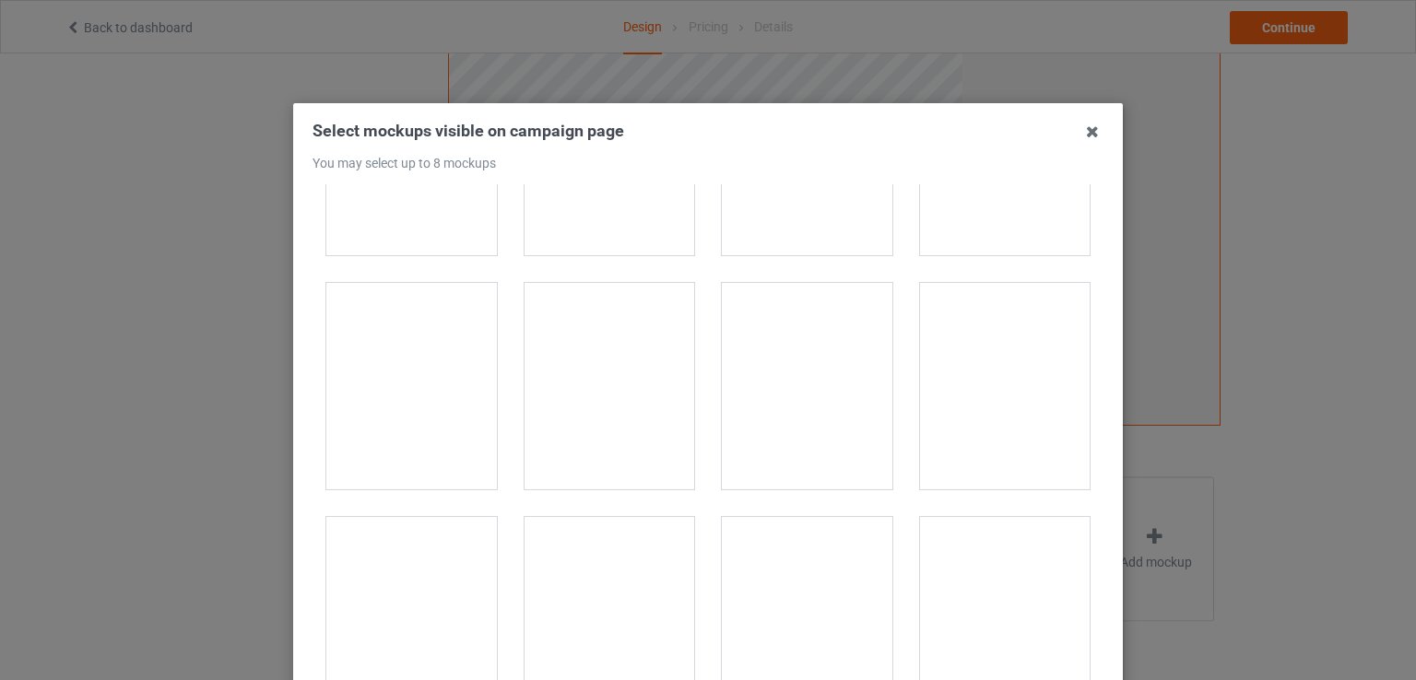
scroll to position [6360, 0]
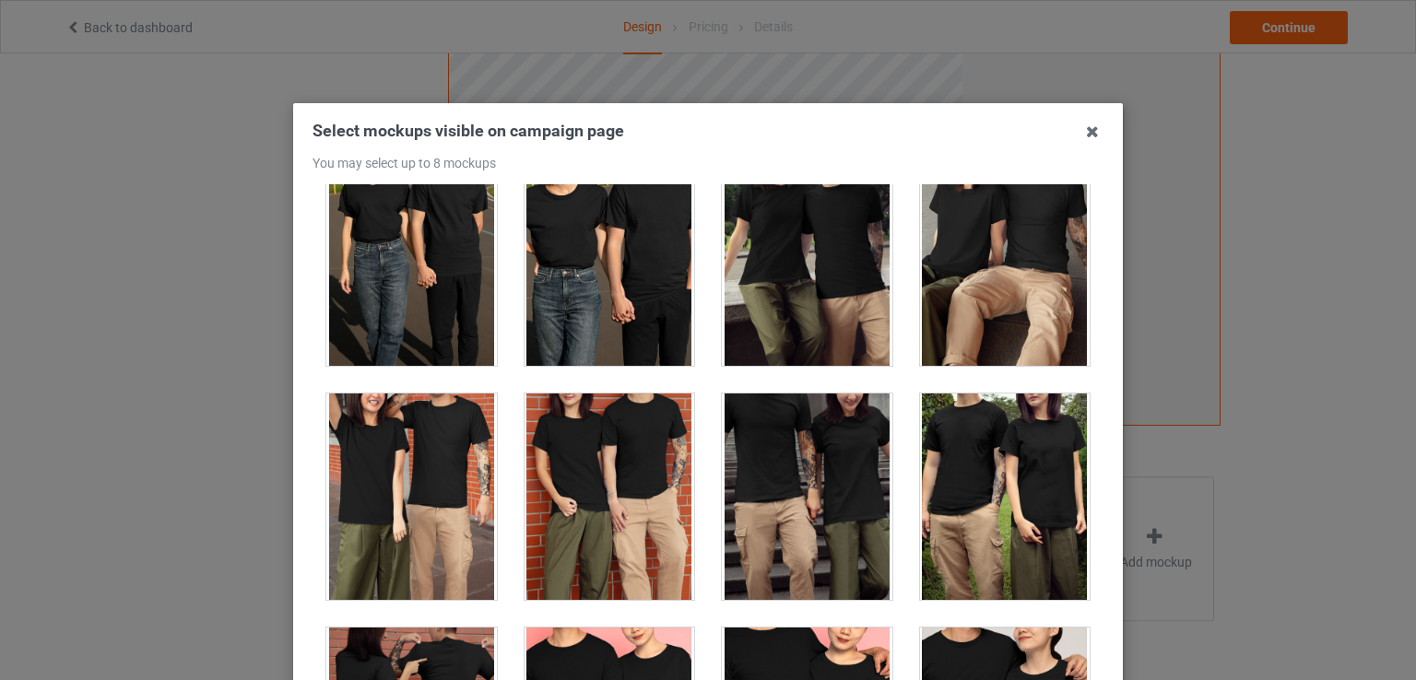
click at [600, 312] on div at bounding box center [609, 262] width 171 height 206
click at [664, 291] on div at bounding box center [609, 262] width 171 height 206
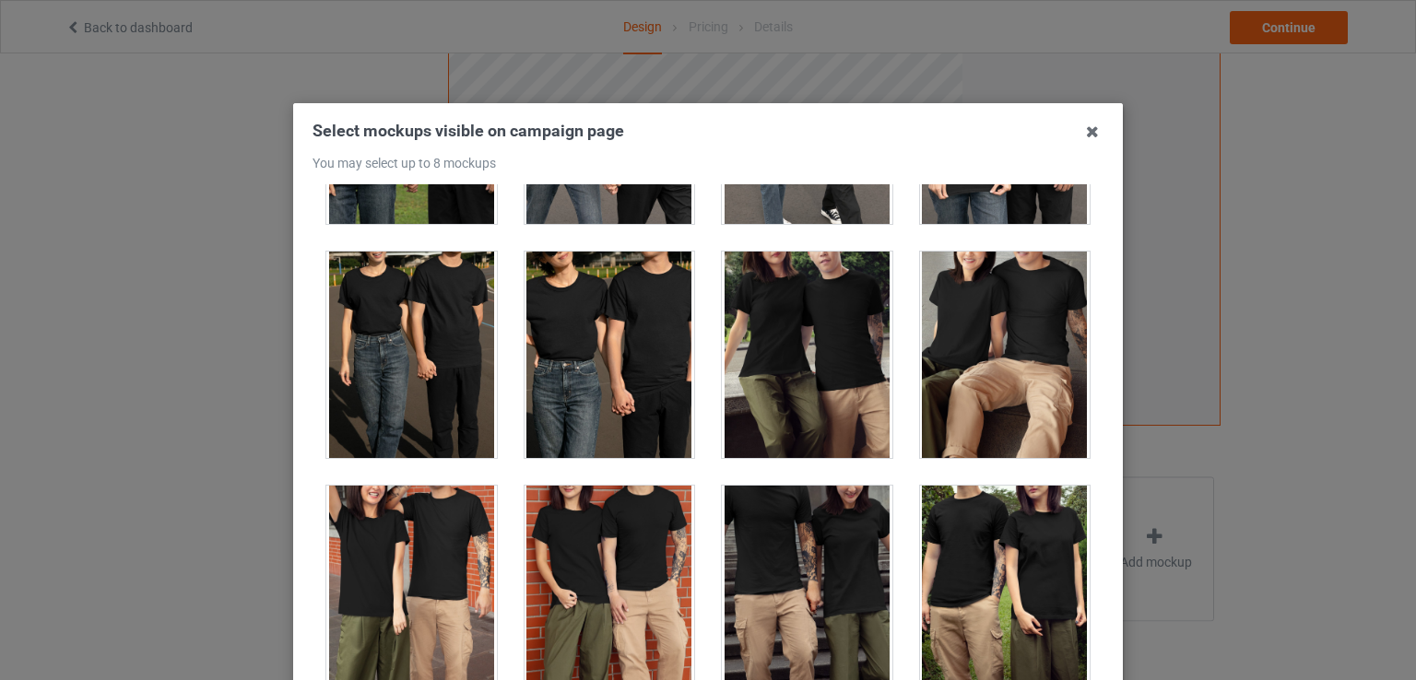
click at [579, 323] on div at bounding box center [609, 355] width 171 height 206
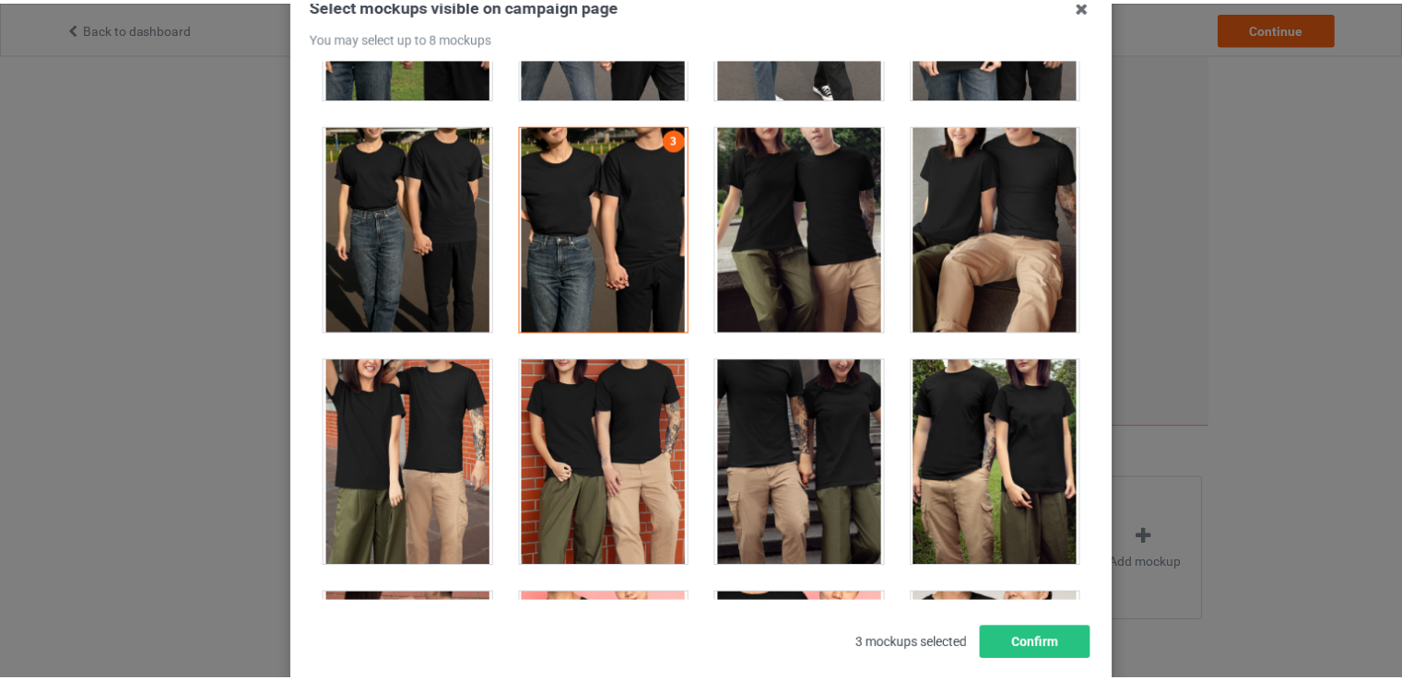
scroll to position [236, 0]
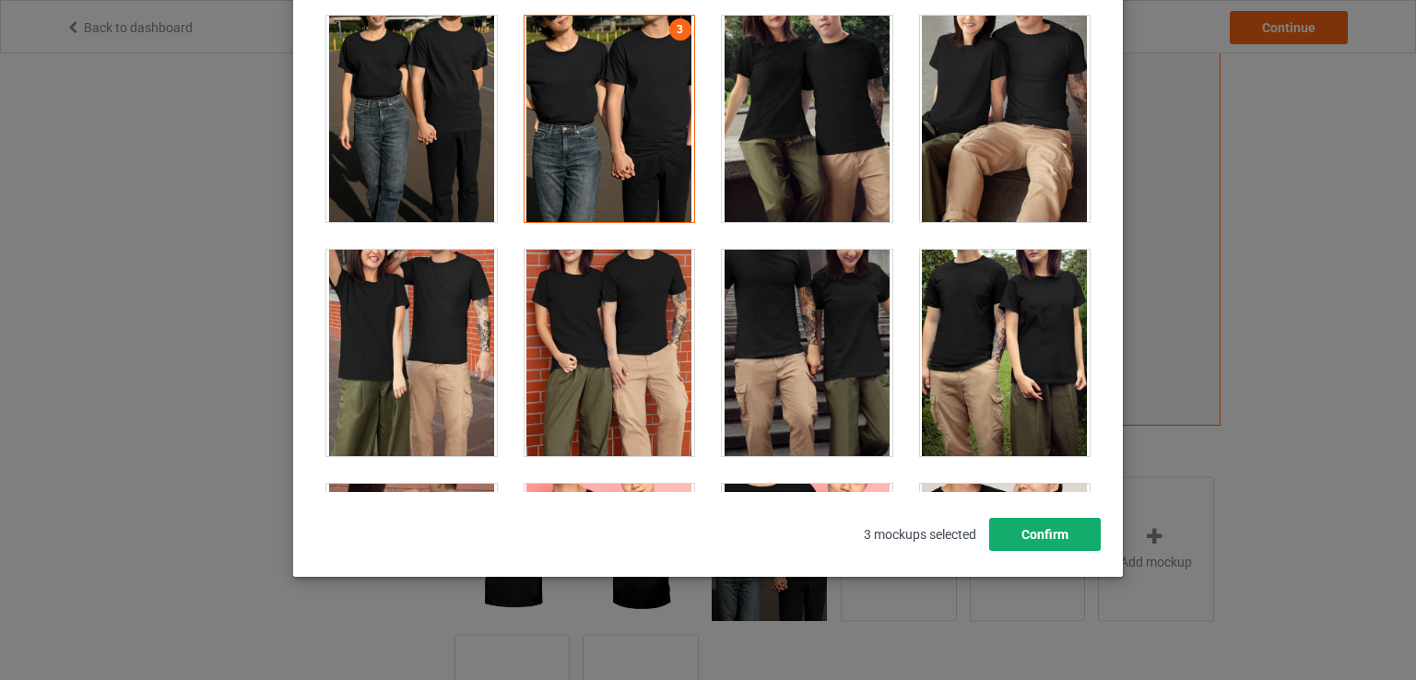
click at [1036, 518] on button "Confirm" at bounding box center [1045, 534] width 112 height 33
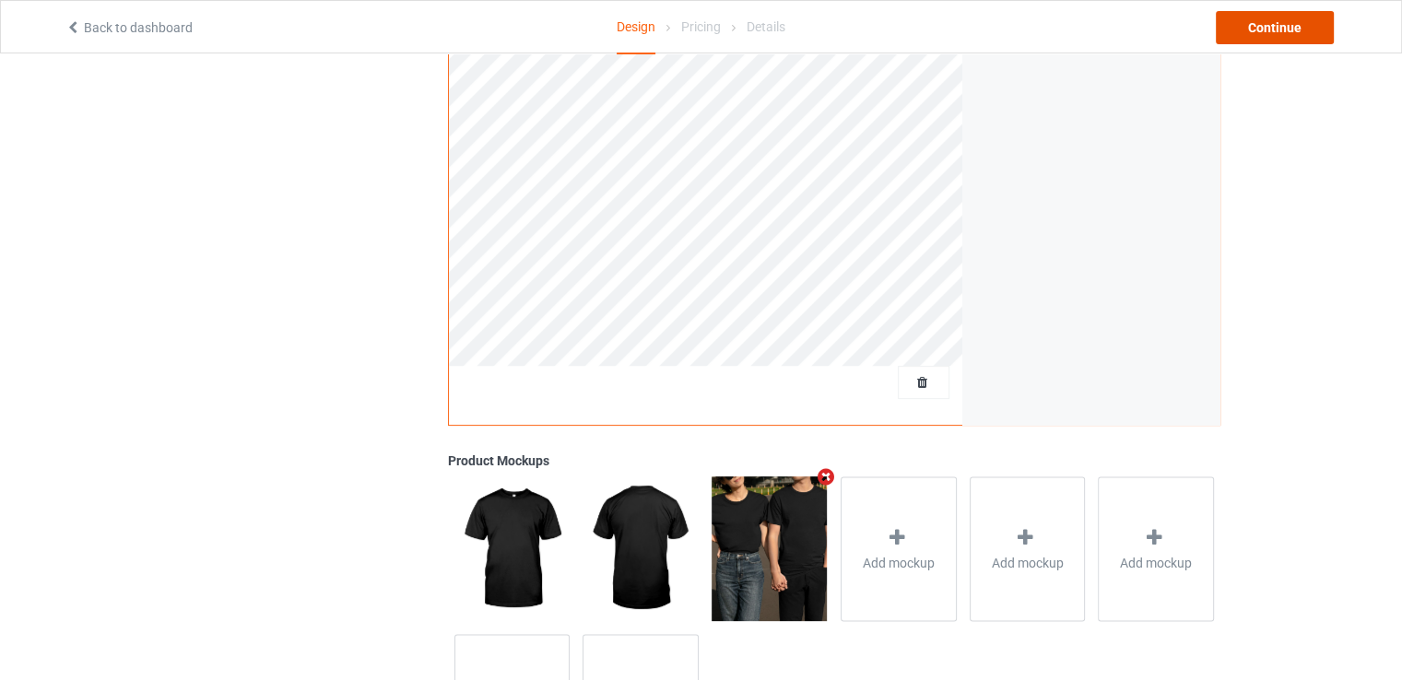
click at [1266, 19] on div "Continue" at bounding box center [1275, 27] width 118 height 33
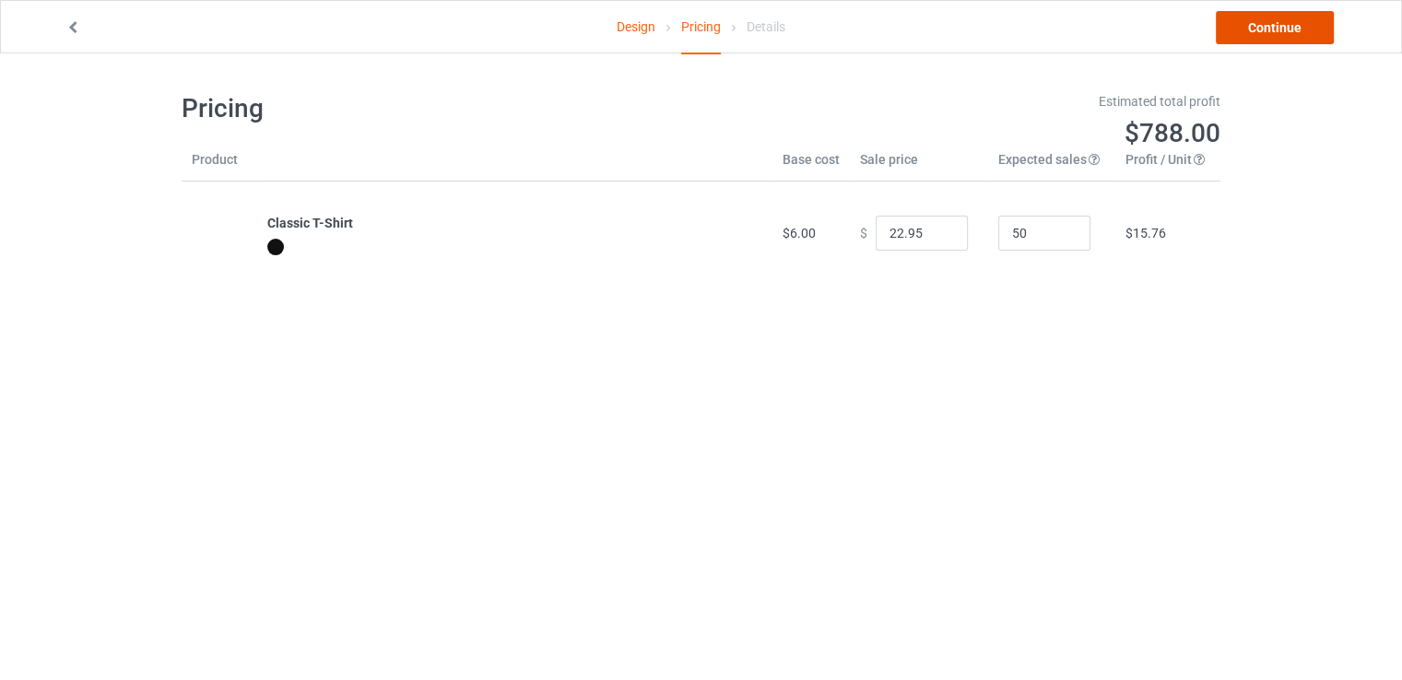
click at [1261, 33] on link "Continue" at bounding box center [1275, 27] width 118 height 33
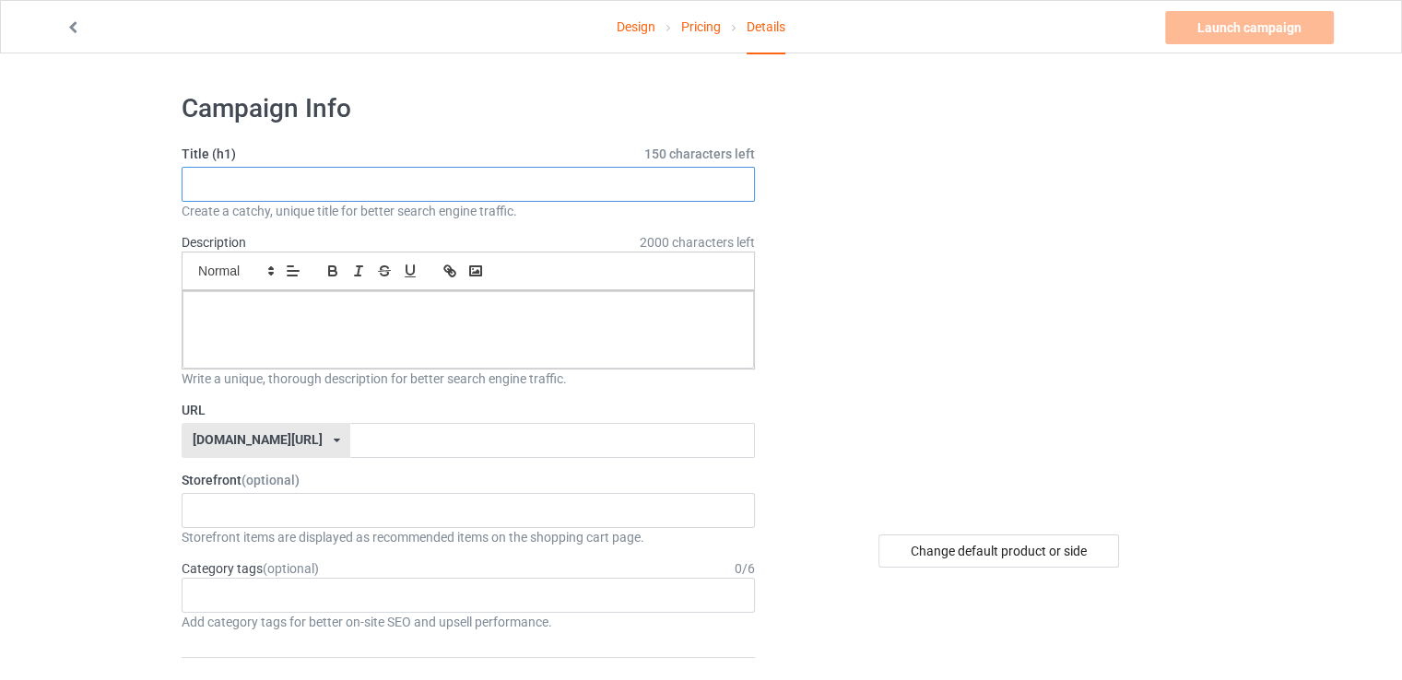
click at [550, 194] on input "text" at bounding box center [468, 184] width 573 height 35
type input "SCCXSASA"
click at [521, 318] on p at bounding box center [468, 312] width 542 height 18
click at [439, 426] on input "text" at bounding box center [552, 440] width 404 height 35
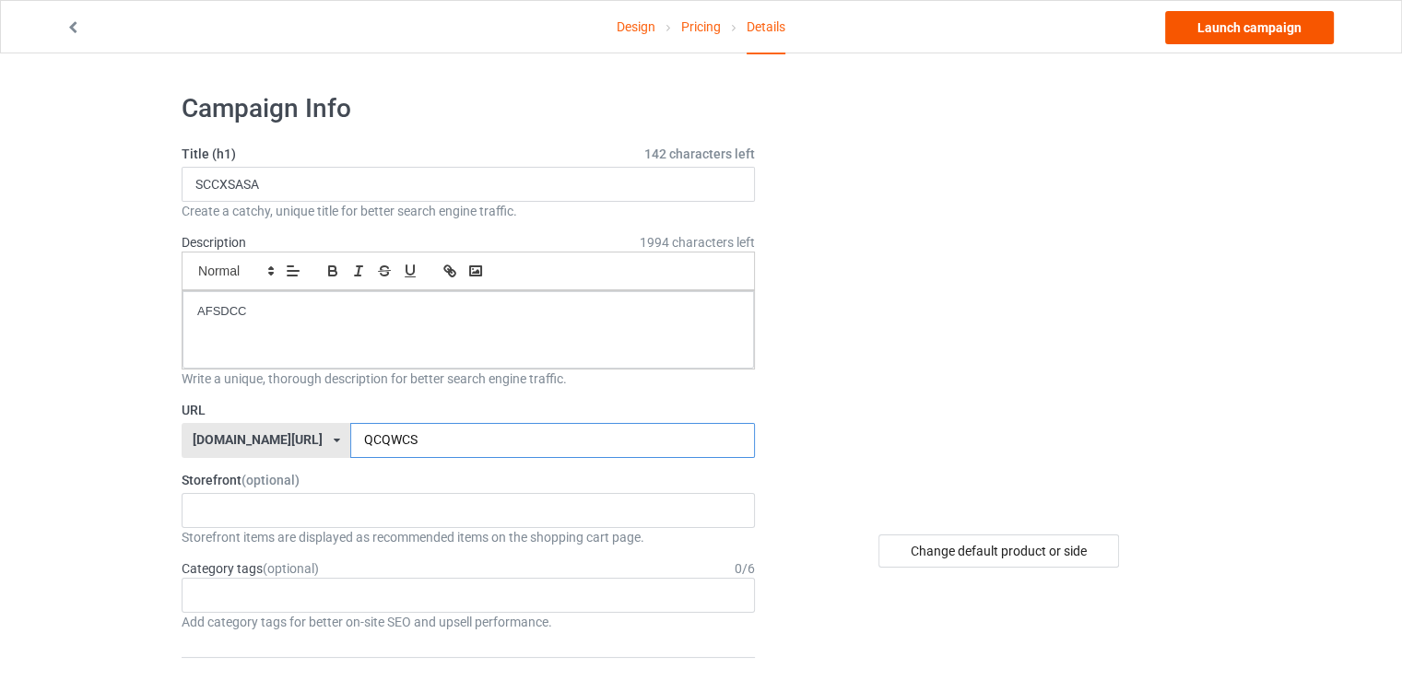
type input "QCQWCS"
click at [1255, 35] on link "Launch campaign" at bounding box center [1249, 27] width 169 height 33
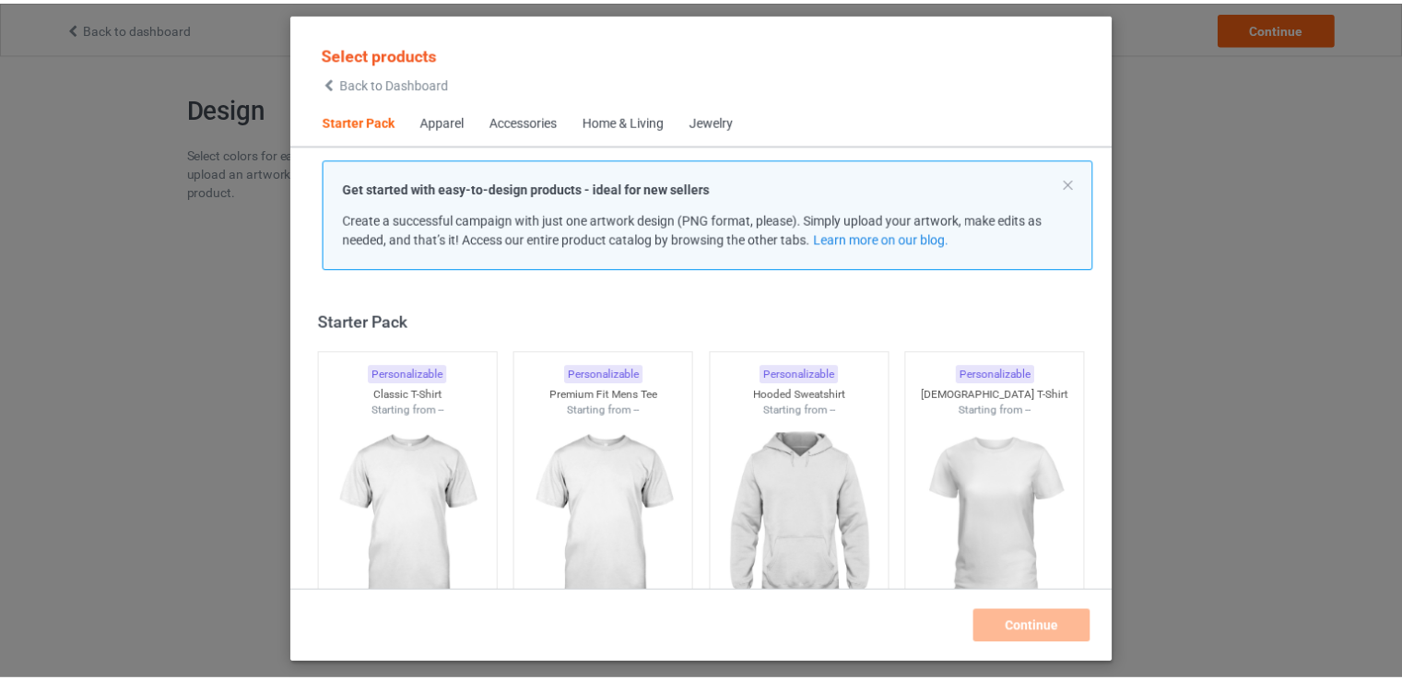
scroll to position [24, 0]
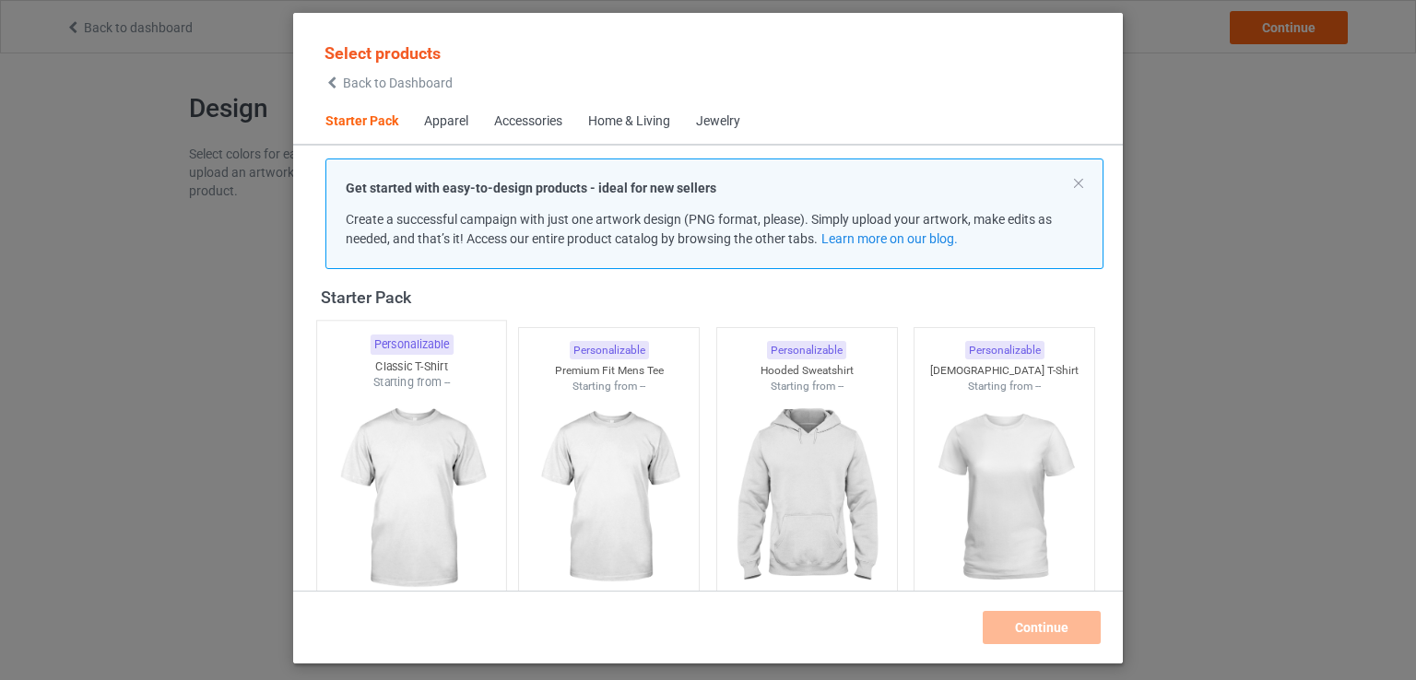
click at [428, 405] on img at bounding box center [410, 499] width 173 height 217
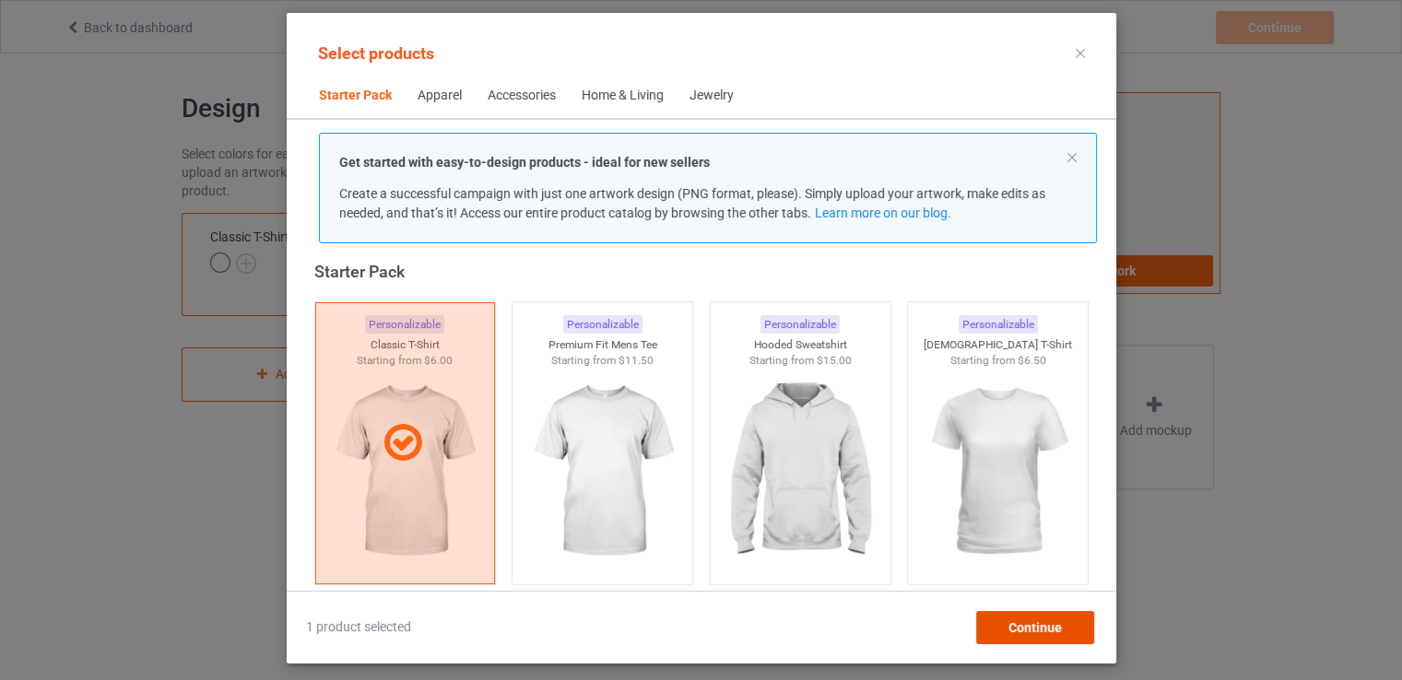
click at [1080, 632] on div "Continue" at bounding box center [1034, 627] width 118 height 33
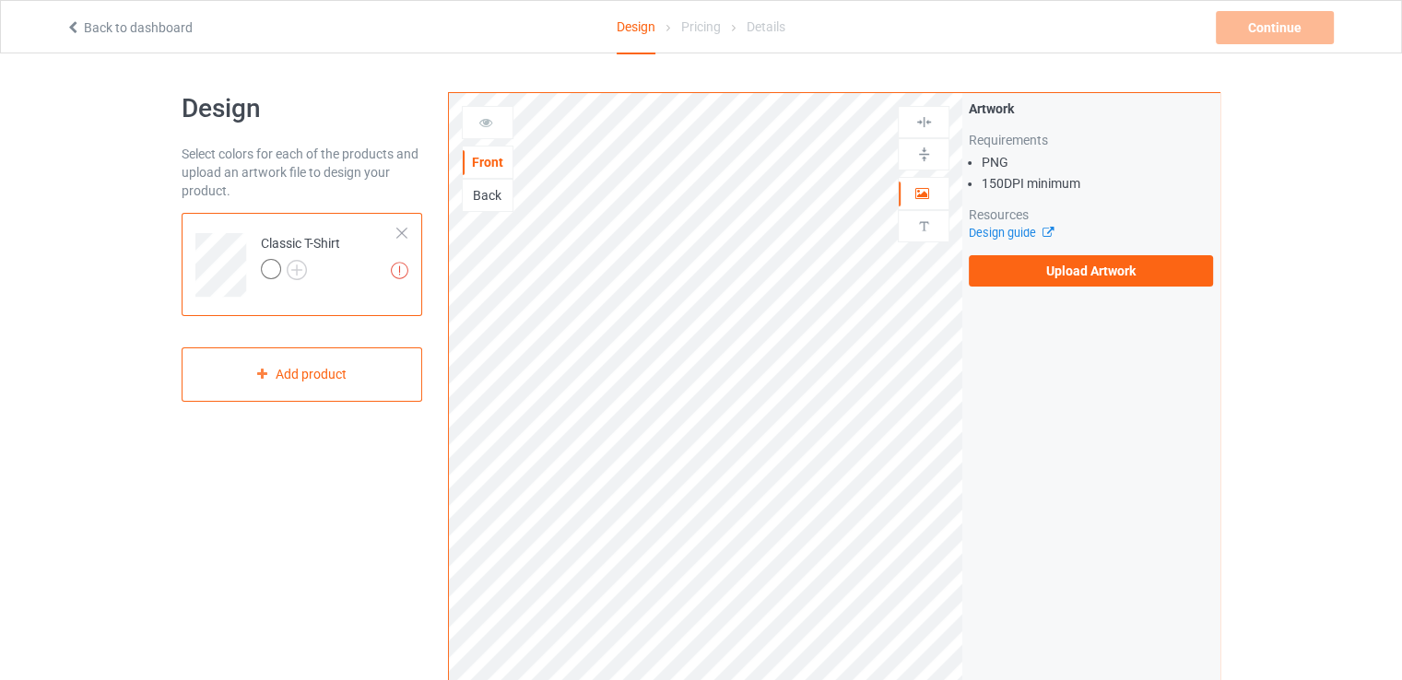
click at [277, 274] on div at bounding box center [271, 269] width 20 height 20
click at [294, 274] on img at bounding box center [297, 270] width 20 height 20
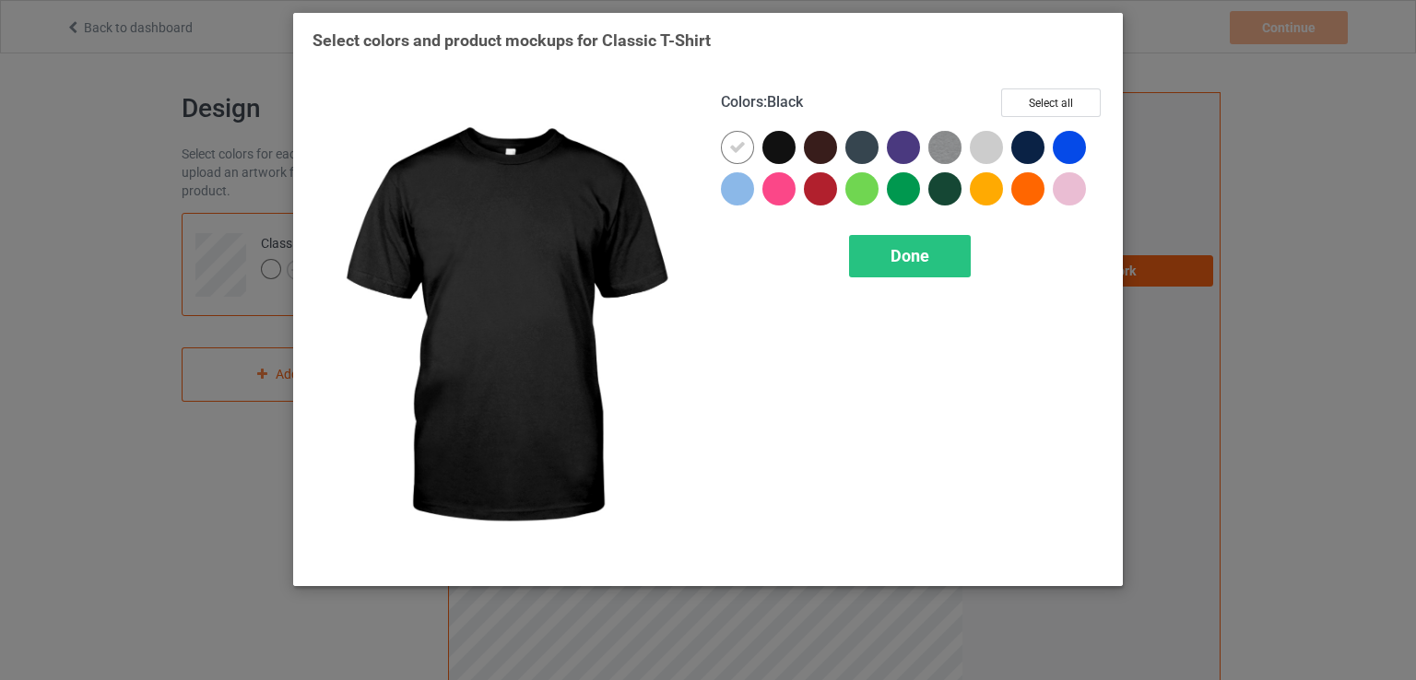
click at [778, 149] on div at bounding box center [778, 147] width 33 height 33
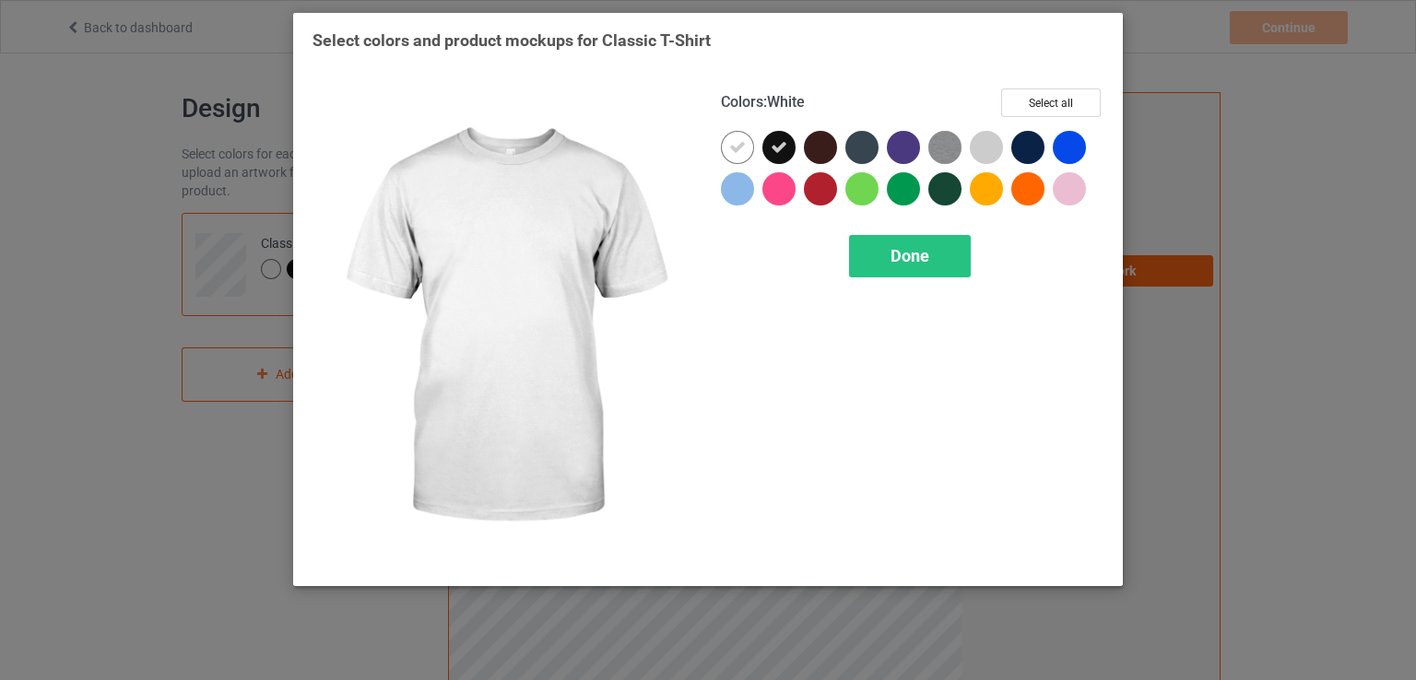
click at [678, 156] on img at bounding box center [503, 327] width 383 height 478
click at [711, 155] on div "Colors : White Select all Done" at bounding box center [912, 328] width 408 height 504
click at [725, 155] on div at bounding box center [737, 147] width 33 height 33
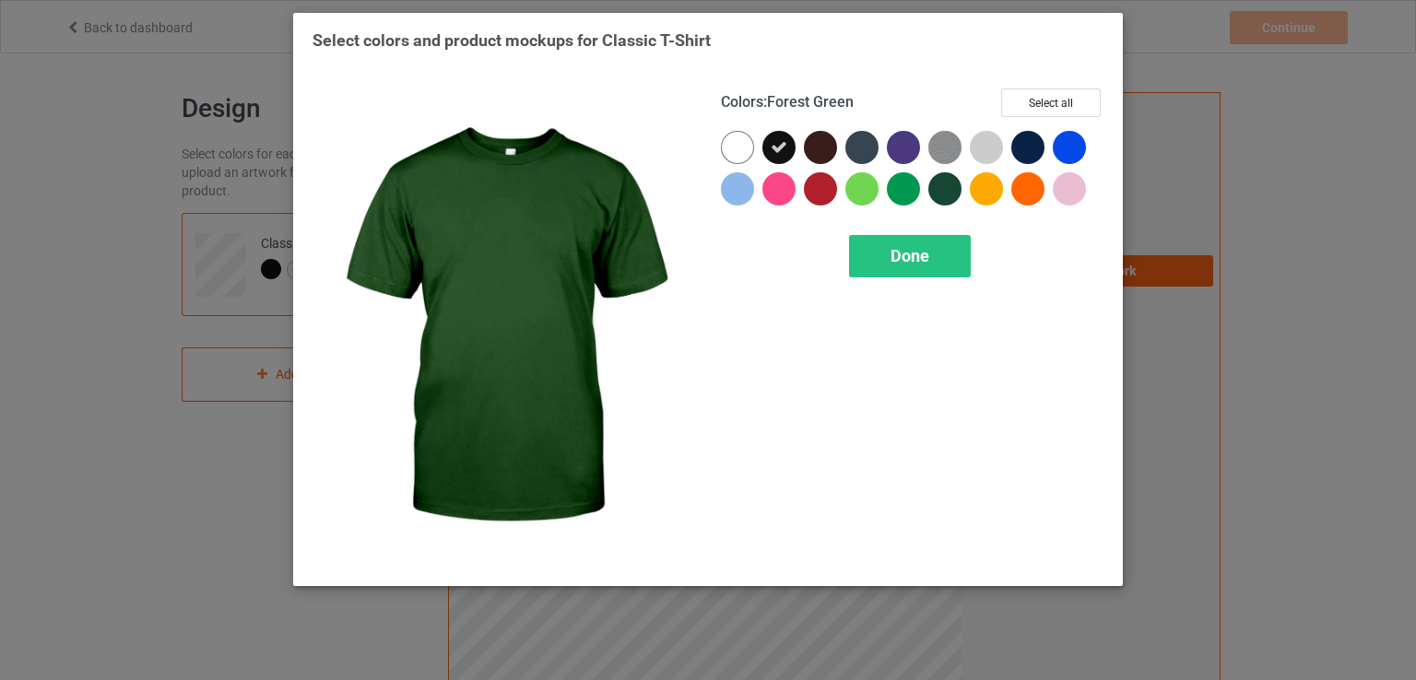
click at [937, 242] on div "Done" at bounding box center [910, 256] width 122 height 42
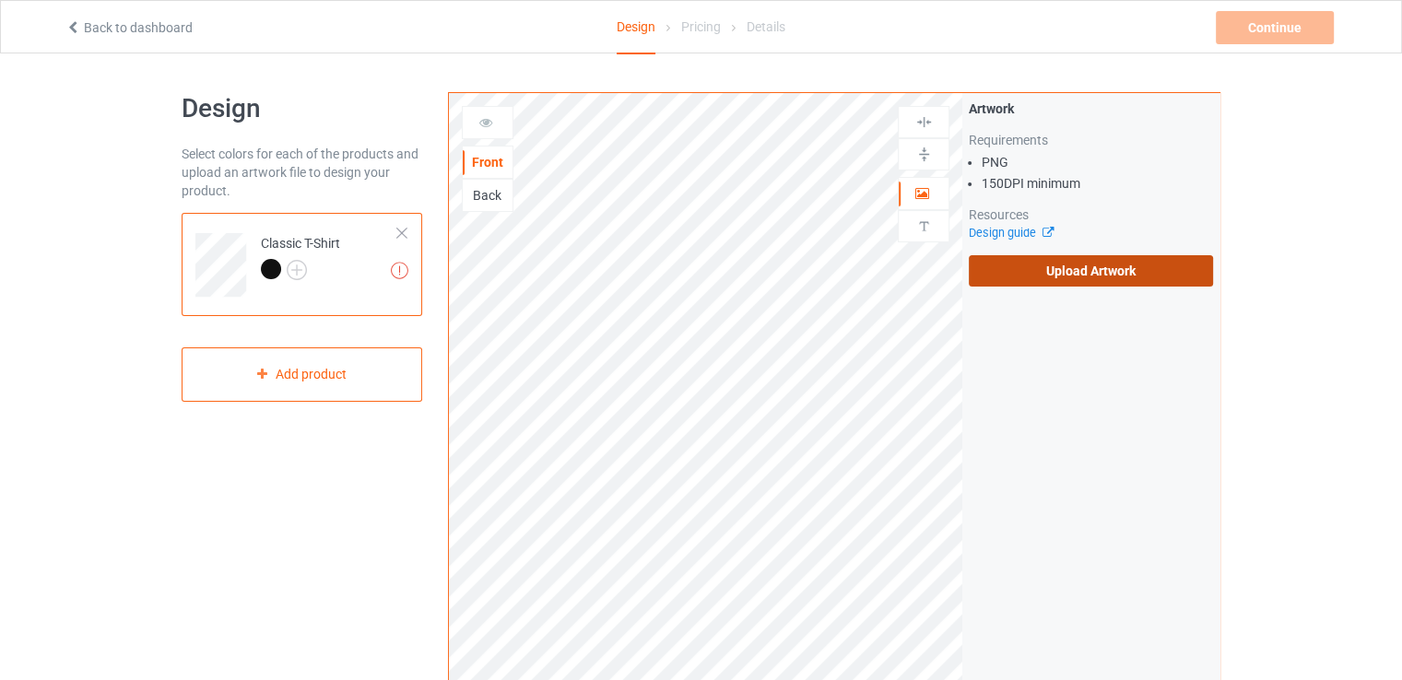
click at [1021, 261] on label "Upload Artwork" at bounding box center [1091, 270] width 244 height 31
click at [0, 0] on input "Upload Artwork" at bounding box center [0, 0] width 0 height 0
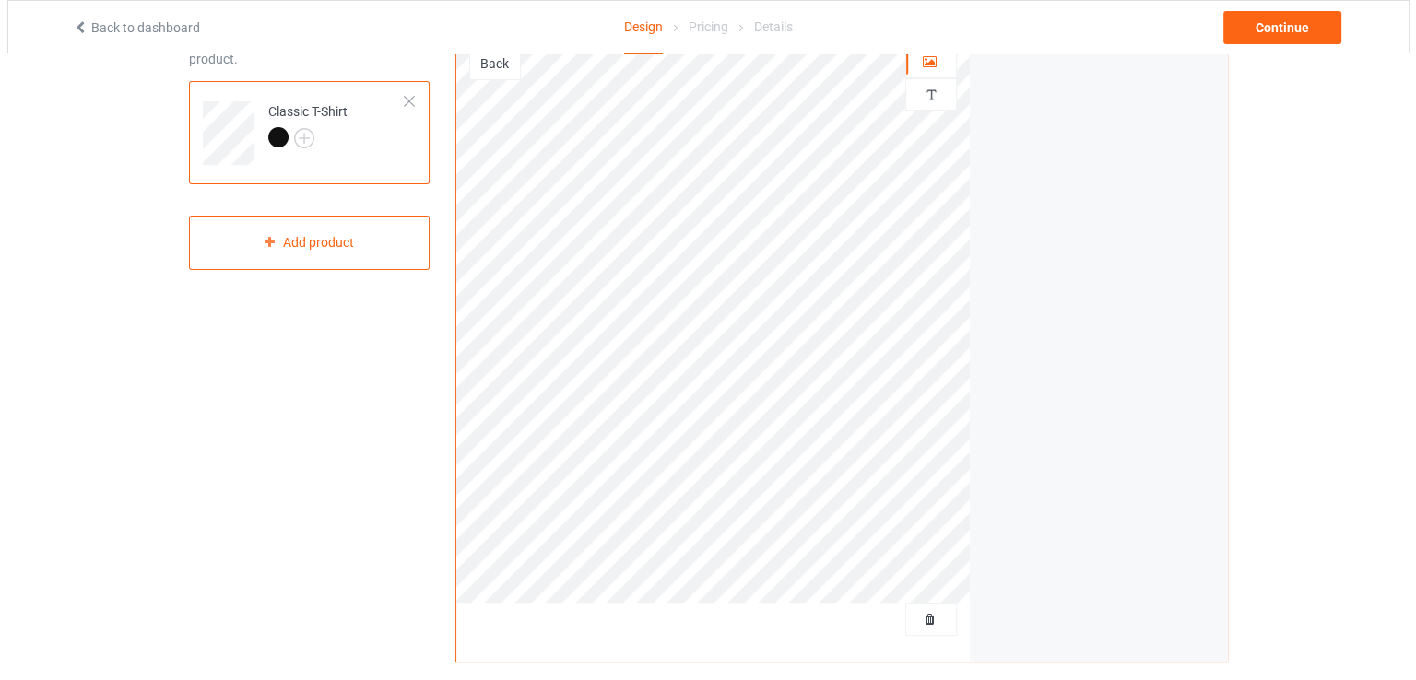
scroll to position [277, 0]
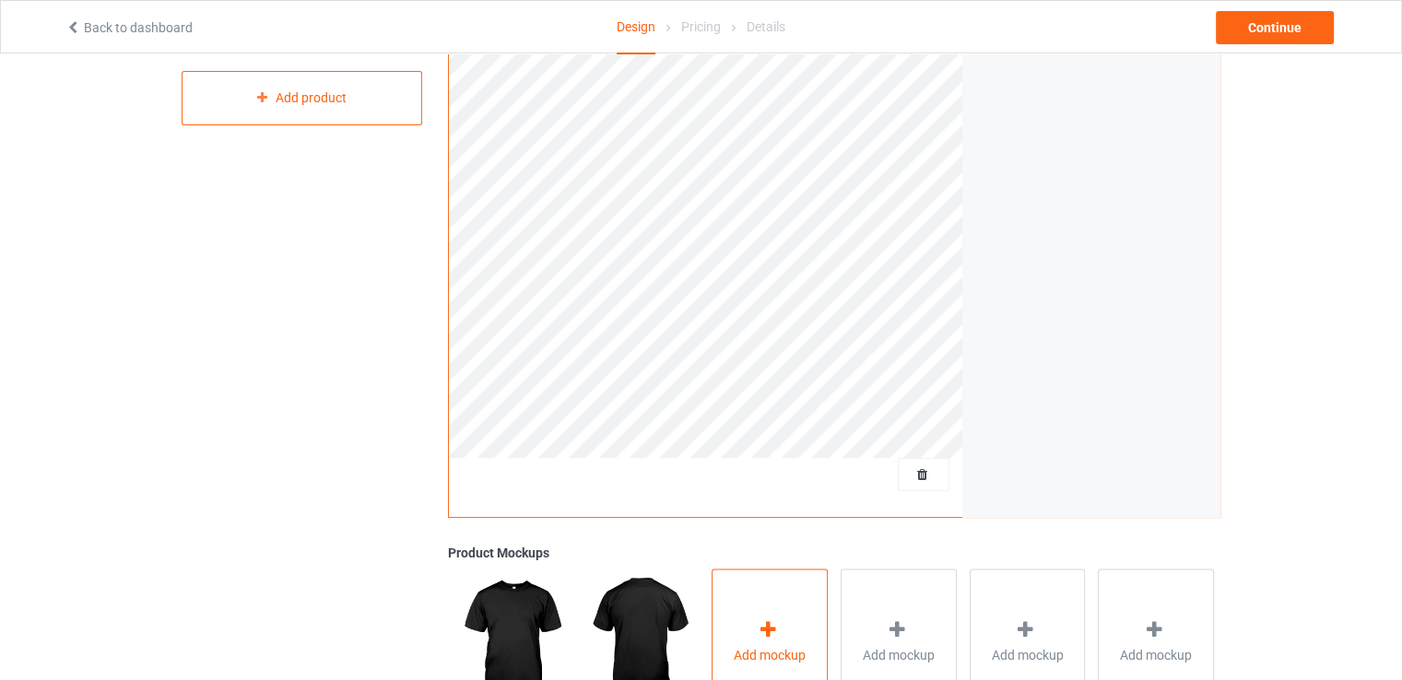
click at [729, 583] on div "Add mockup" at bounding box center [770, 641] width 116 height 145
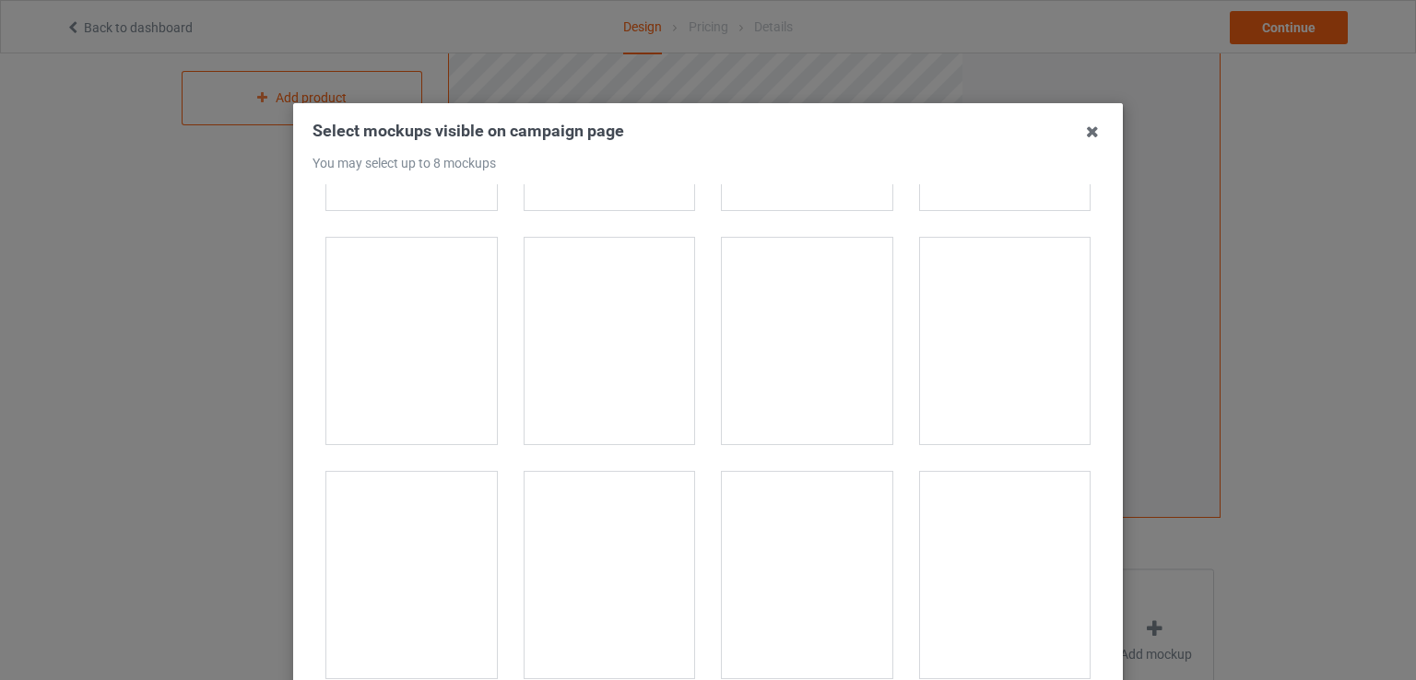
scroll to position [461, 0]
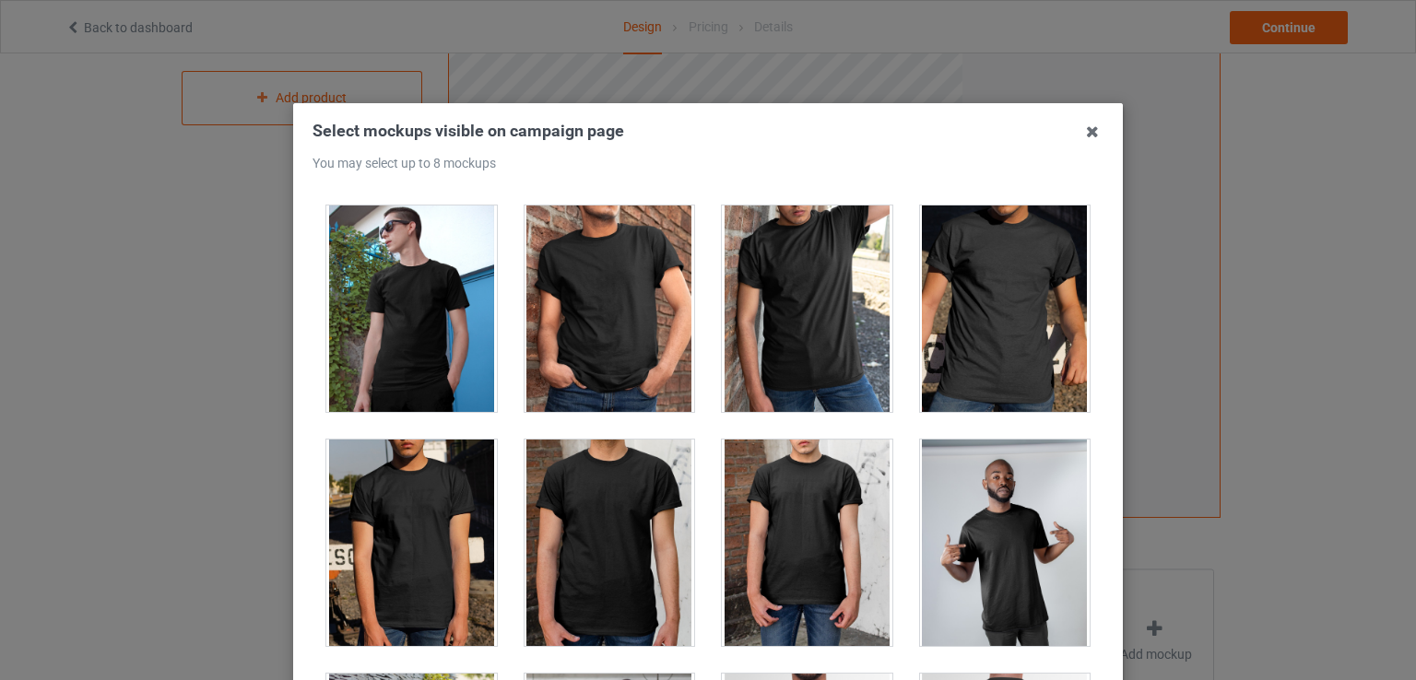
click at [583, 281] on div at bounding box center [609, 309] width 171 height 206
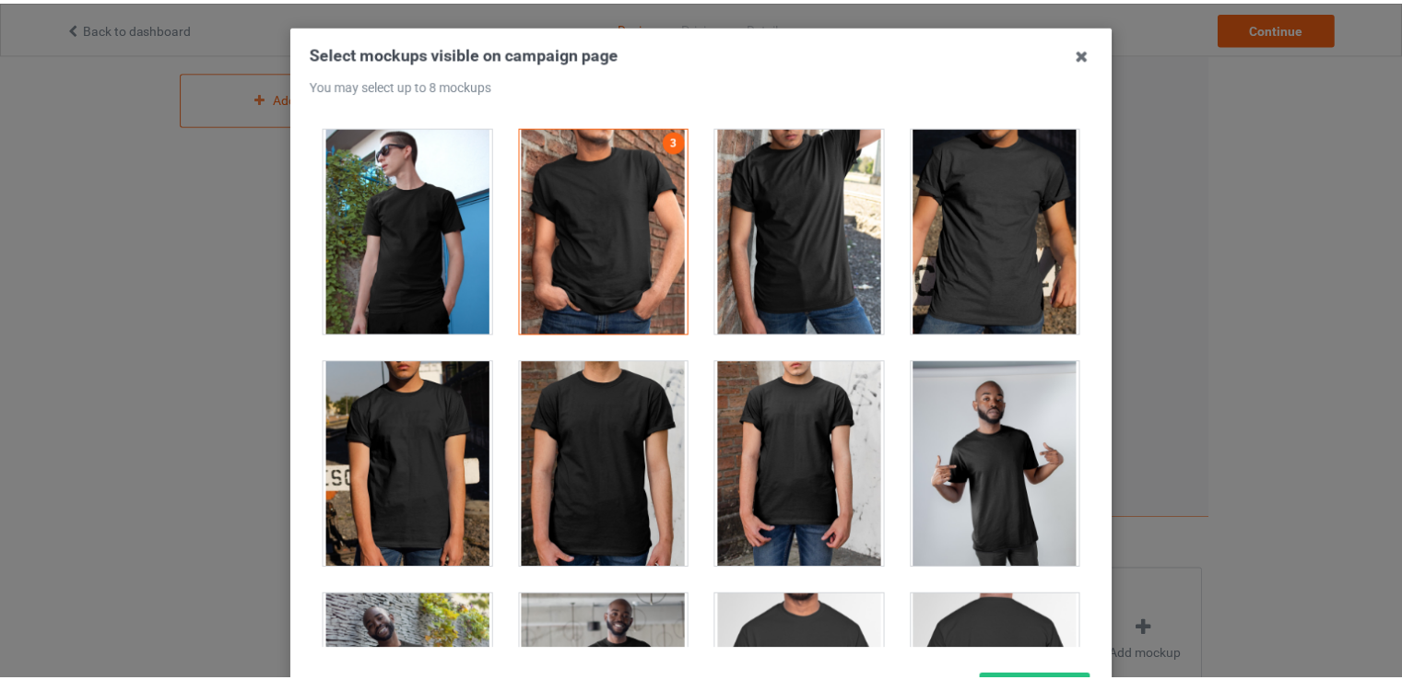
scroll to position [184, 0]
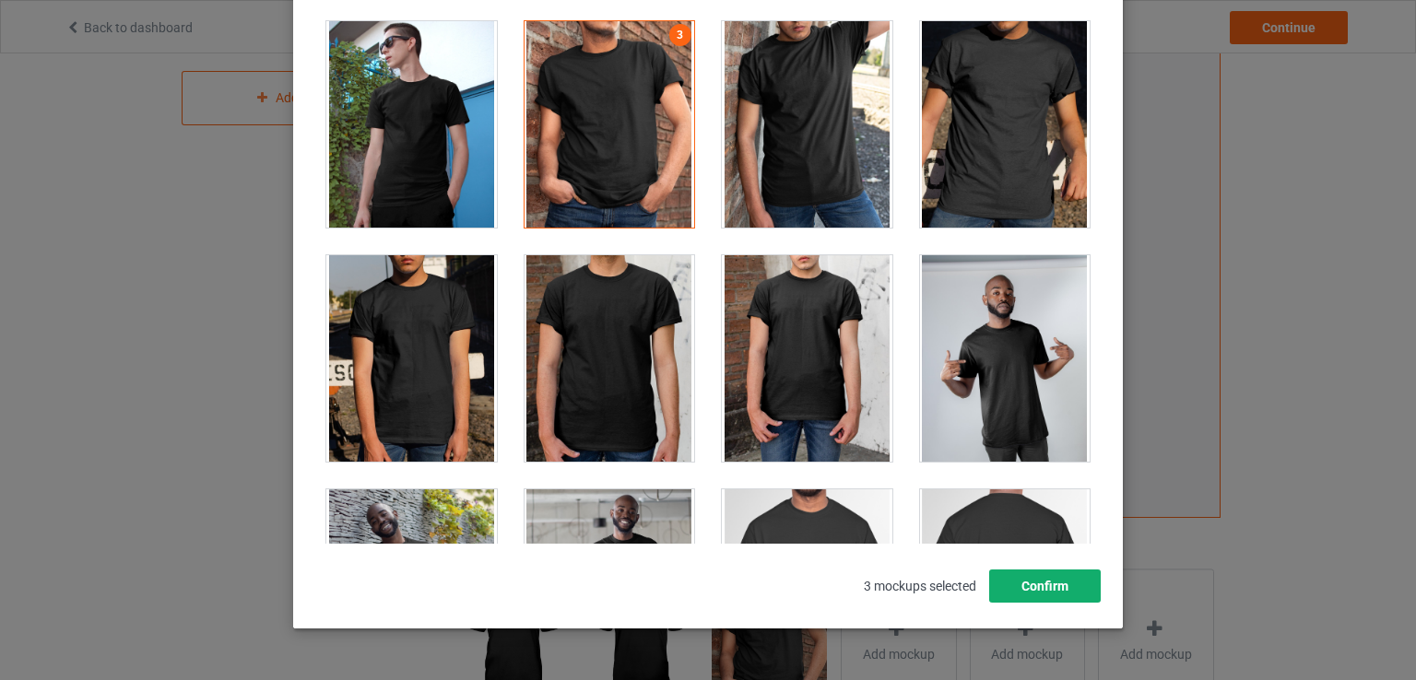
click at [1028, 580] on button "Confirm" at bounding box center [1045, 586] width 112 height 33
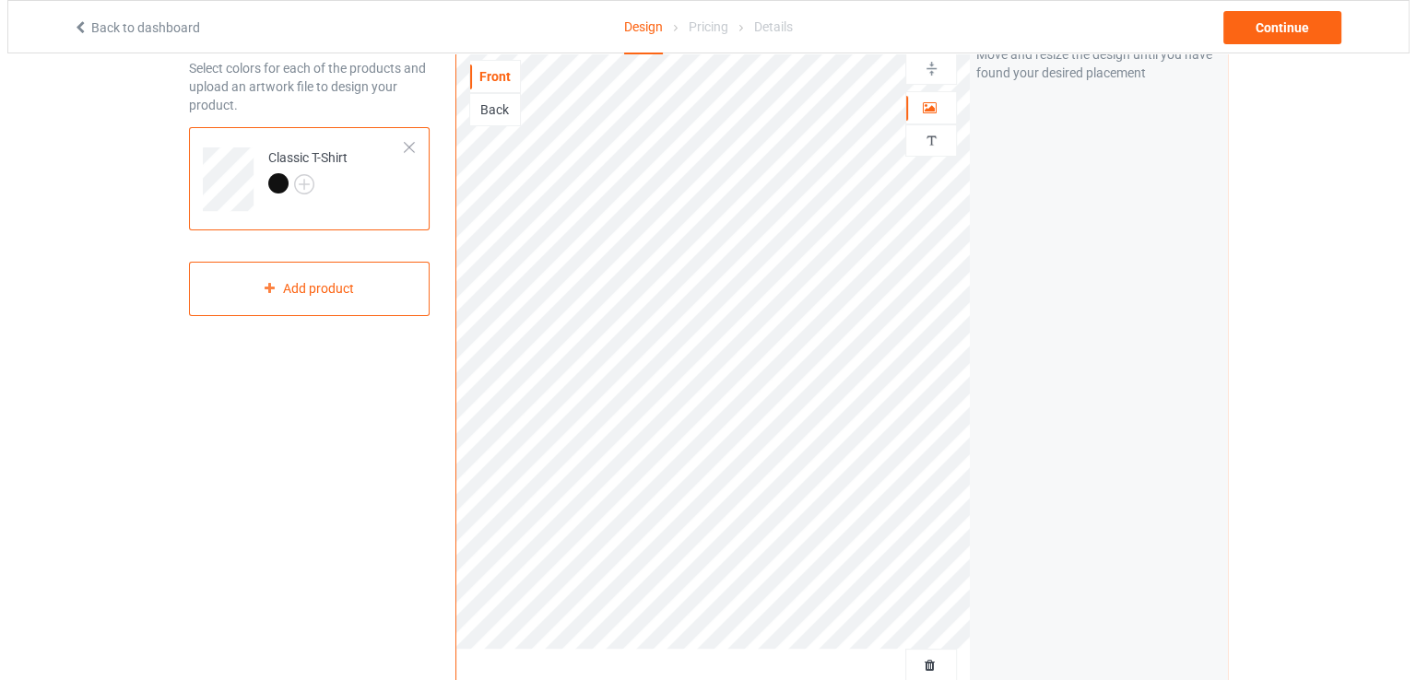
scroll to position [0, 0]
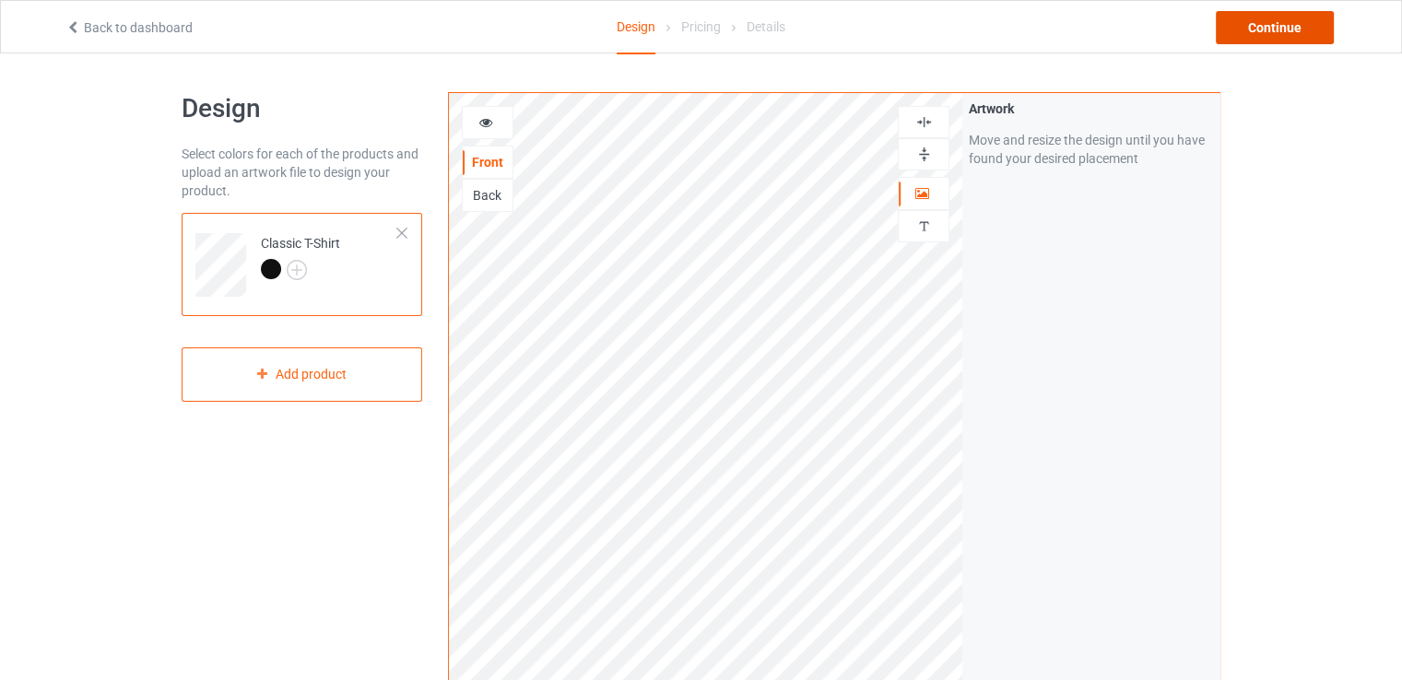
click at [1310, 21] on div "Continue" at bounding box center [1275, 27] width 118 height 33
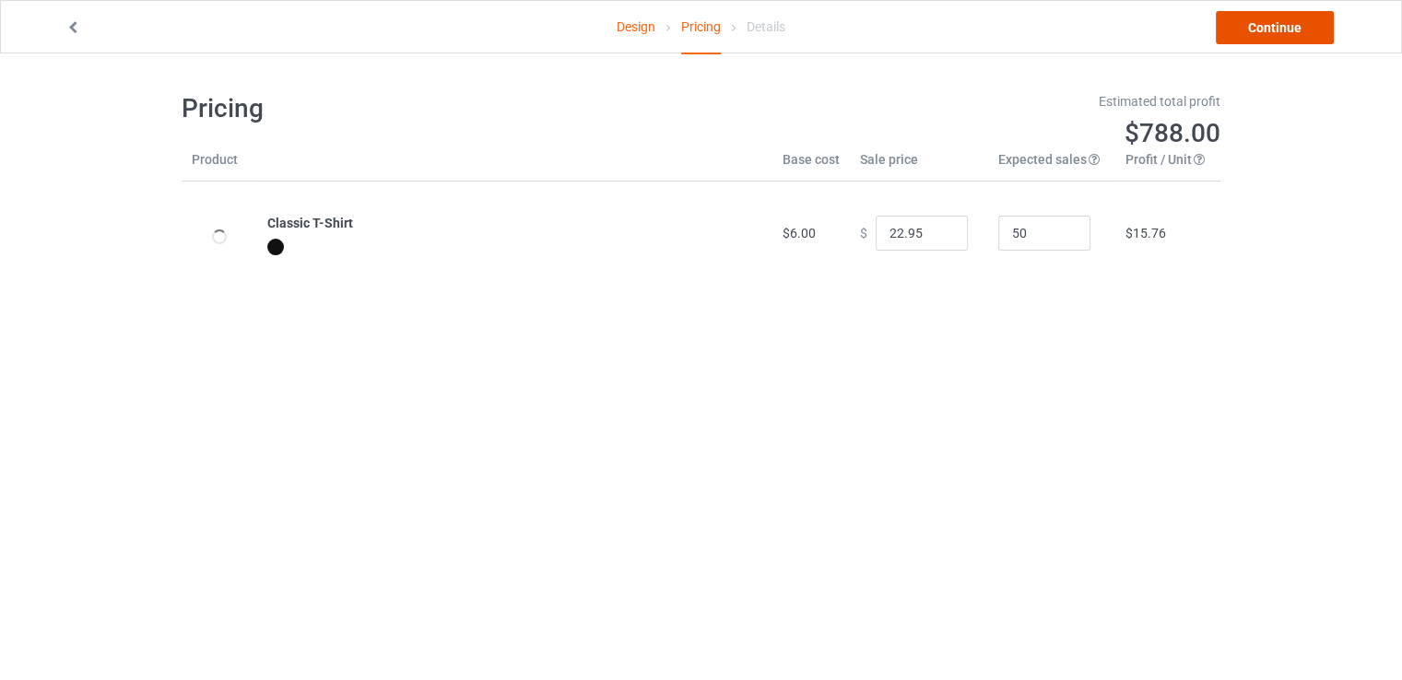
click at [1298, 27] on link "Continue" at bounding box center [1275, 27] width 118 height 33
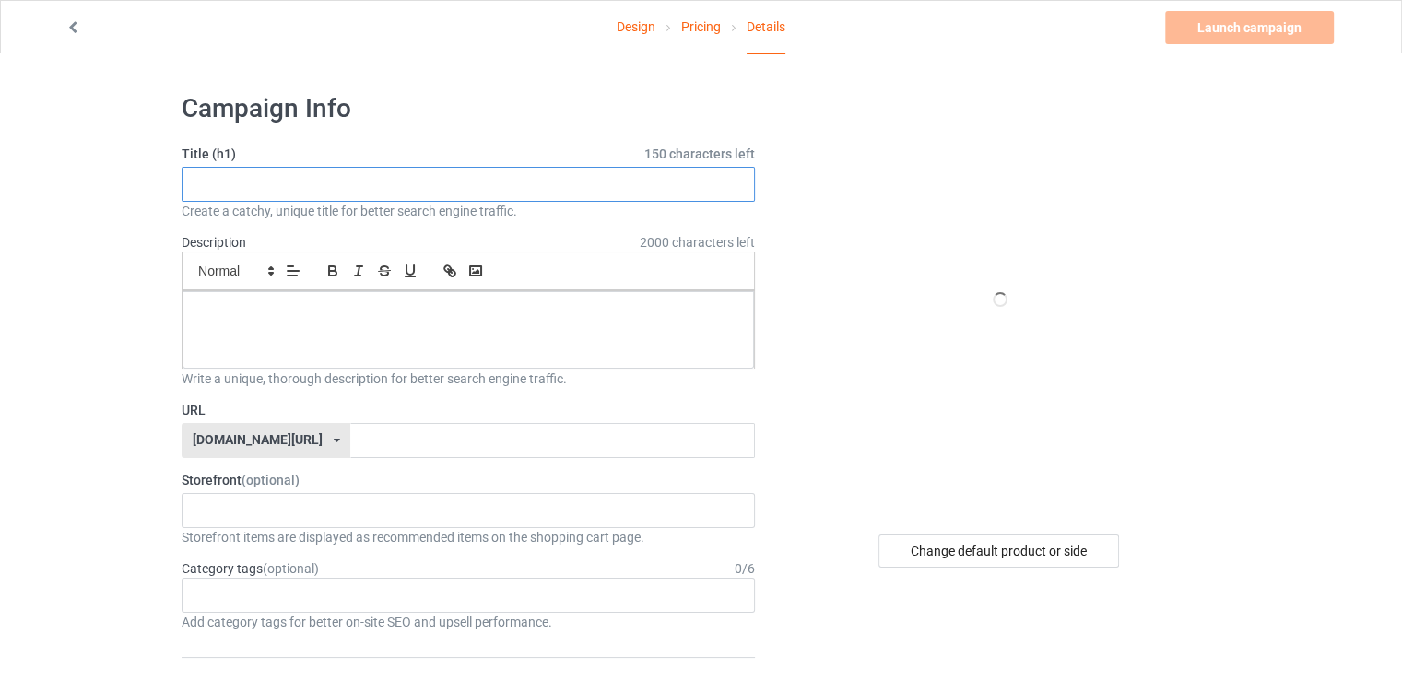
click at [608, 186] on input "text" at bounding box center [468, 184] width 573 height 35
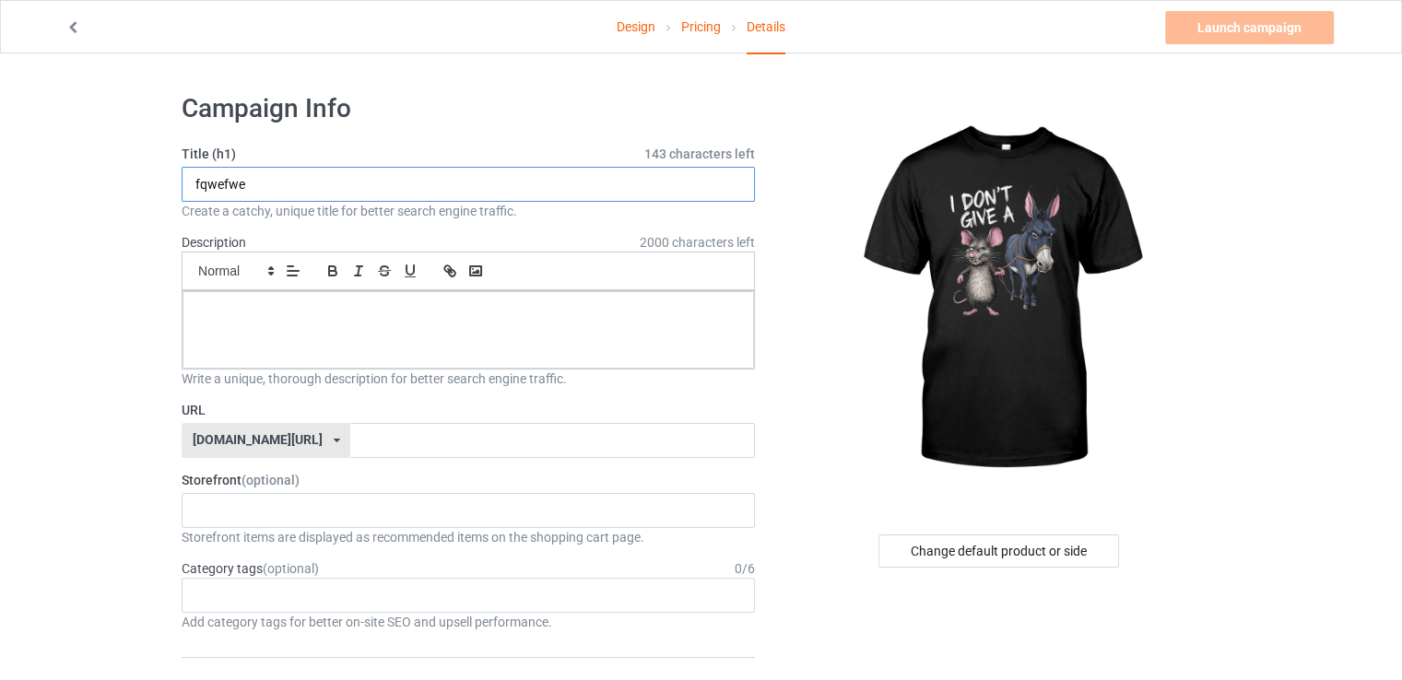
type input "fqwefwe"
click at [498, 311] on p at bounding box center [468, 312] width 542 height 18
click at [490, 437] on input "text" at bounding box center [552, 440] width 404 height 35
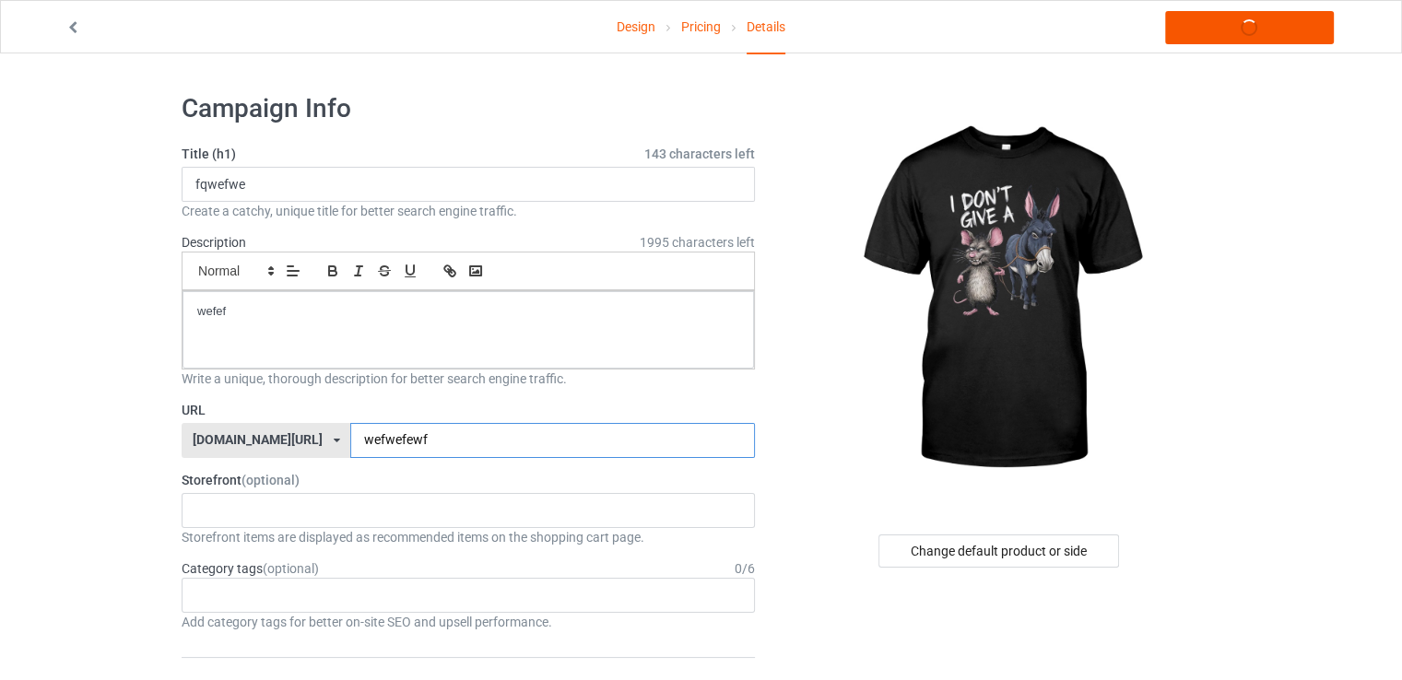
type input "wefwefewf"
click at [1283, 24] on link "Launch campaign" at bounding box center [1249, 27] width 169 height 33
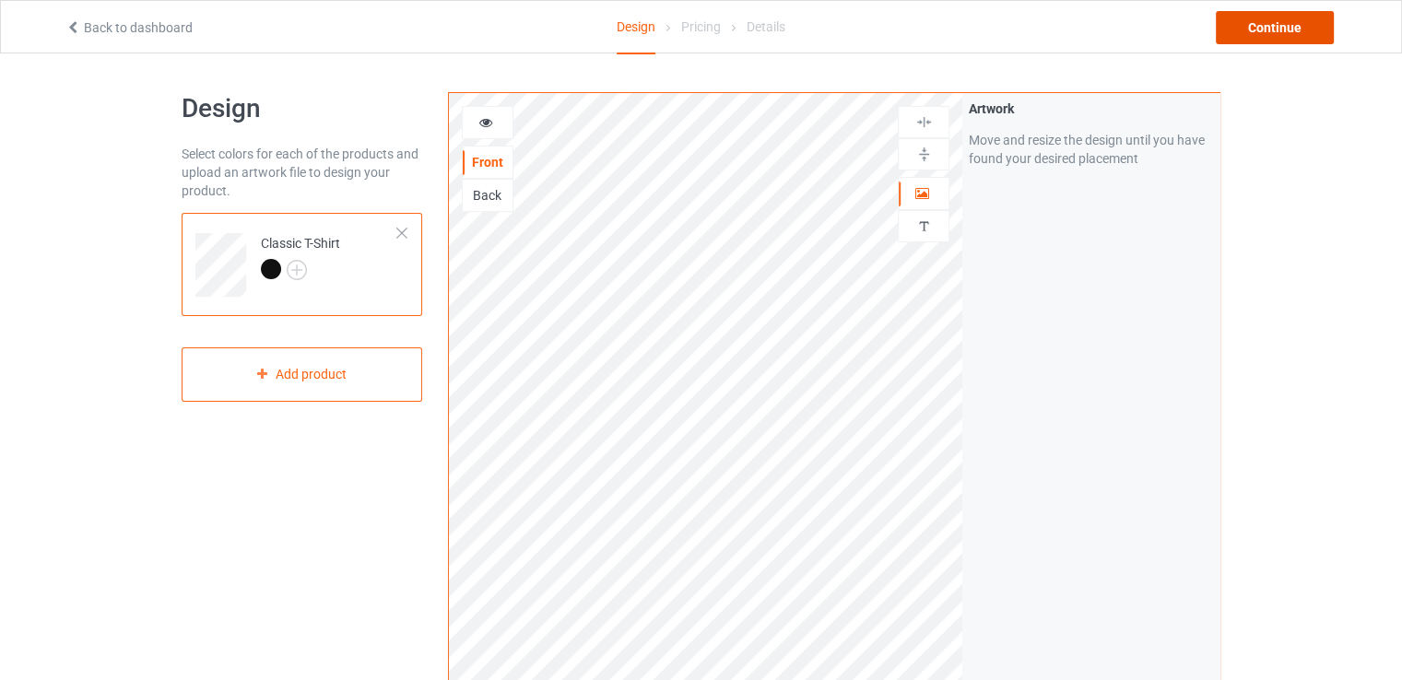
click at [1290, 35] on div "Continue" at bounding box center [1275, 27] width 118 height 33
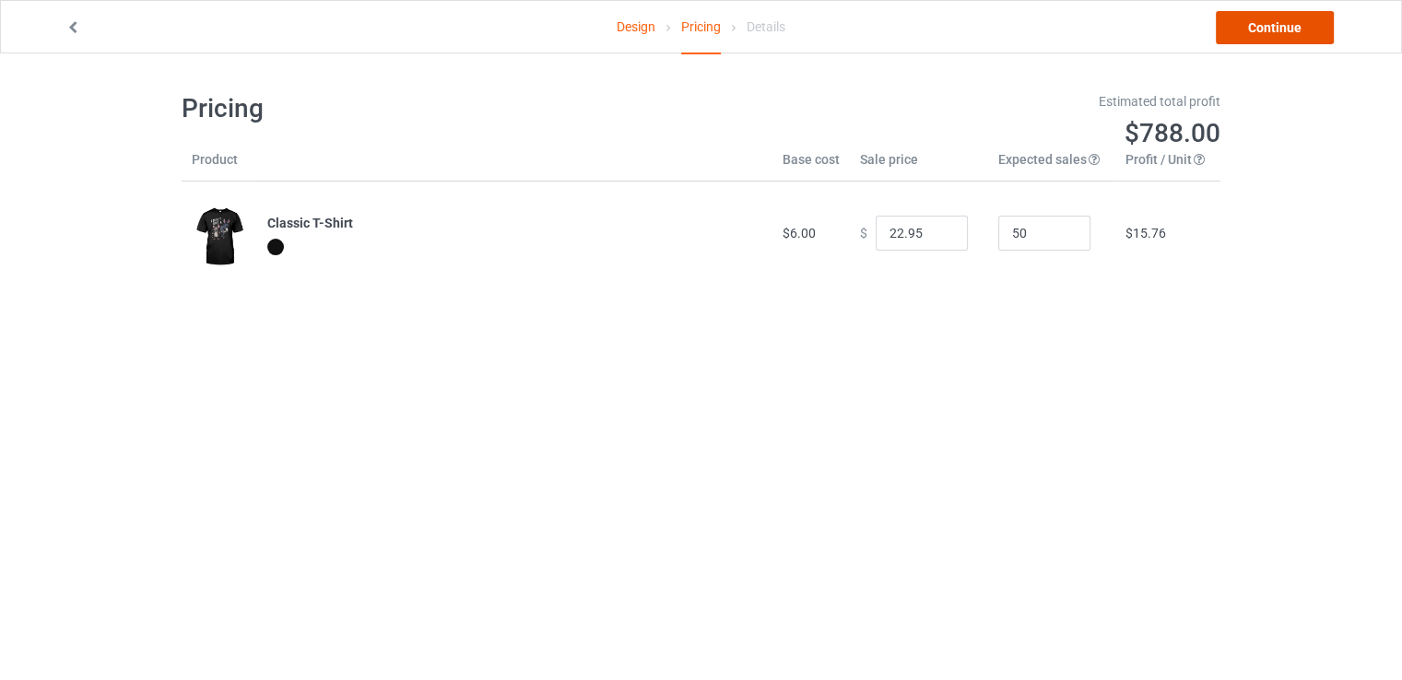
click at [1263, 38] on link "Continue" at bounding box center [1275, 27] width 118 height 33
